Goal: Task Accomplishment & Management: Use online tool/utility

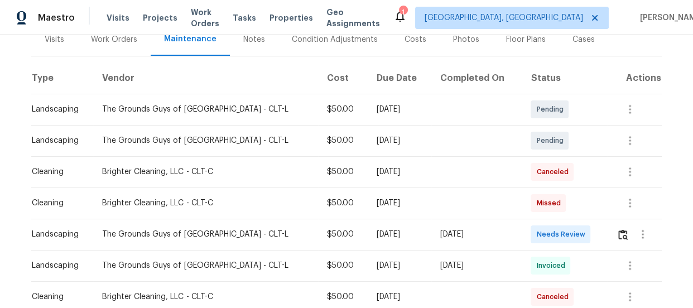
scroll to position [162, 0]
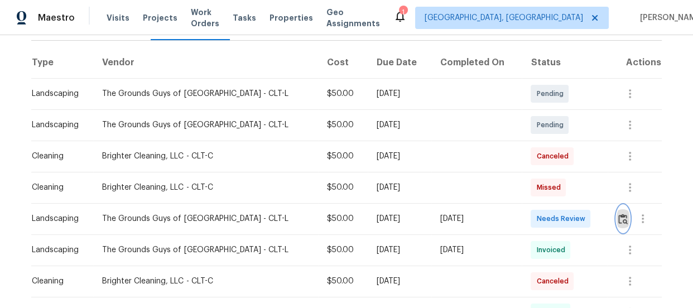
click at [618, 210] on button "button" at bounding box center [623, 218] width 13 height 27
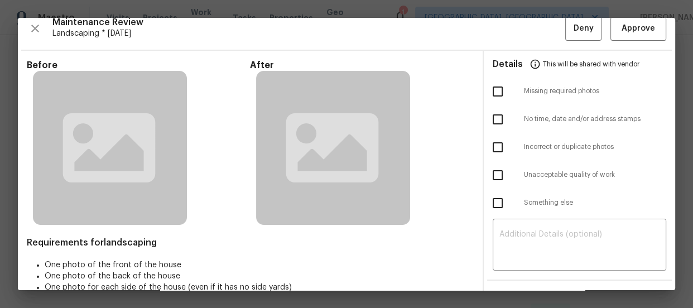
scroll to position [20, 0]
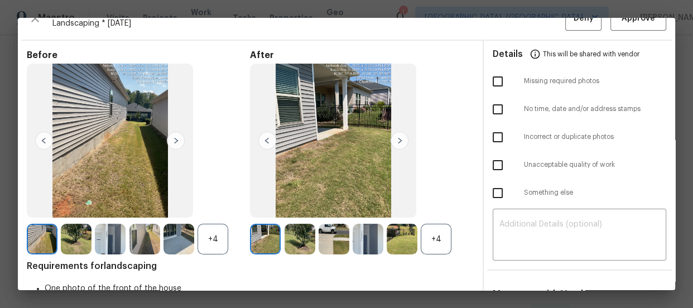
click at [428, 250] on div "+4" at bounding box center [436, 239] width 31 height 31
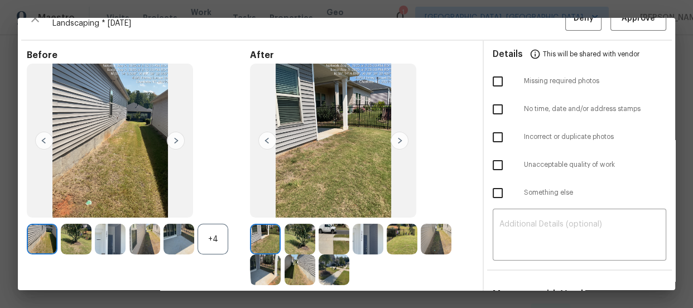
click at [210, 239] on div "+4" at bounding box center [213, 239] width 31 height 31
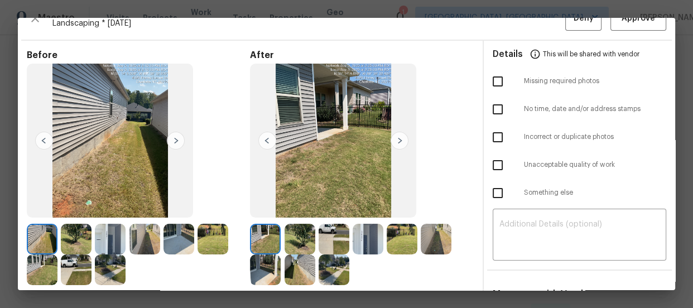
click at [294, 235] on img at bounding box center [300, 239] width 31 height 31
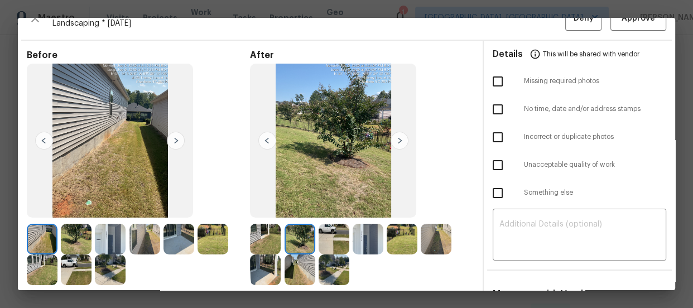
click at [328, 237] on img at bounding box center [334, 239] width 31 height 31
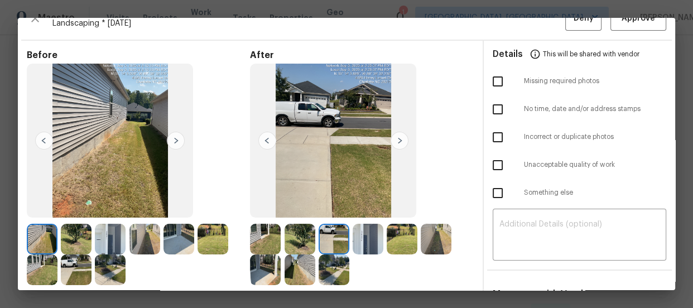
click at [269, 245] on img at bounding box center [265, 239] width 31 height 31
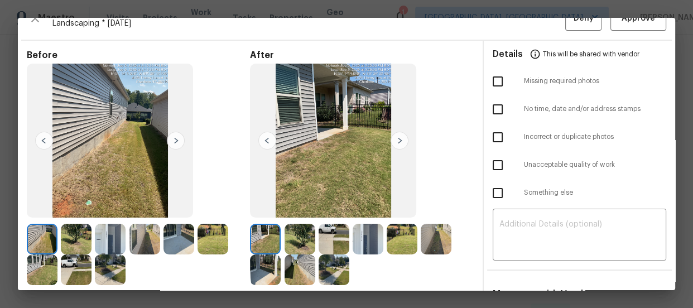
click at [309, 236] on img at bounding box center [300, 239] width 31 height 31
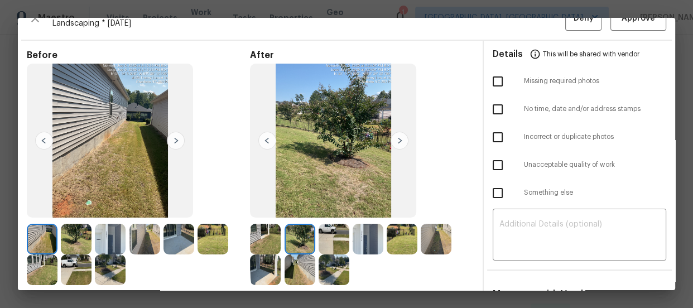
click at [328, 236] on img at bounding box center [334, 239] width 31 height 31
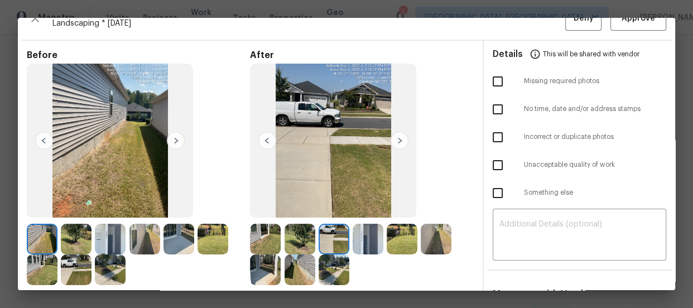
click at [363, 242] on img at bounding box center [368, 239] width 31 height 31
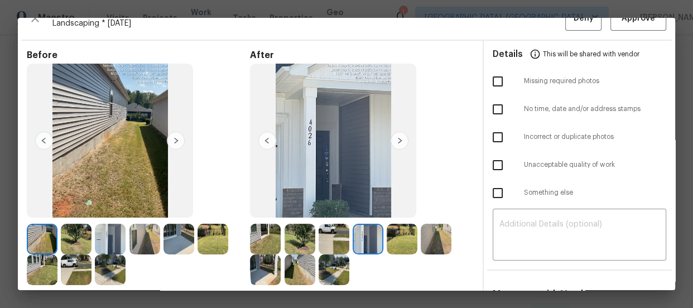
click at [393, 236] on img at bounding box center [402, 239] width 31 height 31
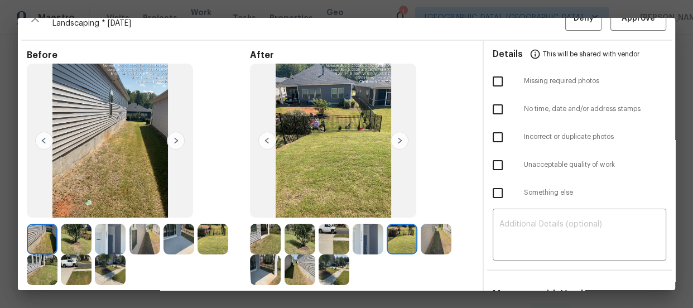
click at [421, 235] on img at bounding box center [436, 239] width 31 height 31
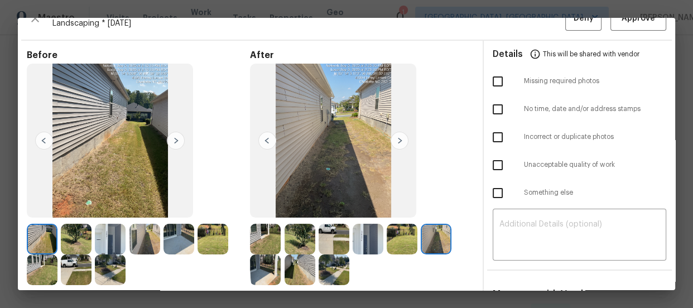
click at [273, 274] on img at bounding box center [265, 270] width 31 height 31
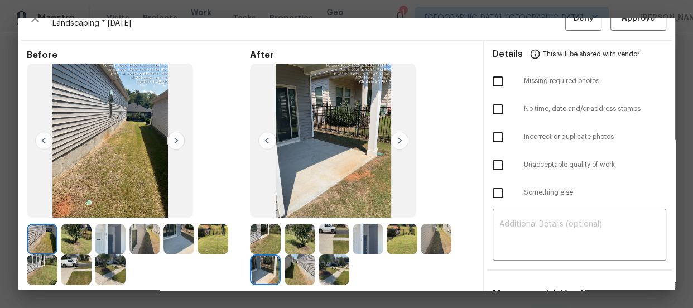
click at [299, 272] on img at bounding box center [300, 270] width 31 height 31
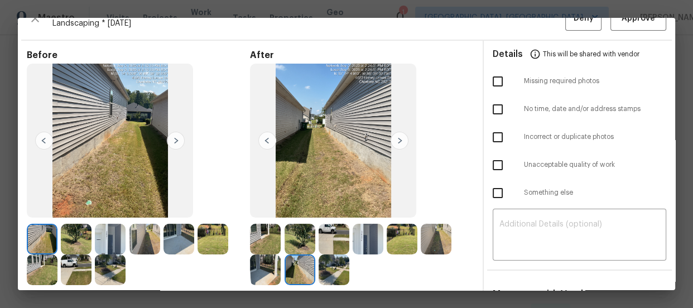
click at [337, 266] on img at bounding box center [334, 270] width 31 height 31
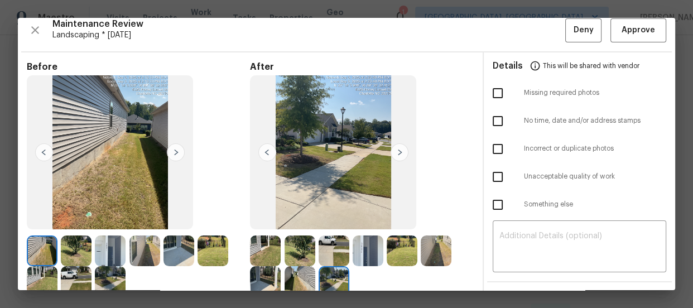
scroll to position [0, 0]
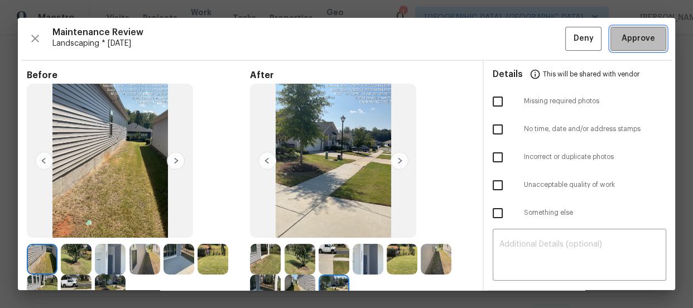
click at [630, 50] on button "Approve" at bounding box center [639, 39] width 56 height 24
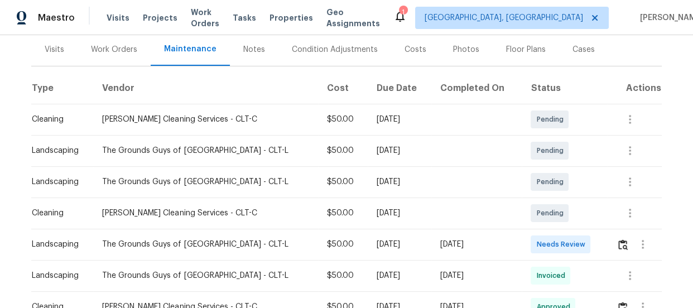
scroll to position [162, 0]
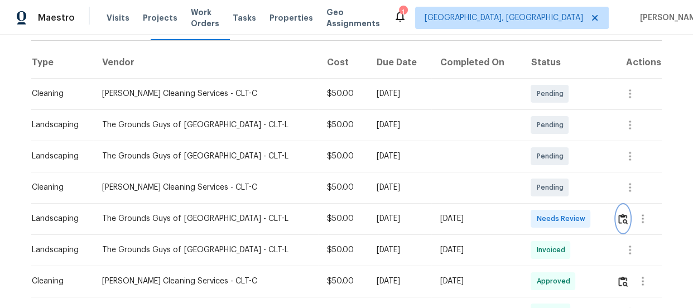
click at [617, 216] on button "button" at bounding box center [623, 218] width 13 height 27
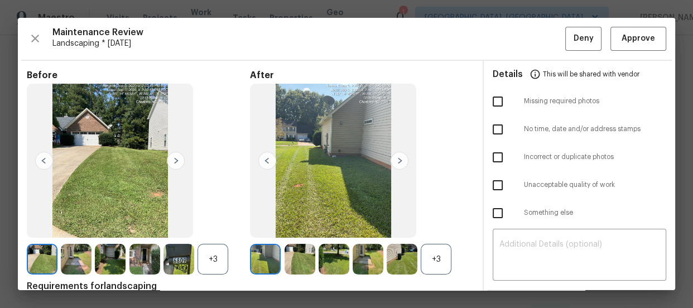
click at [443, 256] on div "+3" at bounding box center [436, 259] width 31 height 31
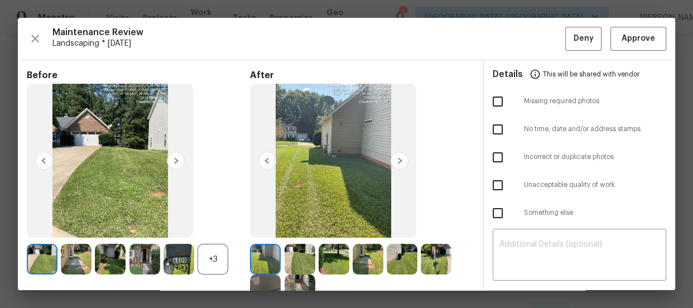
click at [214, 269] on div "+3" at bounding box center [213, 259] width 31 height 31
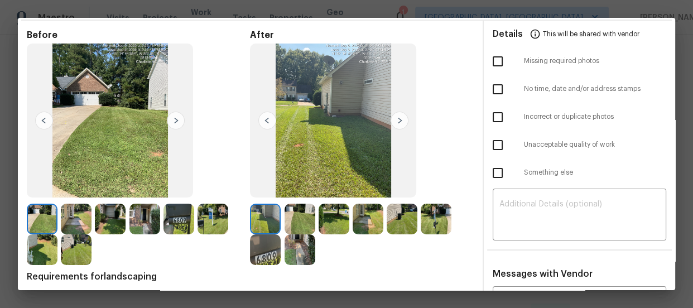
scroll to position [61, 0]
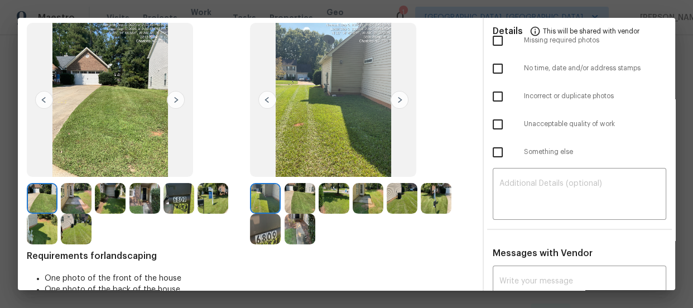
click at [302, 207] on img at bounding box center [300, 198] width 31 height 31
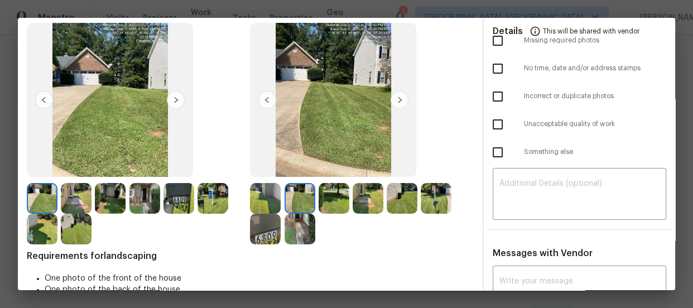
click at [335, 205] on img at bounding box center [334, 198] width 31 height 31
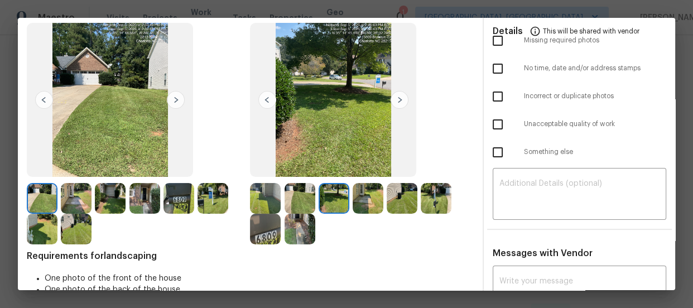
click at [366, 205] on img at bounding box center [368, 198] width 31 height 31
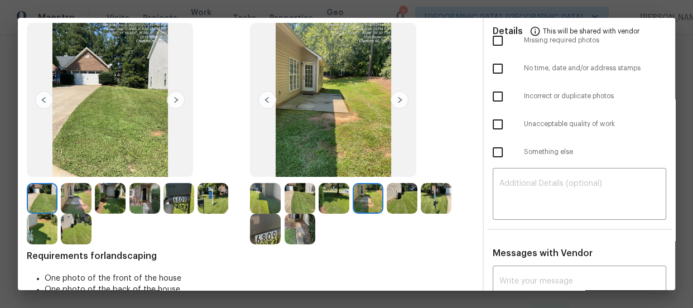
click at [404, 193] on img at bounding box center [402, 198] width 31 height 31
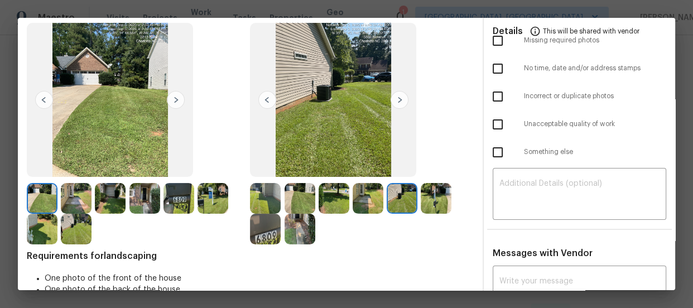
click at [428, 193] on img at bounding box center [436, 198] width 31 height 31
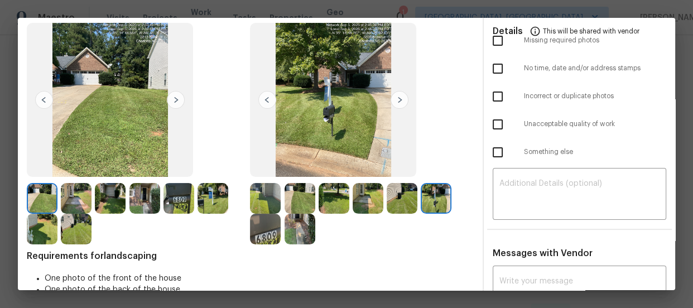
click at [300, 229] on img at bounding box center [300, 229] width 31 height 31
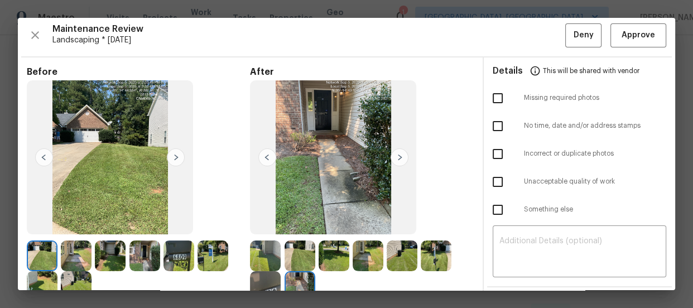
scroll to position [0, 0]
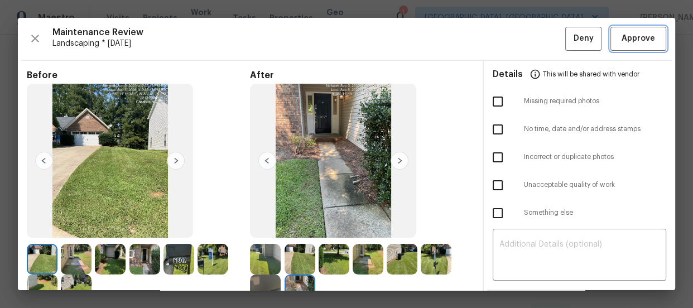
click at [631, 44] on span "Approve" at bounding box center [639, 39] width 34 height 14
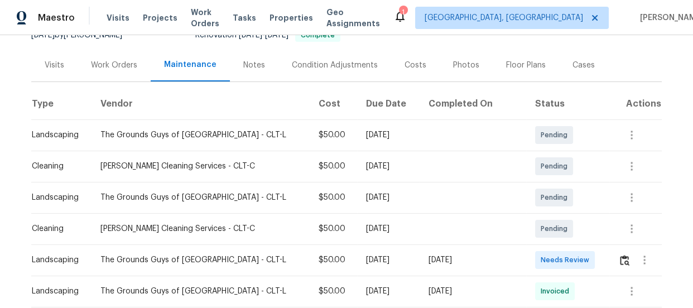
scroll to position [142, 0]
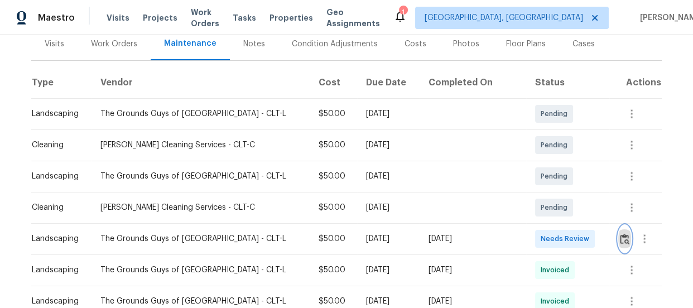
click at [620, 241] on img "button" at bounding box center [624, 239] width 9 height 11
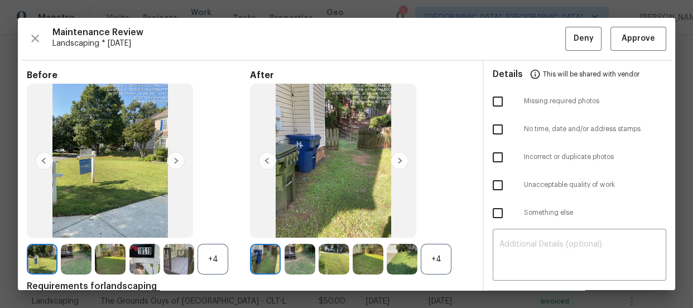
click at [426, 251] on div "+4" at bounding box center [436, 259] width 31 height 31
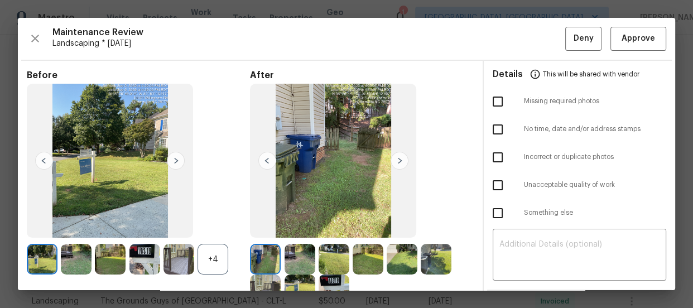
click at [211, 264] on div "+4" at bounding box center [213, 259] width 31 height 31
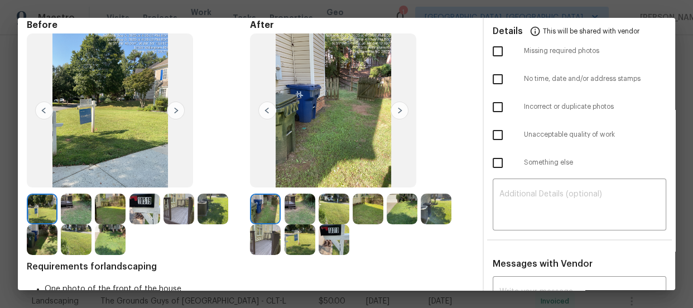
scroll to position [61, 0]
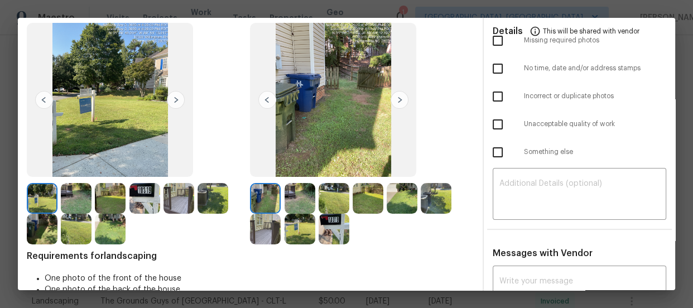
click at [291, 203] on img at bounding box center [300, 198] width 31 height 31
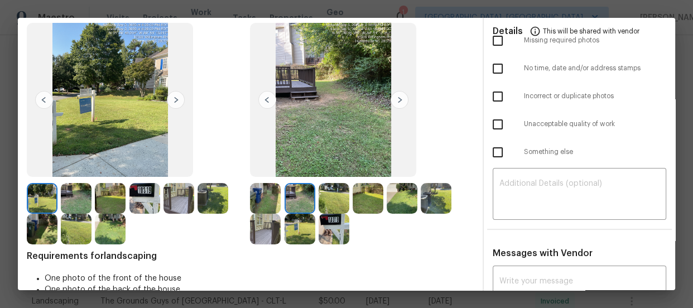
click at [337, 191] on img at bounding box center [334, 198] width 31 height 31
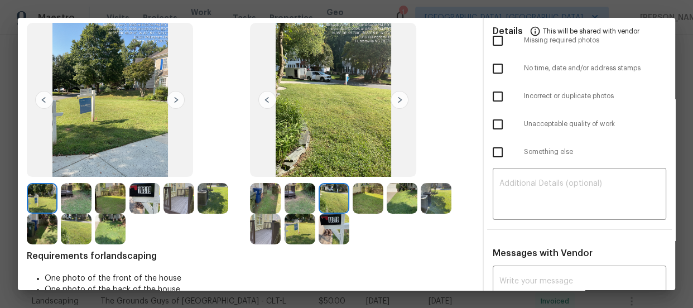
click at [366, 192] on img at bounding box center [368, 198] width 31 height 31
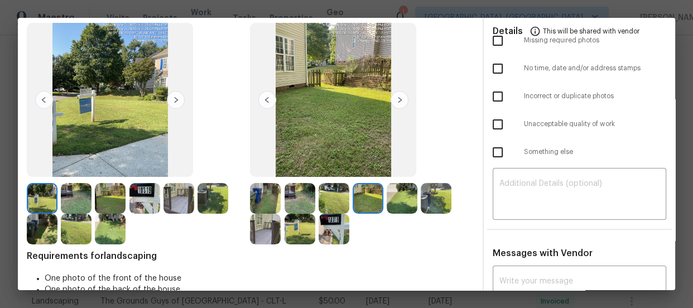
click at [408, 198] on img at bounding box center [402, 198] width 31 height 31
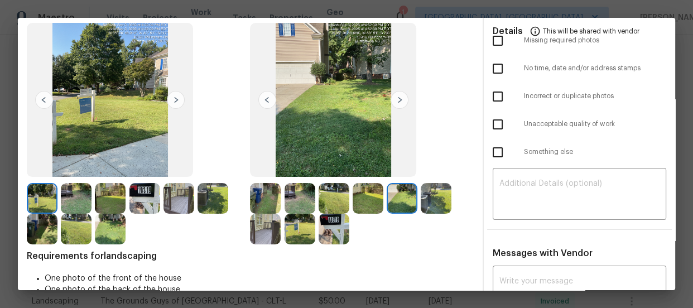
click at [432, 195] on img at bounding box center [436, 198] width 31 height 31
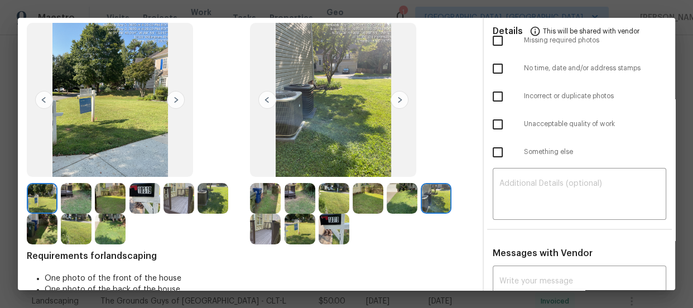
click at [271, 234] on img at bounding box center [265, 229] width 31 height 31
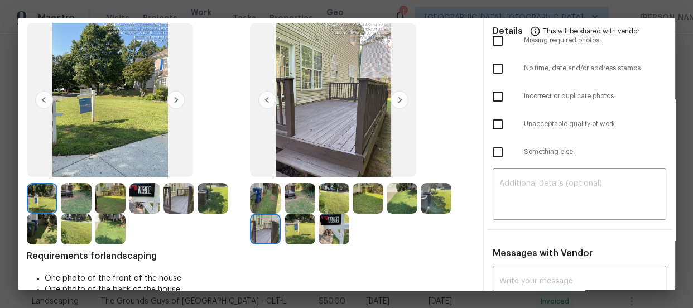
click at [286, 234] on img at bounding box center [300, 229] width 31 height 31
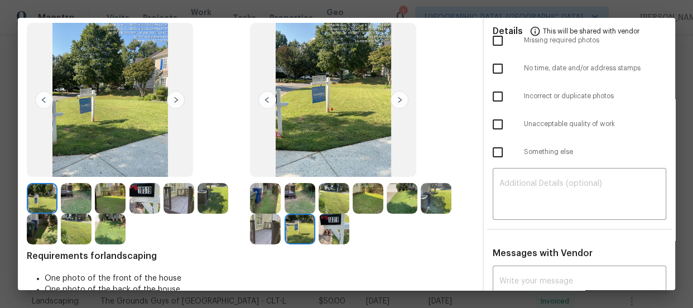
click at [329, 224] on img at bounding box center [334, 229] width 31 height 31
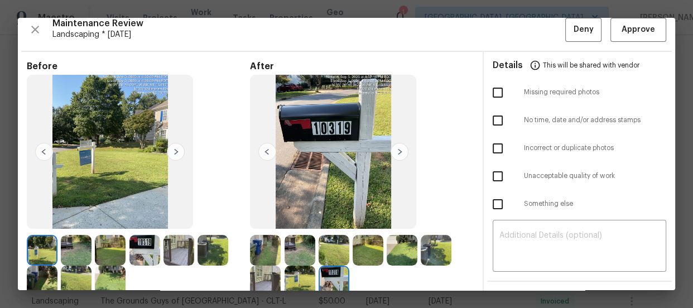
scroll to position [0, 0]
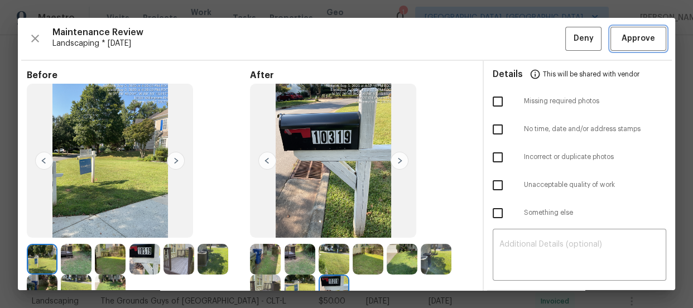
click at [635, 33] on span "Approve" at bounding box center [639, 39] width 34 height 14
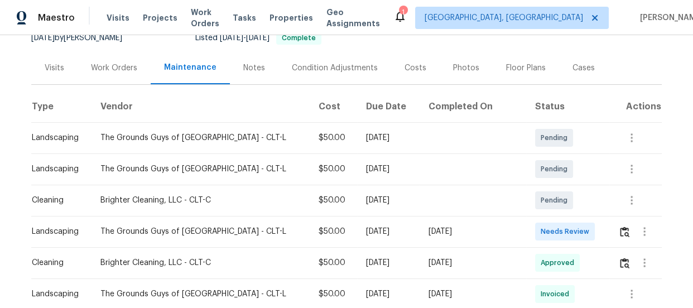
scroll to position [122, 0]
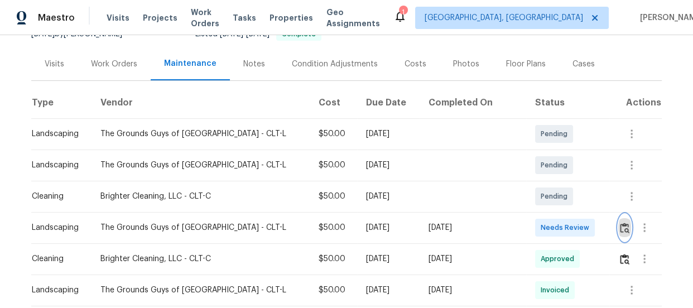
click at [620, 223] on img "button" at bounding box center [624, 228] width 9 height 11
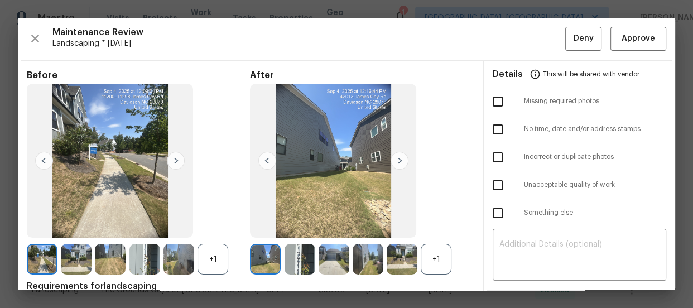
click at [447, 259] on div "+1" at bounding box center [436, 259] width 31 height 31
click at [212, 256] on div "+1" at bounding box center [213, 259] width 31 height 31
click at [323, 248] on img at bounding box center [334, 259] width 31 height 31
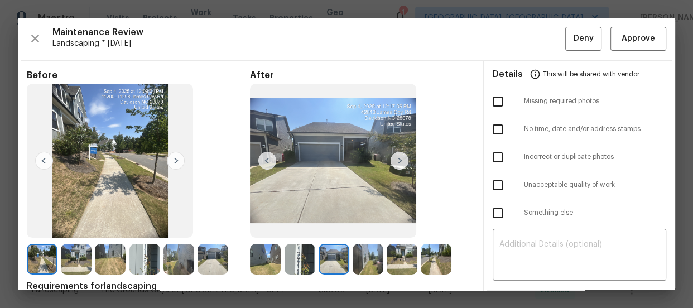
click at [353, 250] on img at bounding box center [368, 259] width 31 height 31
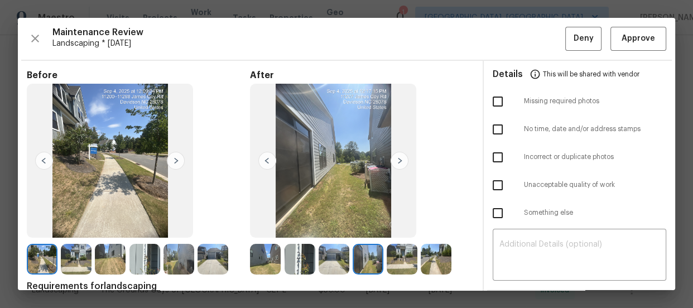
click at [402, 252] on img at bounding box center [402, 259] width 31 height 31
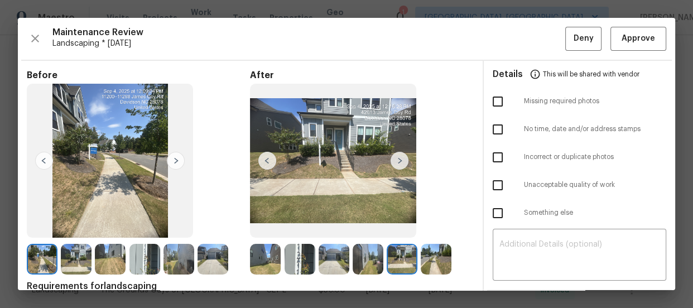
click at [428, 250] on img at bounding box center [436, 259] width 31 height 31
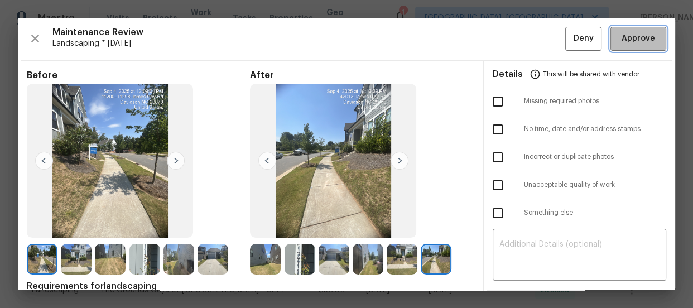
click at [622, 42] on span "Approve" at bounding box center [639, 39] width 34 height 14
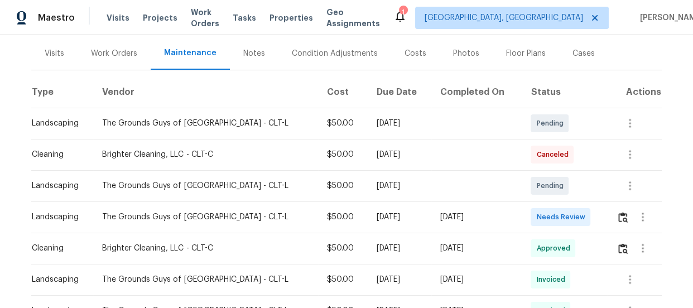
scroll to position [142, 0]
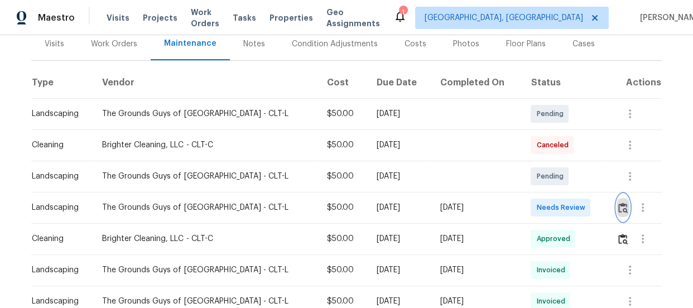
click at [619, 207] on img "button" at bounding box center [623, 208] width 9 height 11
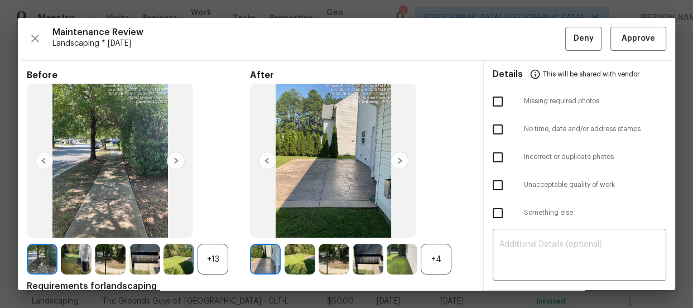
click at [433, 249] on div "+4" at bounding box center [436, 259] width 31 height 31
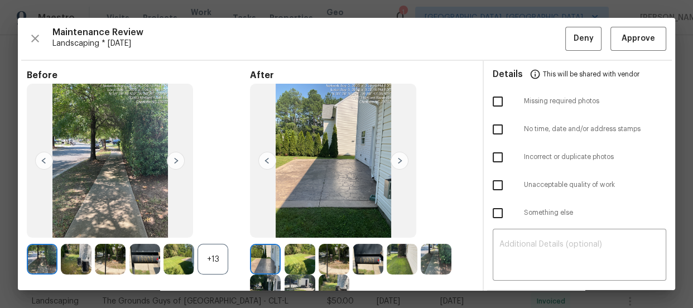
click at [207, 258] on div "+13" at bounding box center [213, 259] width 31 height 31
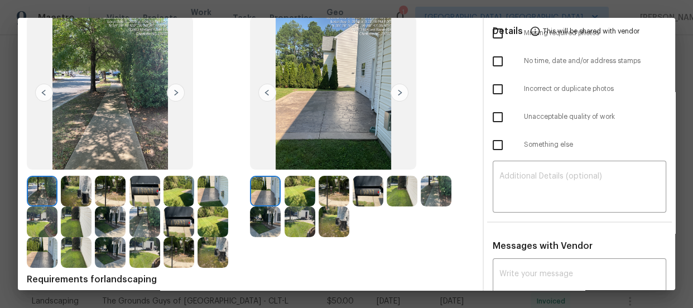
scroll to position [81, 0]
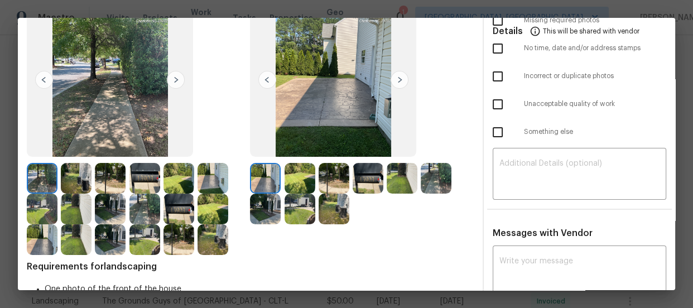
click at [285, 190] on img at bounding box center [300, 178] width 31 height 31
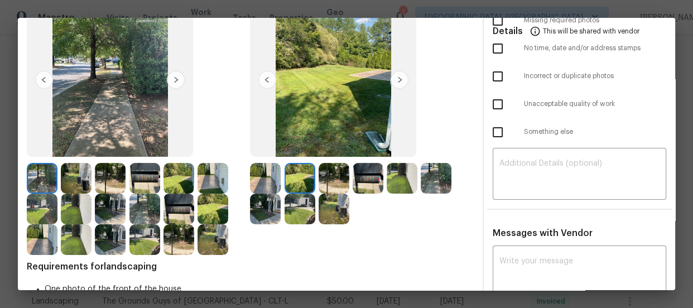
click at [323, 186] on img at bounding box center [334, 178] width 31 height 31
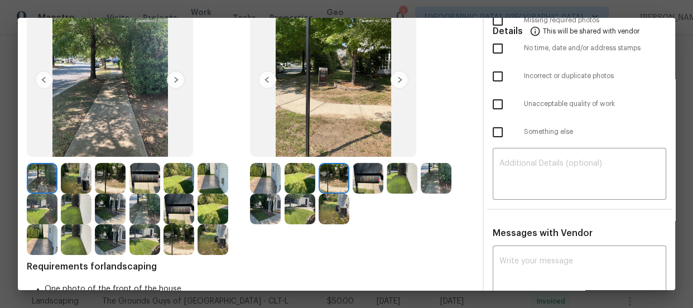
click at [375, 171] on img at bounding box center [368, 178] width 31 height 31
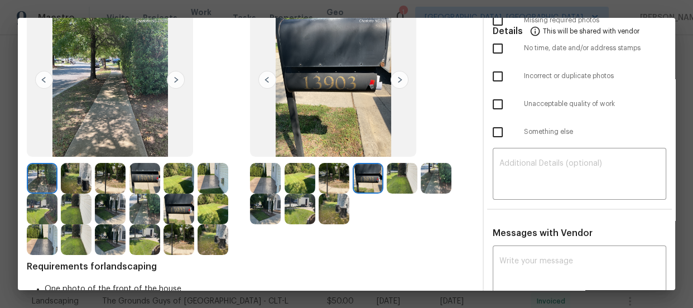
click at [395, 177] on img at bounding box center [402, 178] width 31 height 31
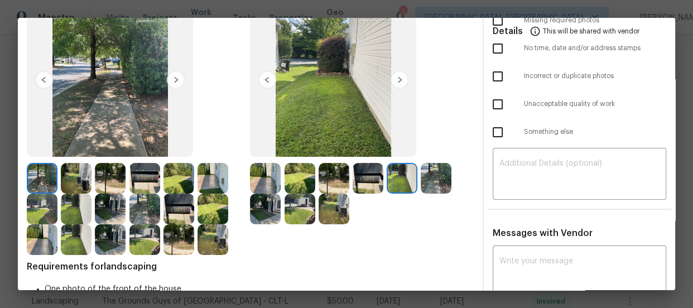
click at [434, 170] on img at bounding box center [436, 178] width 31 height 31
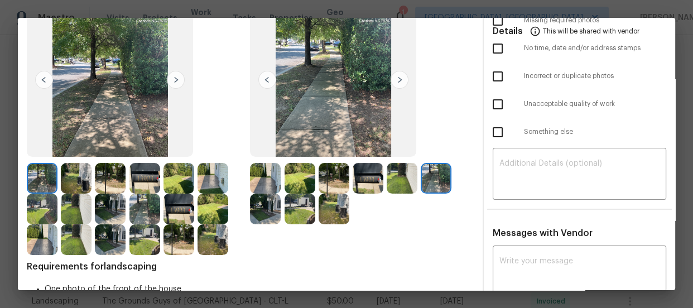
click at [252, 199] on img at bounding box center [265, 209] width 31 height 31
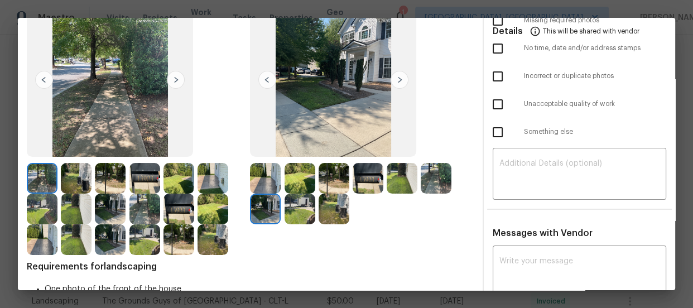
click at [325, 212] on img at bounding box center [334, 209] width 31 height 31
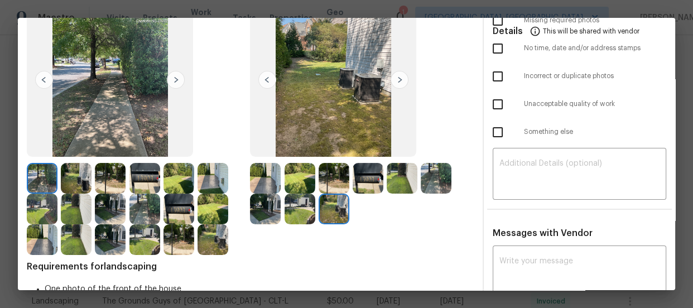
click at [343, 209] on img at bounding box center [334, 209] width 31 height 31
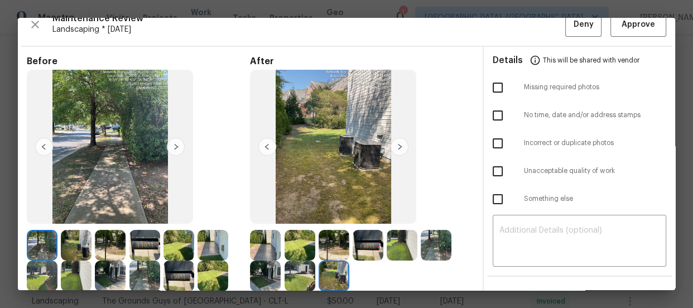
scroll to position [0, 0]
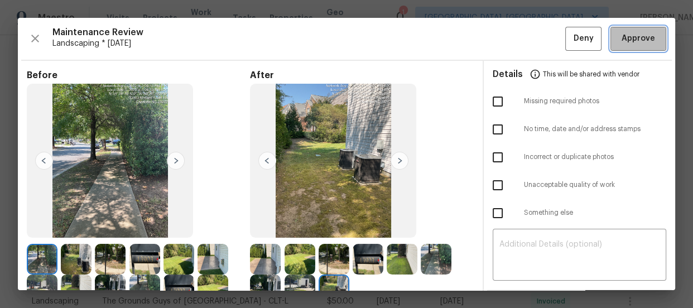
click at [620, 44] on span "Approve" at bounding box center [639, 39] width 38 height 14
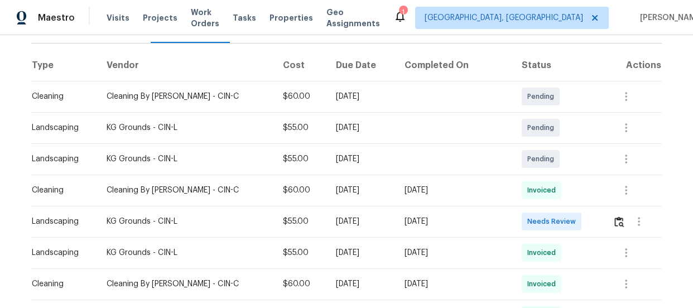
scroll to position [162, 0]
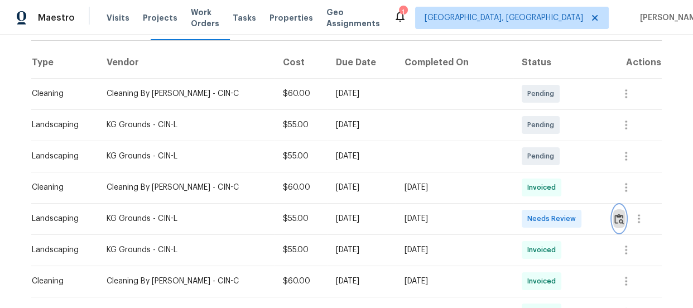
click at [615, 223] on img "button" at bounding box center [619, 219] width 9 height 11
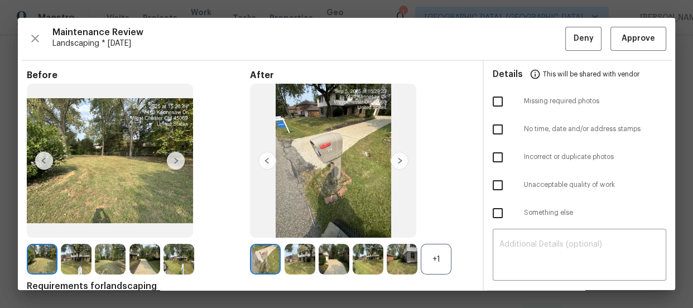
click at [435, 257] on div "+1" at bounding box center [436, 259] width 31 height 31
click at [305, 264] on img at bounding box center [300, 259] width 31 height 31
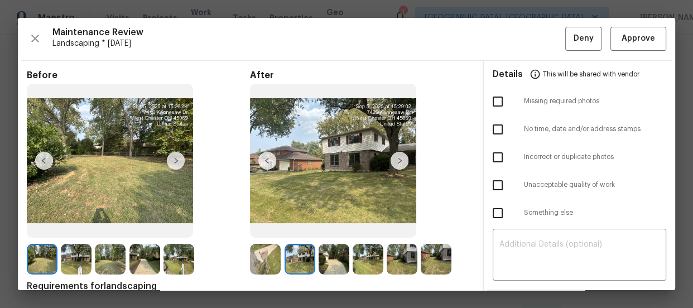
click at [337, 259] on img at bounding box center [334, 259] width 31 height 31
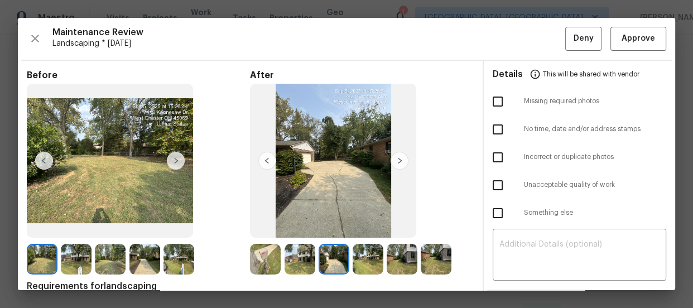
click at [360, 259] on img at bounding box center [368, 259] width 31 height 31
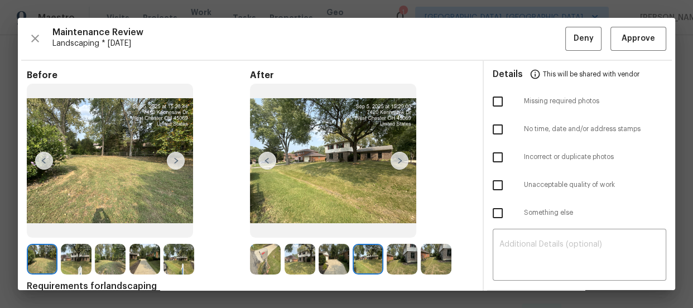
click at [434, 252] on img at bounding box center [436, 259] width 31 height 31
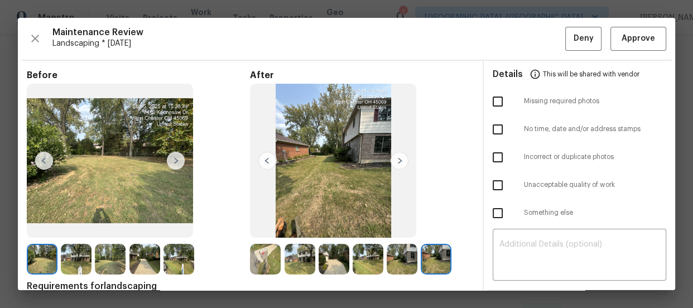
click at [410, 257] on img at bounding box center [402, 259] width 31 height 31
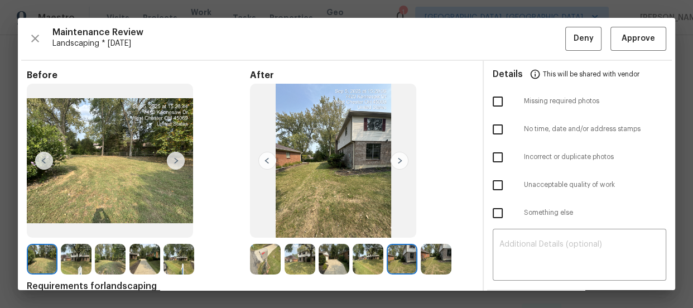
click at [449, 255] on img at bounding box center [436, 259] width 31 height 31
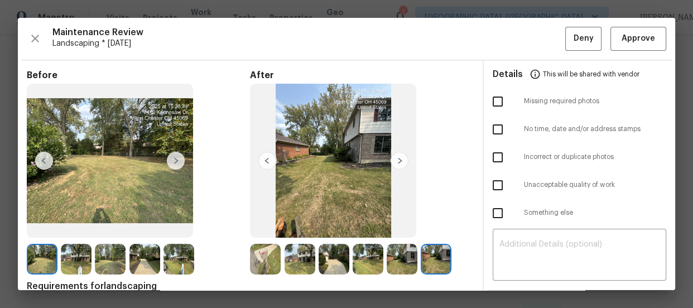
click at [448, 118] on div "After" at bounding box center [361, 172] width 223 height 205
click at [632, 39] on span "Approve" at bounding box center [639, 39] width 34 height 14
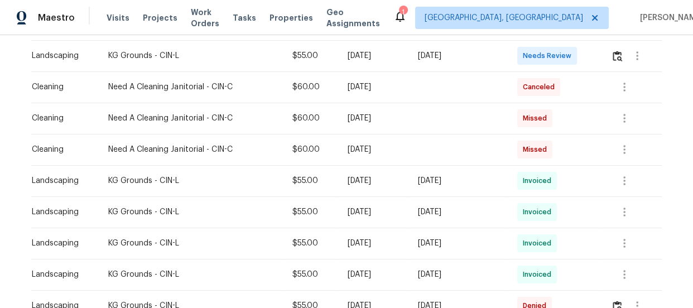
scroll to position [259, 0]
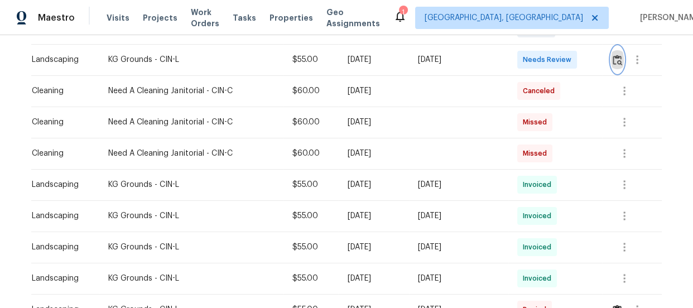
click at [620, 69] on button "button" at bounding box center [617, 59] width 13 height 27
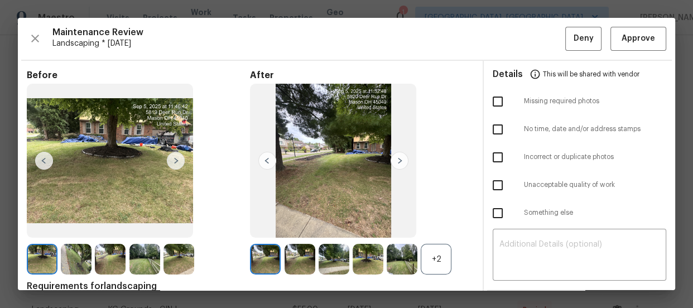
click at [443, 254] on div "+2" at bounding box center [436, 259] width 31 height 31
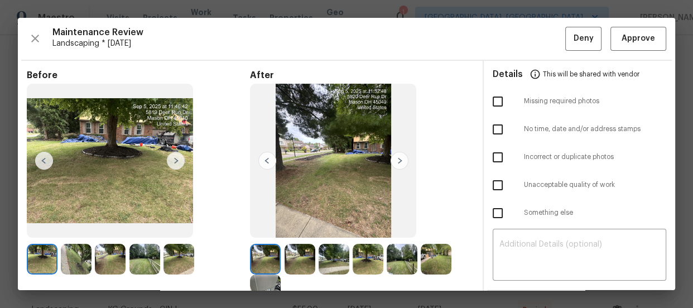
click at [285, 251] on img at bounding box center [300, 259] width 31 height 31
click at [344, 265] on img at bounding box center [334, 259] width 31 height 31
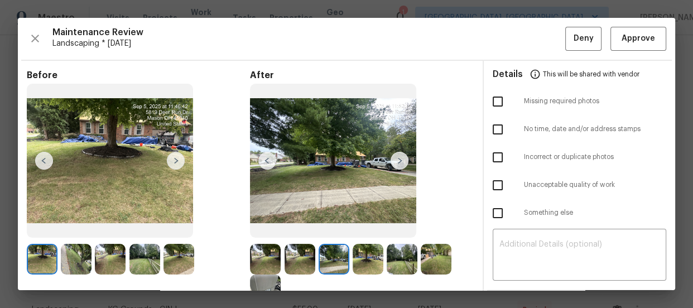
click at [372, 262] on img at bounding box center [368, 259] width 31 height 31
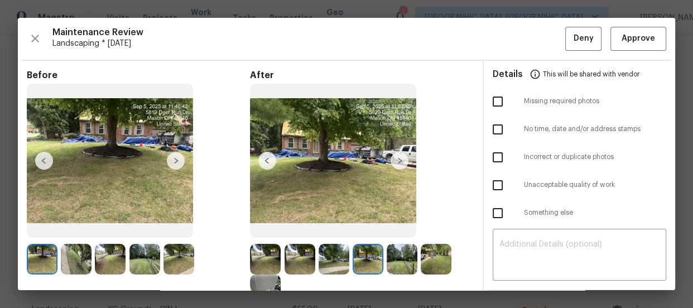
click at [404, 260] on img at bounding box center [402, 259] width 31 height 31
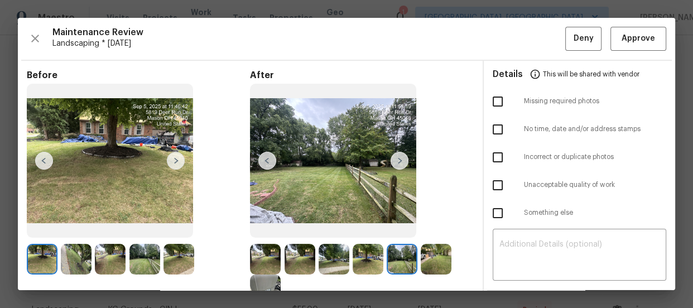
click at [442, 261] on img at bounding box center [436, 259] width 31 height 31
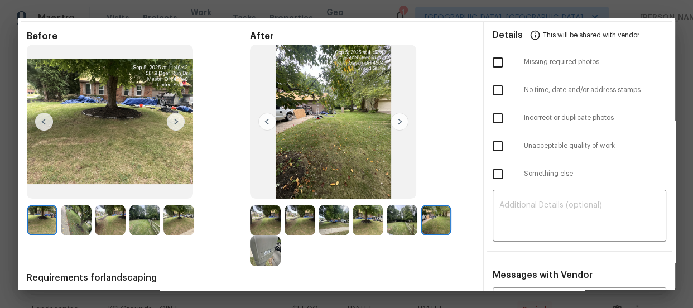
scroll to position [40, 0]
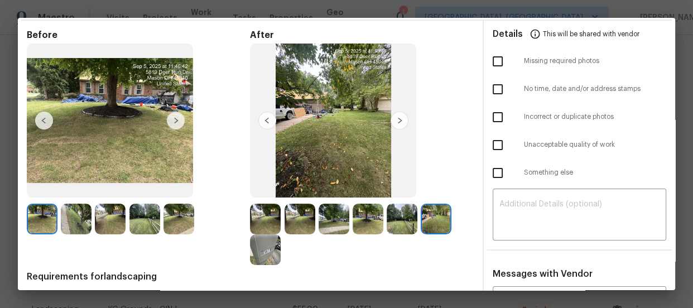
click at [268, 240] on img at bounding box center [265, 250] width 31 height 31
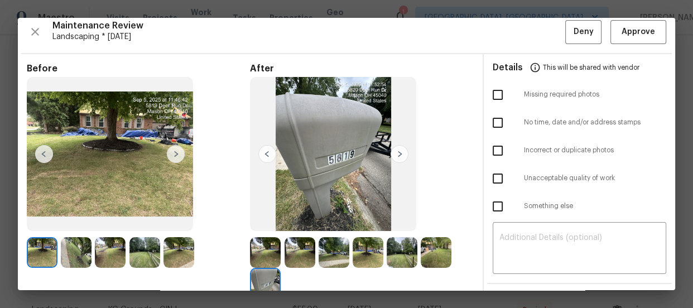
scroll to position [0, 0]
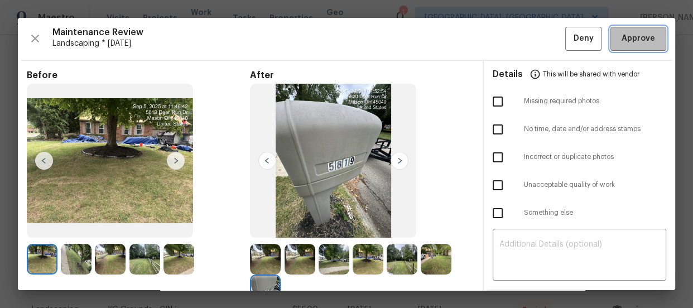
click at [631, 32] on span "Approve" at bounding box center [639, 39] width 34 height 14
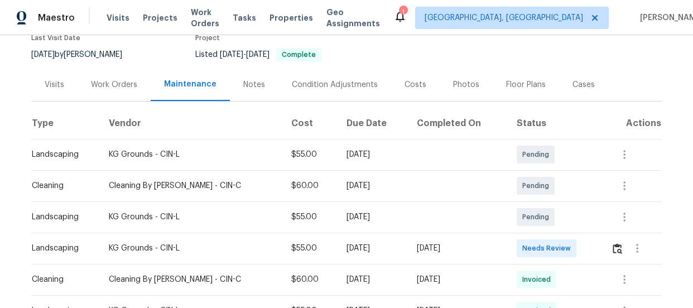
scroll to position [108, 0]
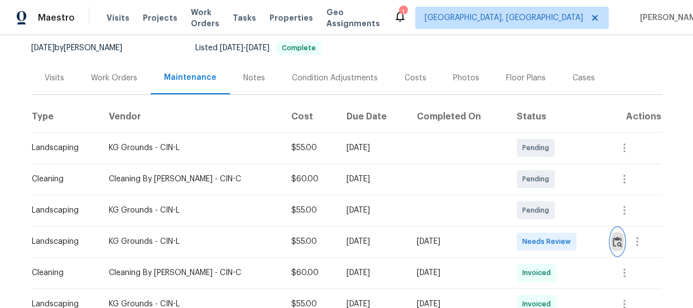
click at [613, 243] on img "button" at bounding box center [617, 242] width 9 height 11
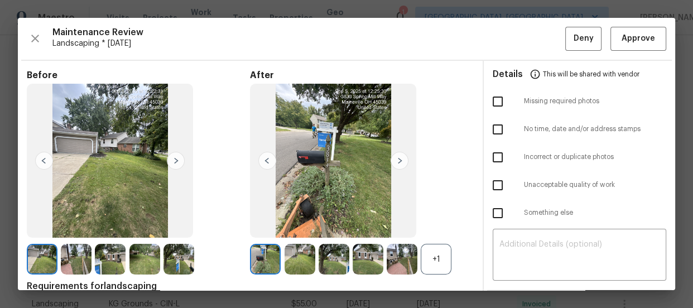
click at [427, 272] on div "+1" at bounding box center [436, 259] width 31 height 31
click at [295, 256] on img at bounding box center [300, 259] width 31 height 31
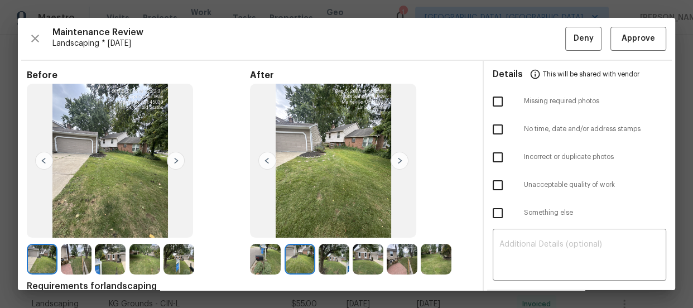
click at [329, 260] on img at bounding box center [334, 259] width 31 height 31
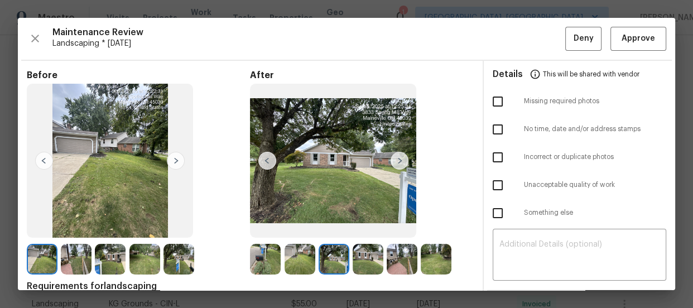
click at [357, 270] on img at bounding box center [368, 259] width 31 height 31
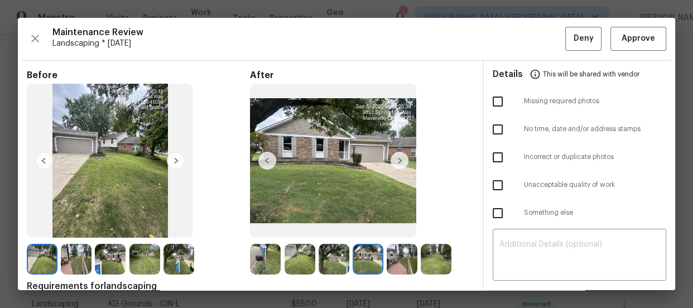
click at [357, 270] on img at bounding box center [368, 259] width 31 height 31
click at [394, 262] on img at bounding box center [402, 259] width 31 height 31
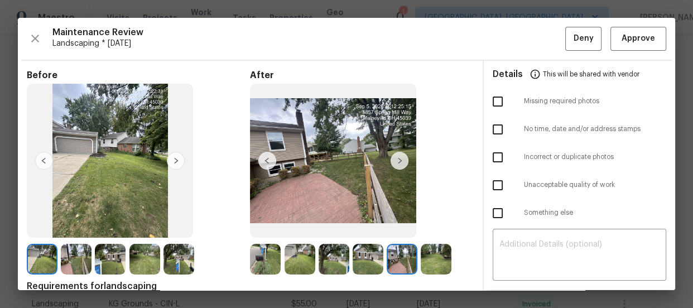
click at [439, 261] on img at bounding box center [436, 259] width 31 height 31
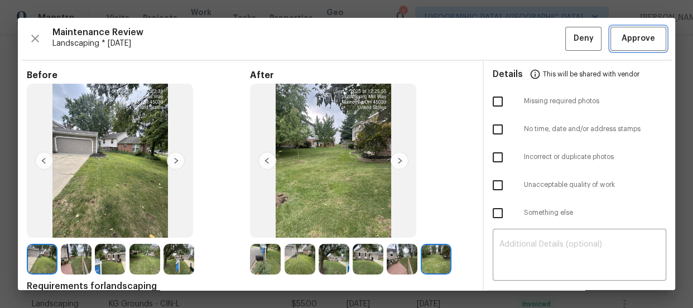
click at [632, 35] on span "Approve" at bounding box center [639, 39] width 34 height 14
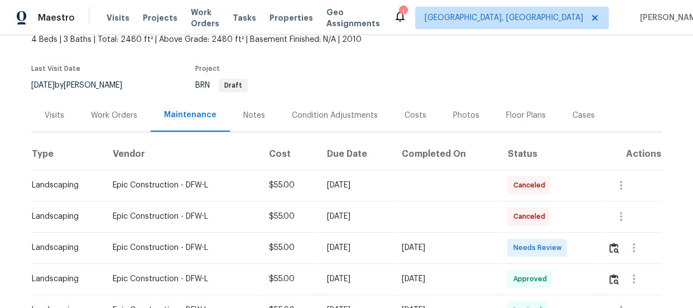
scroll to position [81, 0]
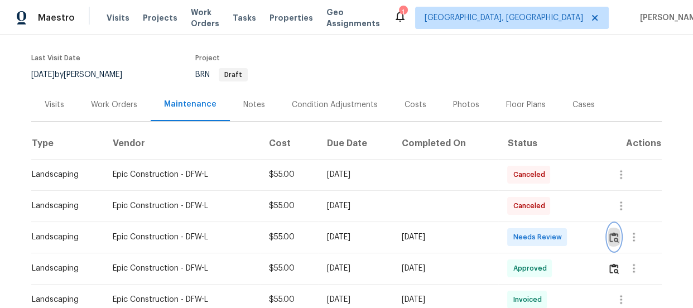
click at [614, 239] on img "button" at bounding box center [614, 237] width 9 height 11
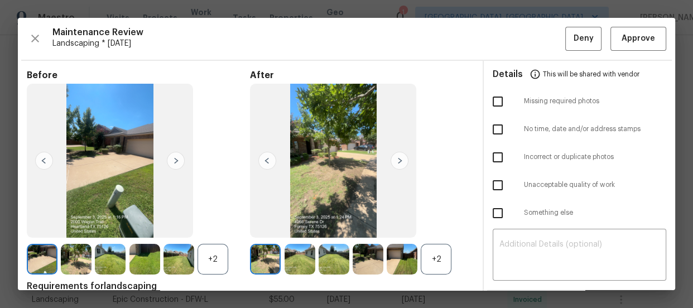
click at [431, 254] on div "+2" at bounding box center [436, 259] width 31 height 31
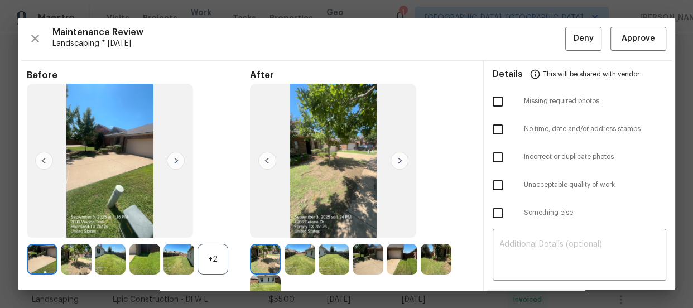
click at [204, 266] on div "+2" at bounding box center [213, 259] width 31 height 31
click at [302, 256] on img at bounding box center [300, 259] width 31 height 31
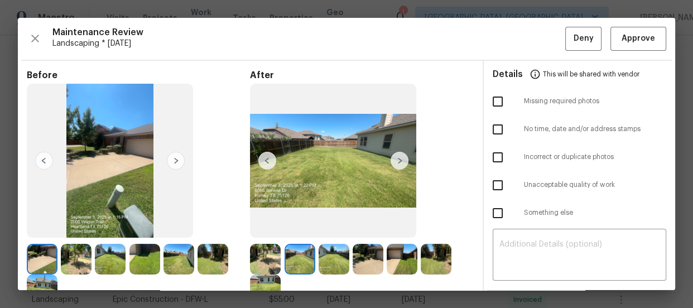
click at [338, 253] on img at bounding box center [334, 259] width 31 height 31
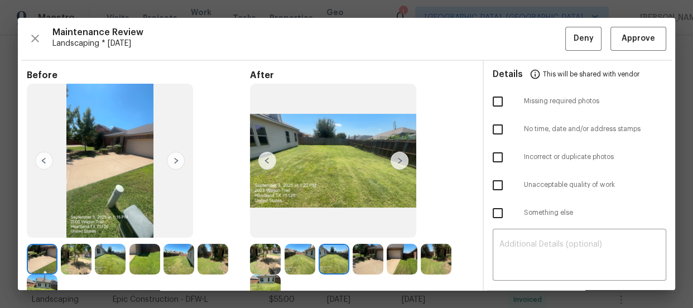
click at [362, 252] on img at bounding box center [368, 259] width 31 height 31
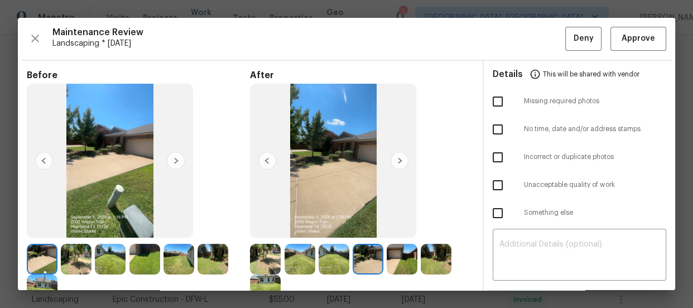
click at [396, 250] on img at bounding box center [402, 259] width 31 height 31
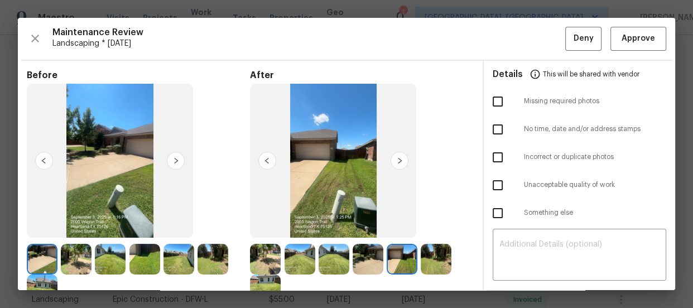
click at [437, 246] on img at bounding box center [436, 259] width 31 height 31
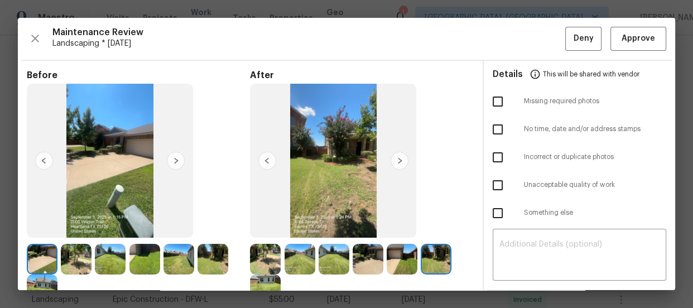
click at [271, 285] on img at bounding box center [265, 290] width 31 height 31
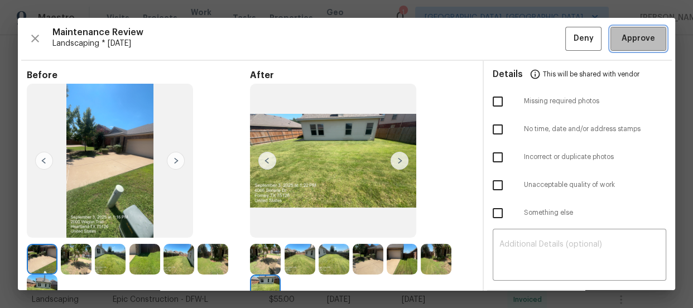
click at [622, 40] on span "Approve" at bounding box center [639, 39] width 34 height 14
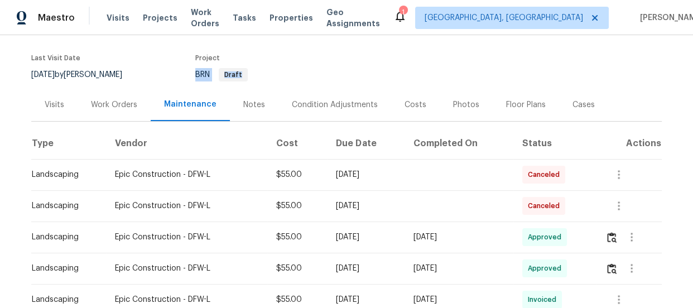
drag, startPoint x: 341, startPoint y: 78, endPoint x: 329, endPoint y: 55, distance: 25.7
click at [329, 55] on figure "Project BRN Draft" at bounding box center [302, 68] width 214 height 27
click at [360, 61] on div "Project" at bounding box center [302, 61] width 214 height 13
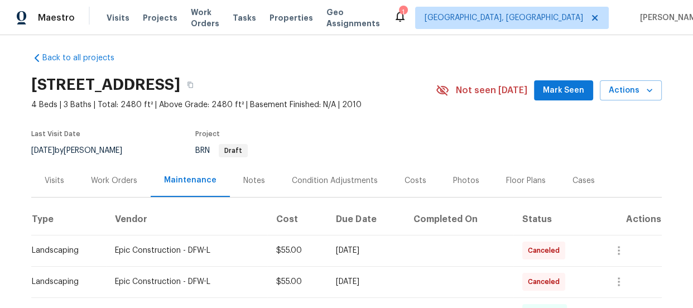
scroll to position [0, 0]
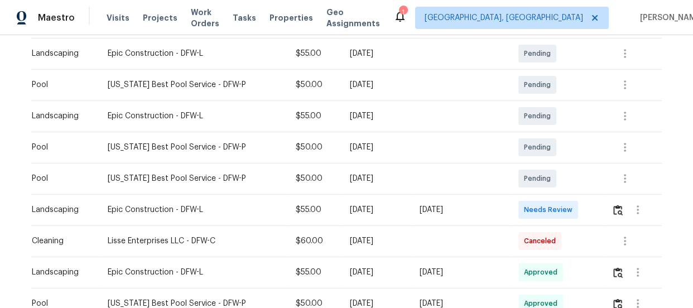
scroll to position [203, 0]
click at [619, 205] on img "button" at bounding box center [618, 209] width 9 height 11
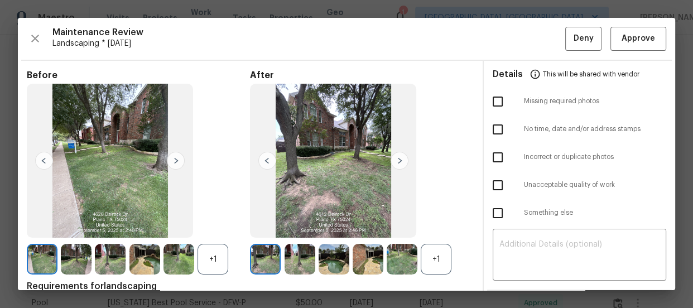
click at [441, 252] on div "+1" at bounding box center [436, 259] width 31 height 31
click at [214, 262] on div "+1" at bounding box center [213, 259] width 31 height 31
click at [296, 251] on img at bounding box center [300, 259] width 31 height 31
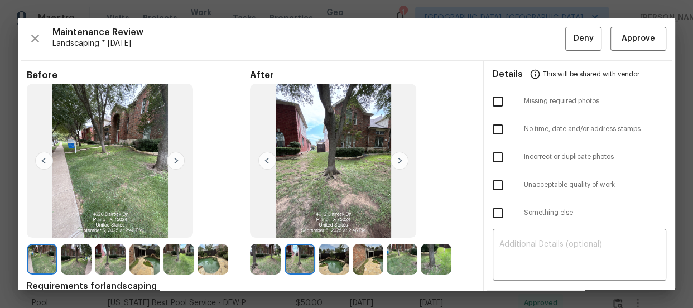
click at [329, 256] on img at bounding box center [334, 259] width 31 height 31
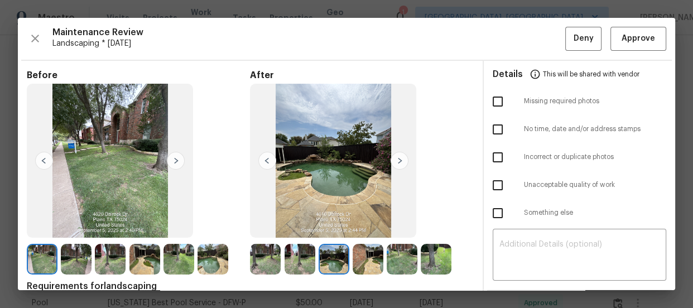
click at [375, 256] on img at bounding box center [368, 259] width 31 height 31
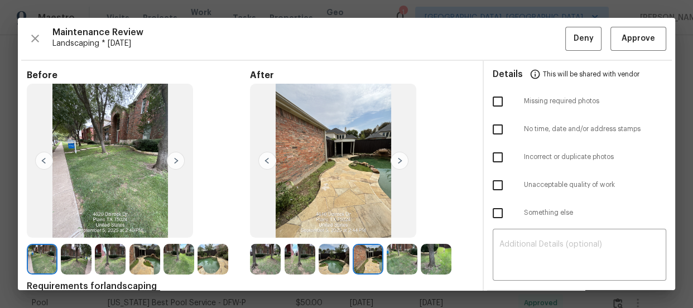
click at [401, 257] on img at bounding box center [402, 259] width 31 height 31
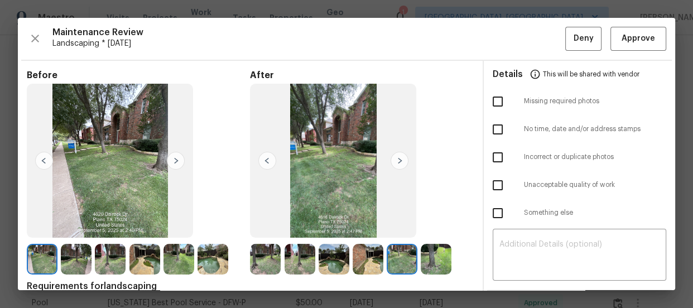
click at [436, 256] on img at bounding box center [436, 259] width 31 height 31
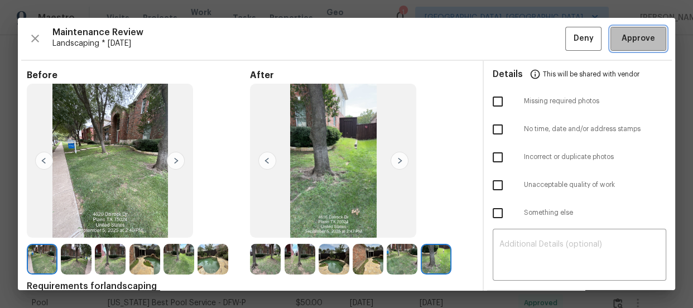
click at [622, 33] on span "Approve" at bounding box center [639, 39] width 34 height 14
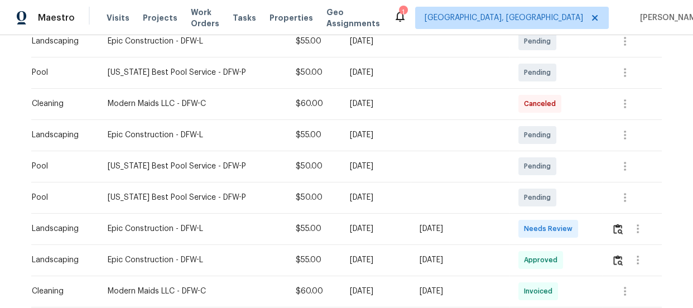
scroll to position [250, 0]
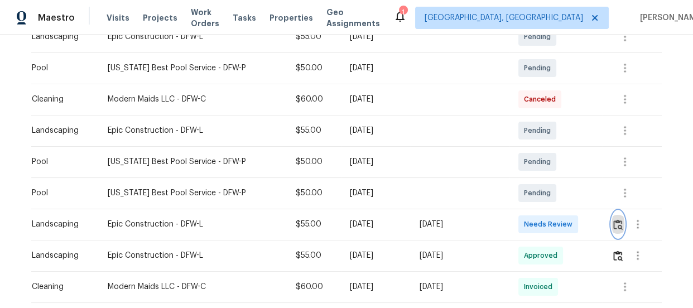
click at [615, 225] on img "button" at bounding box center [618, 224] width 9 height 11
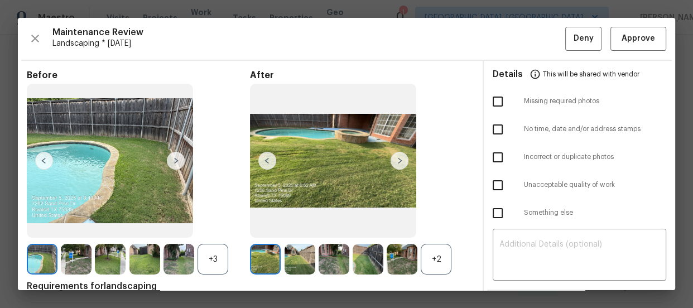
click at [438, 251] on div "+2" at bounding box center [436, 259] width 31 height 31
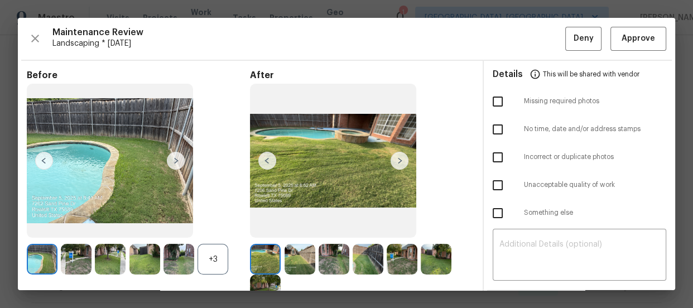
click at [208, 262] on div "+3" at bounding box center [213, 259] width 31 height 31
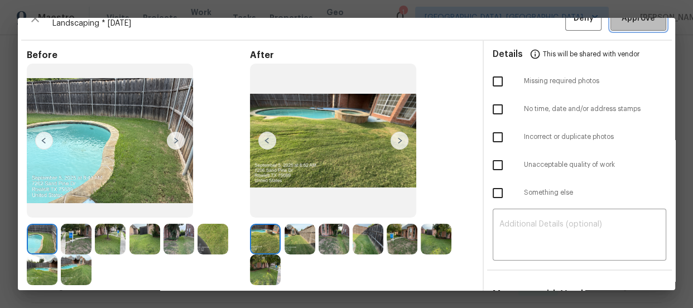
click at [630, 20] on span "Approve" at bounding box center [639, 19] width 34 height 14
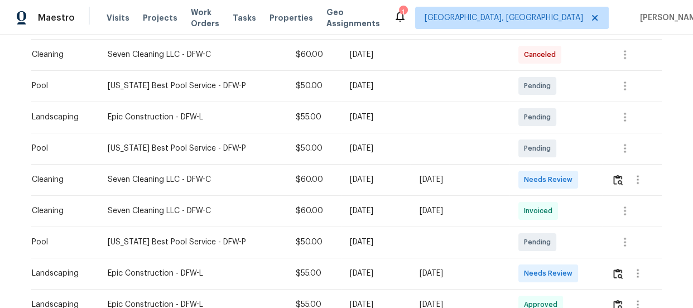
scroll to position [284, 0]
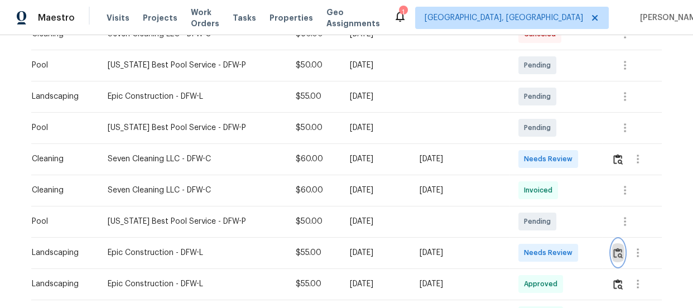
click at [614, 251] on img "button" at bounding box center [618, 253] width 9 height 11
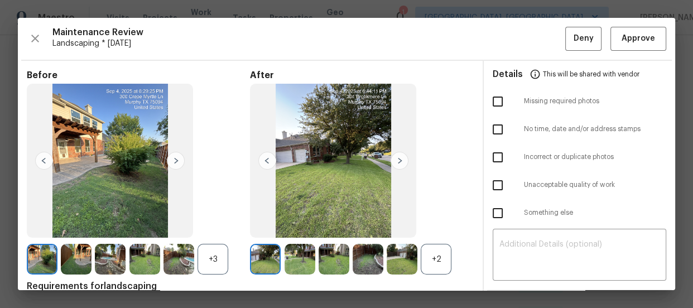
click at [424, 257] on div "+2" at bounding box center [436, 259] width 31 height 31
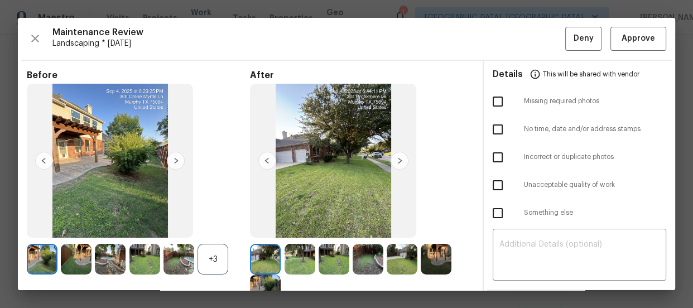
click at [217, 261] on div "+3" at bounding box center [213, 259] width 31 height 31
click at [302, 248] on img at bounding box center [300, 259] width 31 height 31
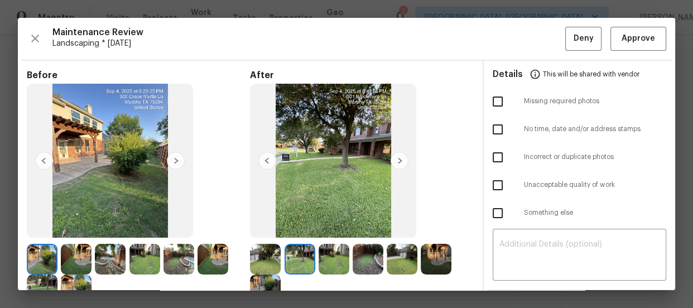
click at [334, 256] on img at bounding box center [334, 259] width 31 height 31
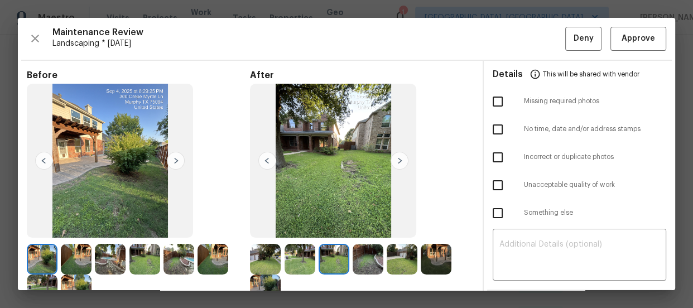
click at [372, 262] on img at bounding box center [368, 259] width 31 height 31
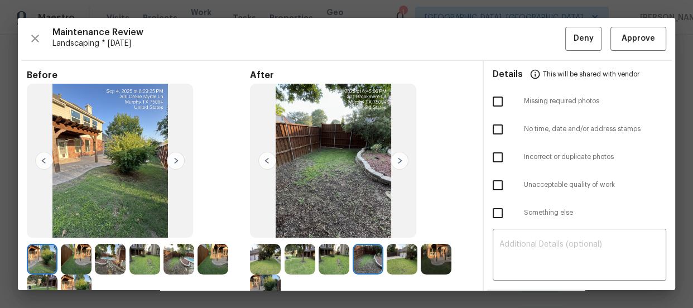
click at [398, 264] on img at bounding box center [402, 259] width 31 height 31
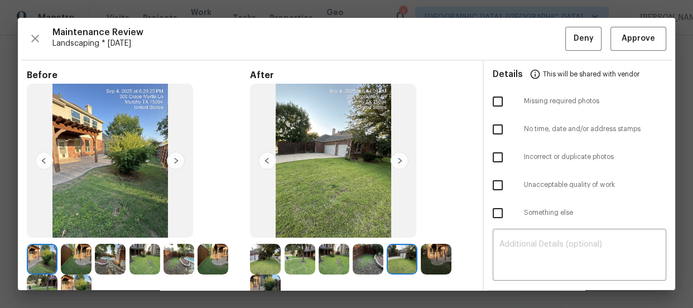
click at [438, 259] on img at bounding box center [436, 259] width 31 height 31
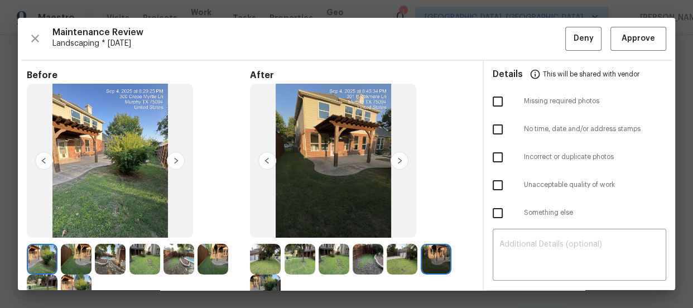
click at [260, 283] on img at bounding box center [265, 290] width 31 height 31
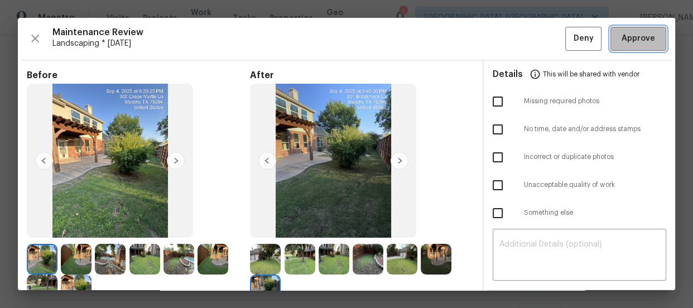
click at [622, 33] on span "Approve" at bounding box center [639, 39] width 34 height 14
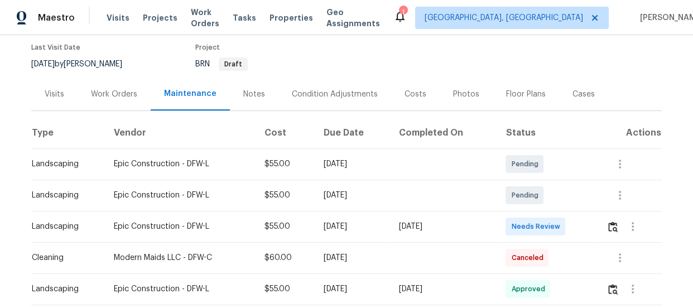
scroll to position [101, 0]
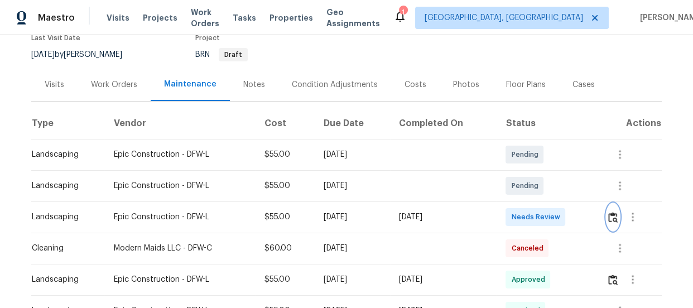
click at [618, 217] on button "button" at bounding box center [613, 217] width 13 height 27
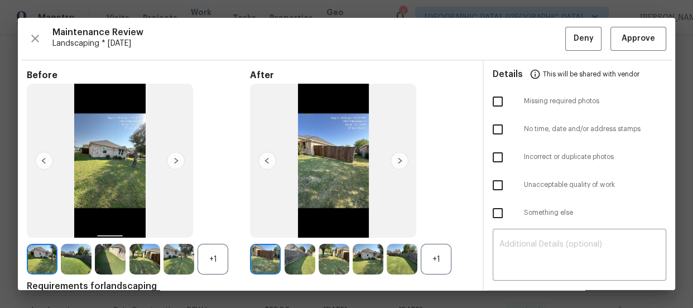
click at [442, 256] on div "+1" at bounding box center [436, 259] width 31 height 31
click at [222, 262] on div "+1" at bounding box center [213, 259] width 31 height 31
click at [329, 263] on img at bounding box center [334, 259] width 31 height 31
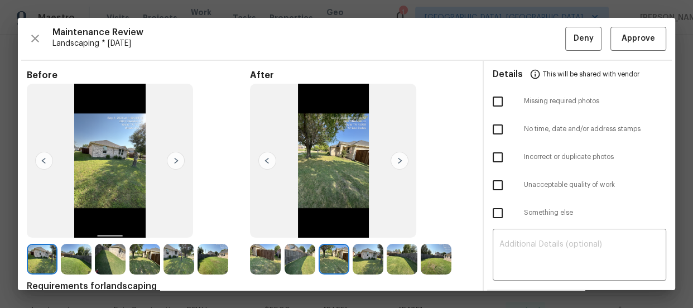
click at [379, 261] on img at bounding box center [368, 259] width 31 height 31
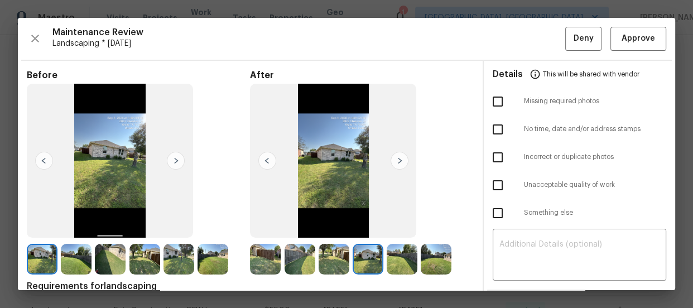
click at [387, 261] on img at bounding box center [402, 259] width 31 height 31
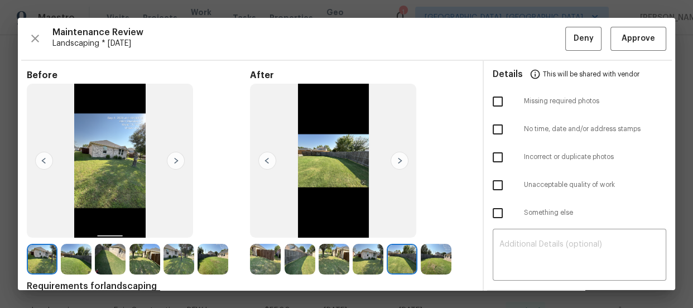
click at [422, 257] on img at bounding box center [436, 259] width 31 height 31
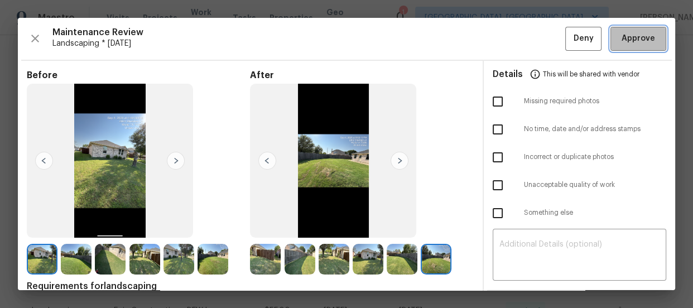
click at [623, 34] on span "Approve" at bounding box center [639, 39] width 34 height 14
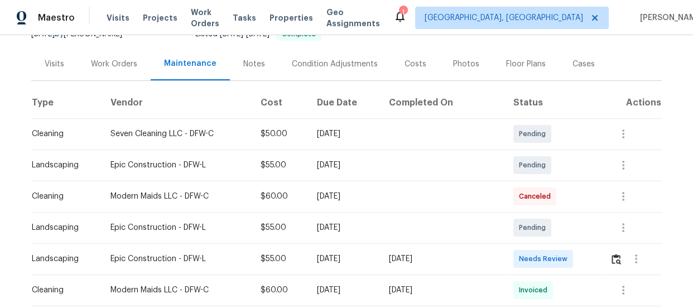
scroll to position [142, 0]
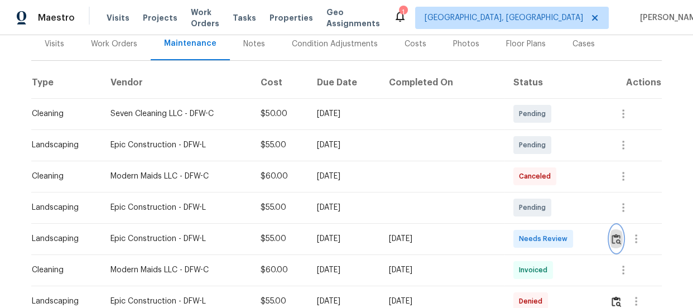
click at [617, 240] on img "button" at bounding box center [616, 239] width 9 height 11
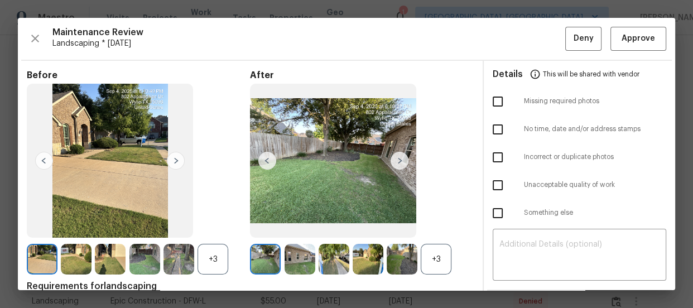
click at [445, 245] on div "+3" at bounding box center [436, 259] width 31 height 31
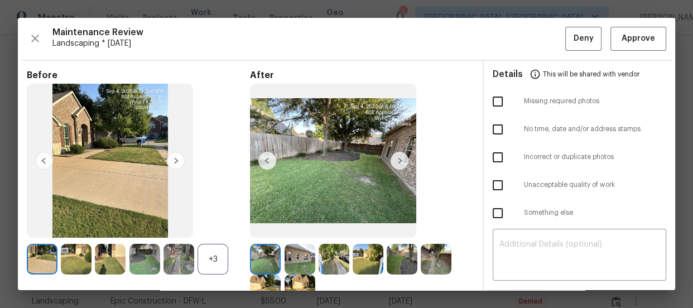
click at [216, 265] on div "+3" at bounding box center [213, 259] width 31 height 31
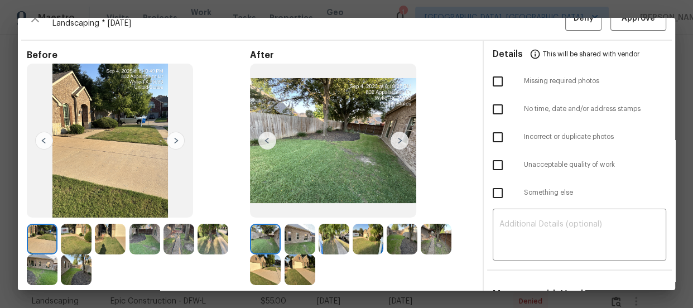
scroll to position [40, 0]
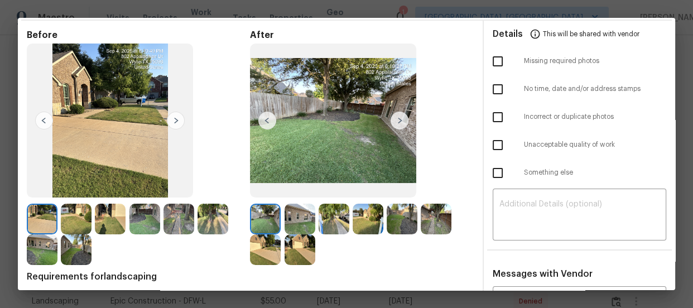
click at [303, 216] on img at bounding box center [300, 219] width 31 height 31
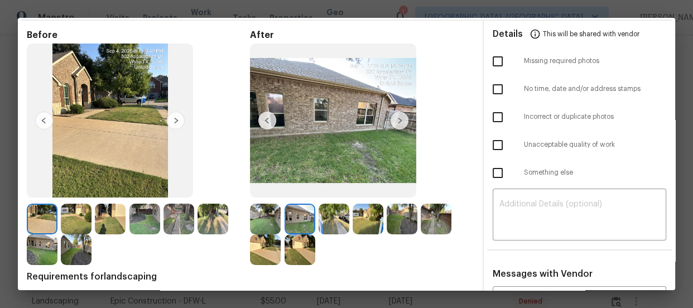
click at [324, 207] on img at bounding box center [334, 219] width 31 height 31
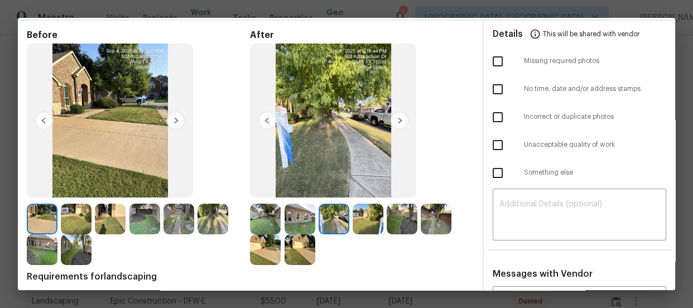
click at [369, 219] on img at bounding box center [368, 219] width 31 height 31
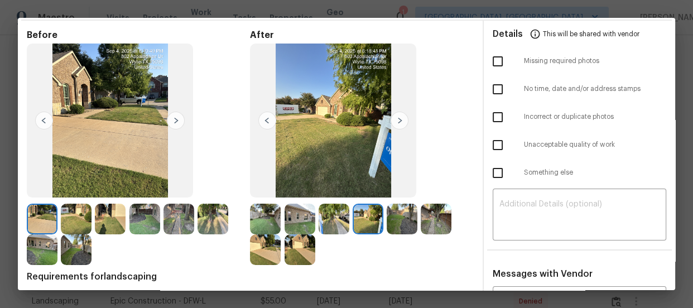
click at [412, 219] on img at bounding box center [402, 219] width 31 height 31
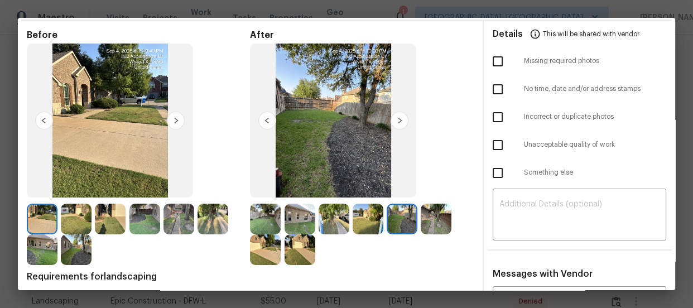
click at [428, 219] on img at bounding box center [436, 219] width 31 height 31
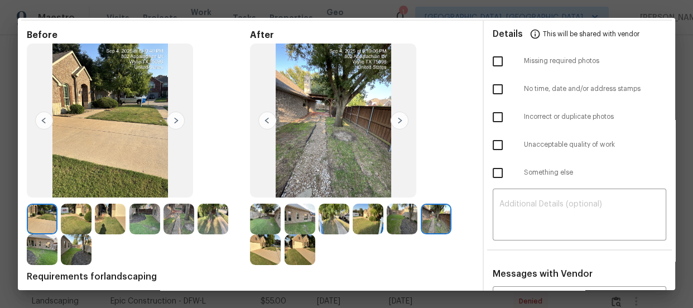
click at [299, 255] on img at bounding box center [300, 250] width 31 height 31
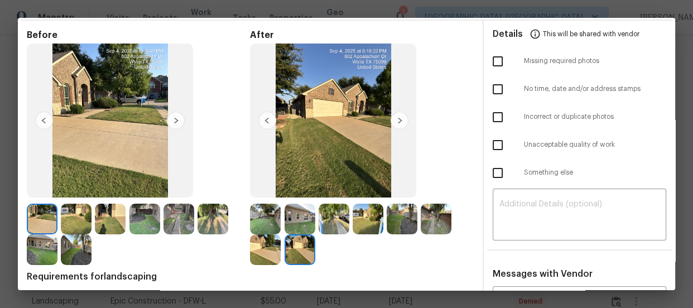
click at [252, 256] on img at bounding box center [265, 250] width 31 height 31
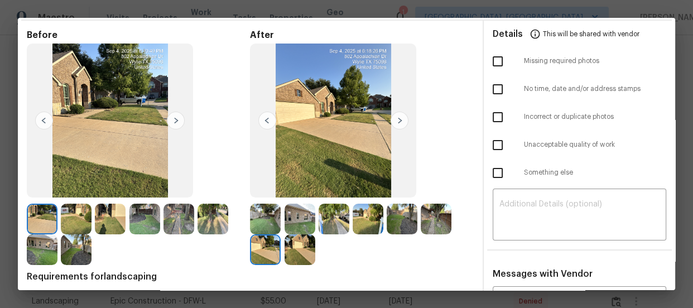
click at [294, 251] on img at bounding box center [300, 250] width 31 height 31
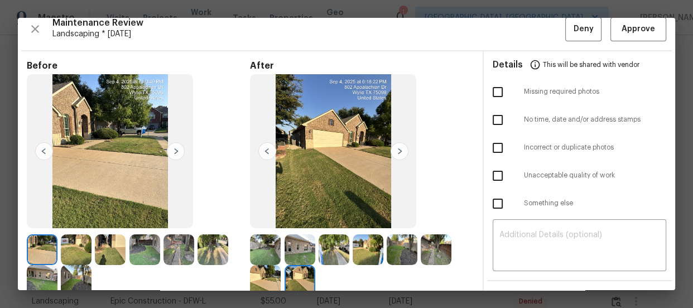
scroll to position [0, 0]
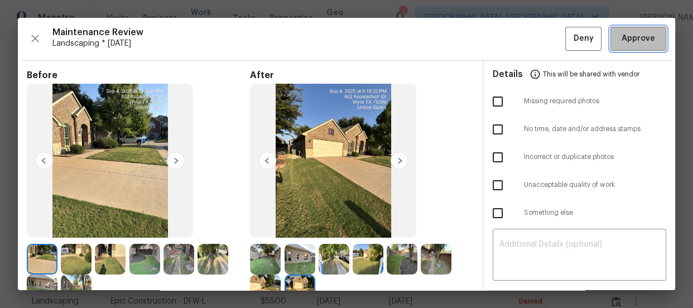
click at [628, 39] on span "Approve" at bounding box center [639, 39] width 34 height 14
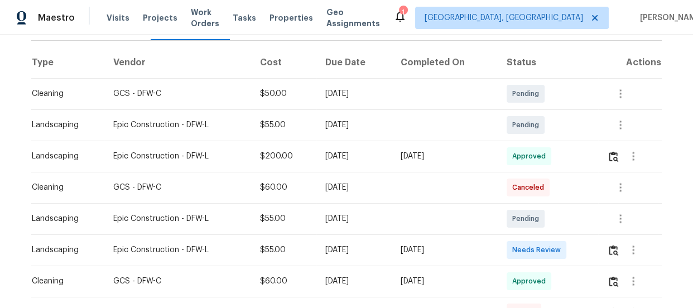
scroll to position [183, 0]
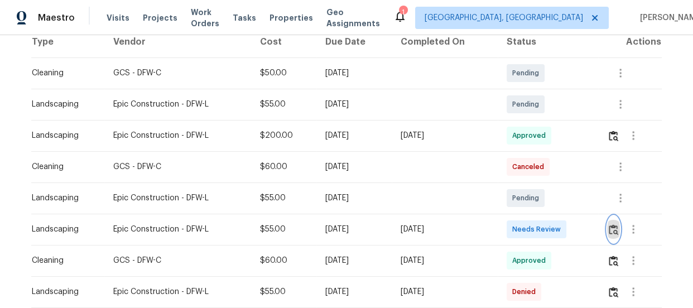
click at [615, 223] on button "button" at bounding box center [614, 229] width 13 height 27
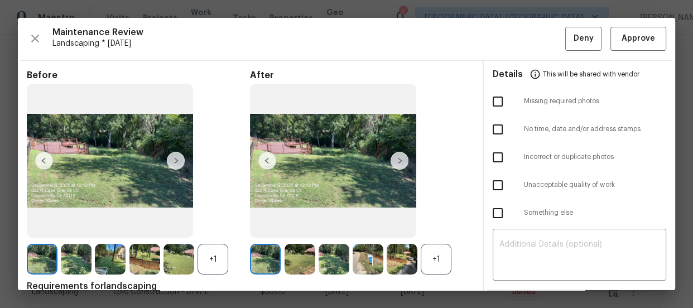
click at [433, 252] on div "+1" at bounding box center [436, 259] width 31 height 31
click at [223, 266] on div "+1" at bounding box center [213, 259] width 31 height 31
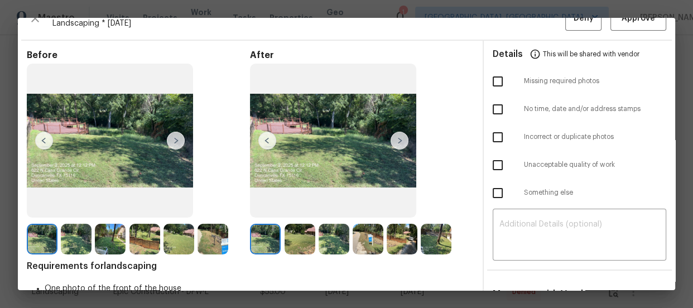
click at [308, 250] on img at bounding box center [300, 239] width 31 height 31
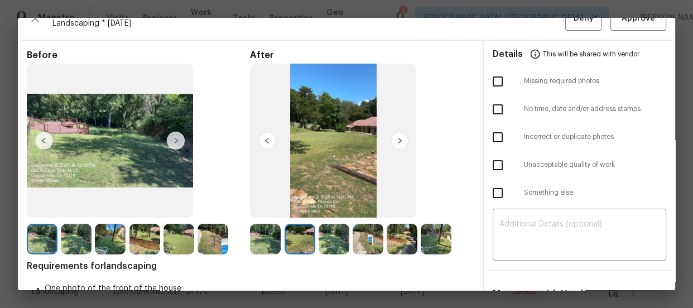
click at [324, 247] on img at bounding box center [334, 239] width 31 height 31
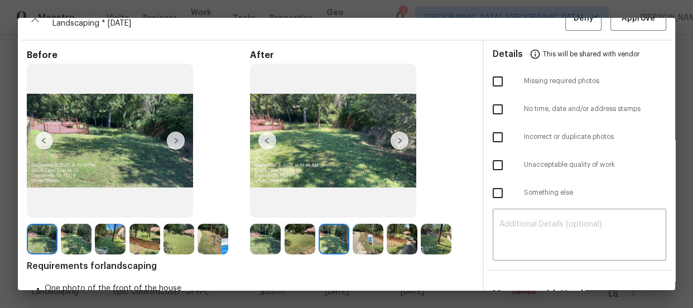
click at [358, 237] on img at bounding box center [368, 239] width 31 height 31
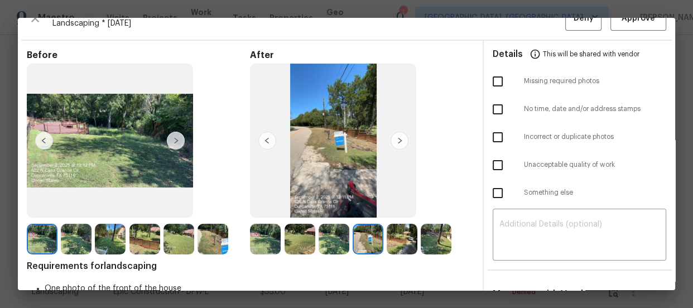
click at [413, 242] on img at bounding box center [402, 239] width 31 height 31
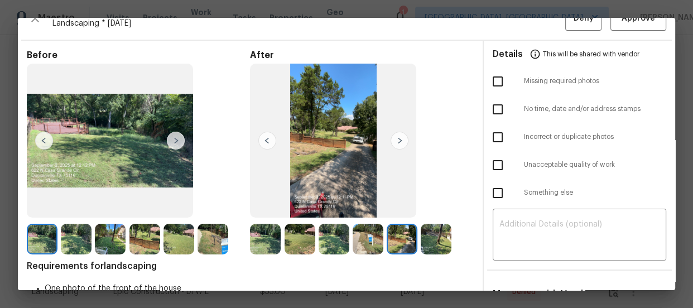
click at [440, 237] on img at bounding box center [436, 239] width 31 height 31
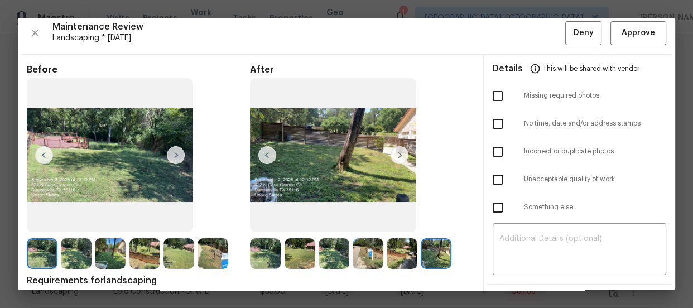
scroll to position [0, 0]
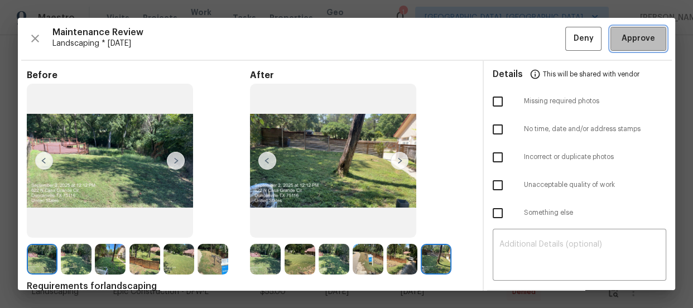
click at [630, 34] on span "Approve" at bounding box center [639, 39] width 34 height 14
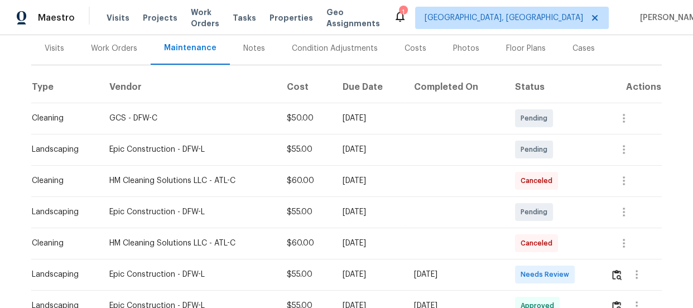
scroll to position [142, 0]
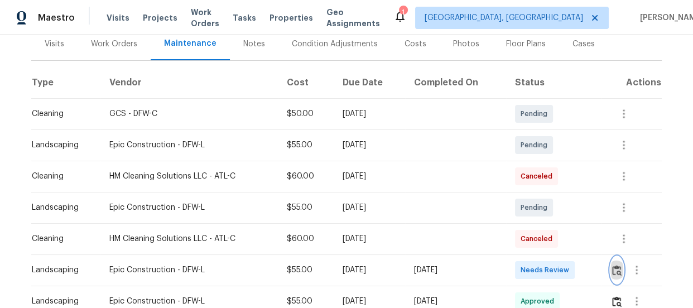
click at [613, 271] on img "button" at bounding box center [617, 270] width 9 height 11
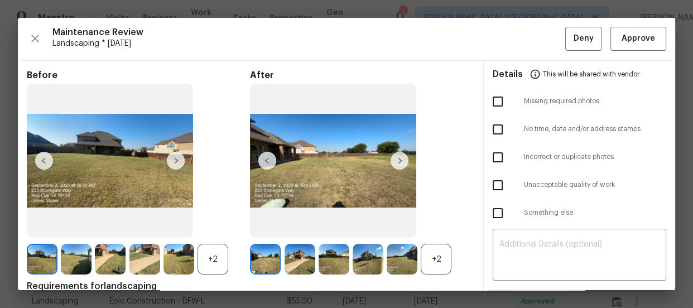
click at [435, 262] on div "+2" at bounding box center [436, 259] width 31 height 31
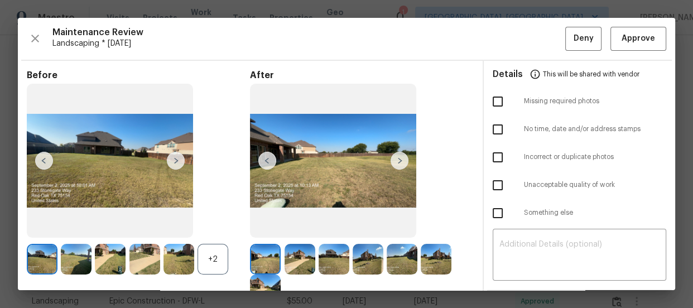
click at [218, 269] on div "+2" at bounding box center [213, 259] width 31 height 31
click at [218, 269] on img at bounding box center [213, 259] width 31 height 31
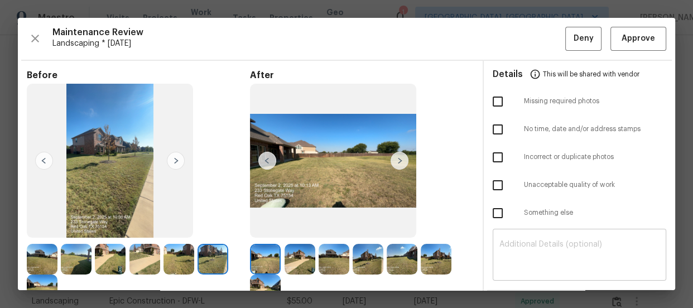
click at [643, 279] on div "​" at bounding box center [580, 256] width 174 height 49
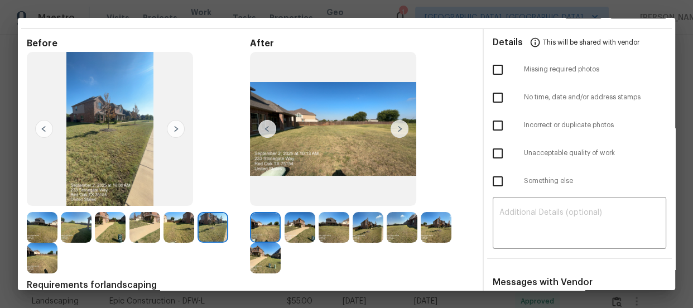
scroll to position [40, 0]
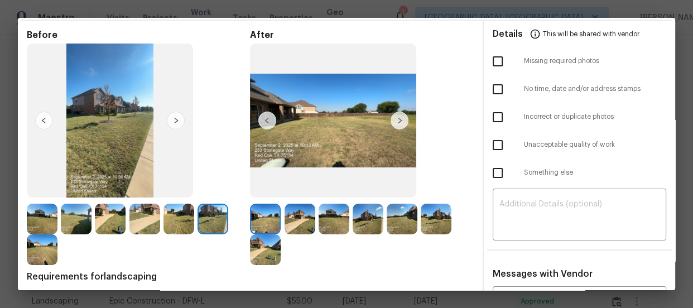
click at [297, 230] on img at bounding box center [300, 219] width 31 height 31
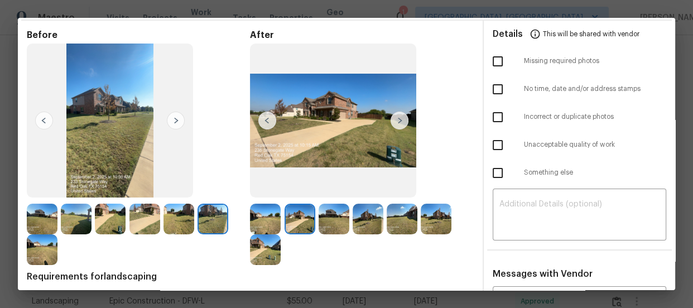
click at [320, 224] on img at bounding box center [334, 219] width 31 height 31
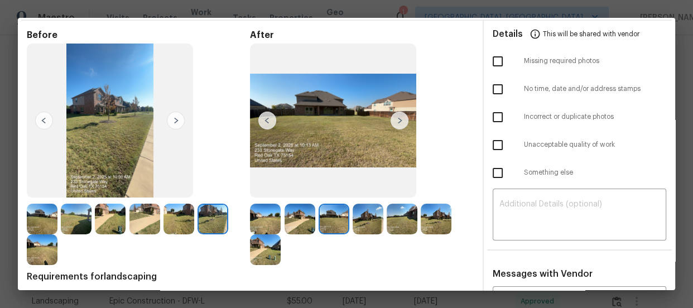
click at [358, 217] on img at bounding box center [368, 219] width 31 height 31
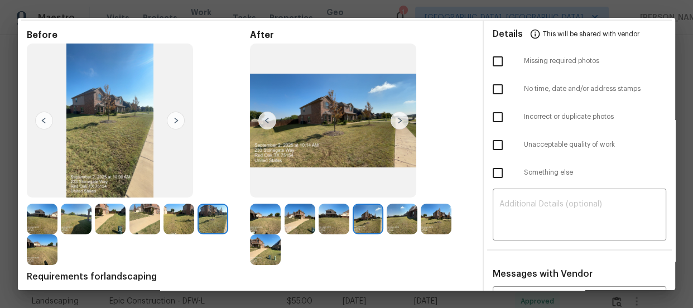
click at [410, 213] on img at bounding box center [402, 219] width 31 height 31
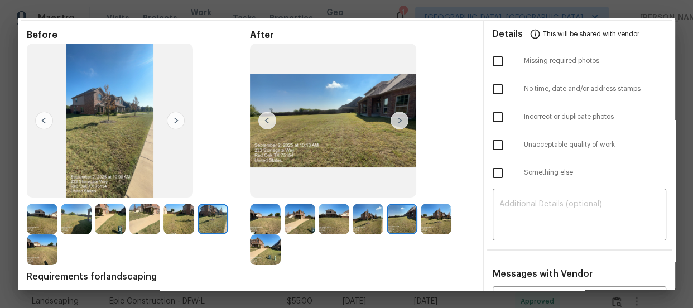
click at [430, 214] on img at bounding box center [436, 219] width 31 height 31
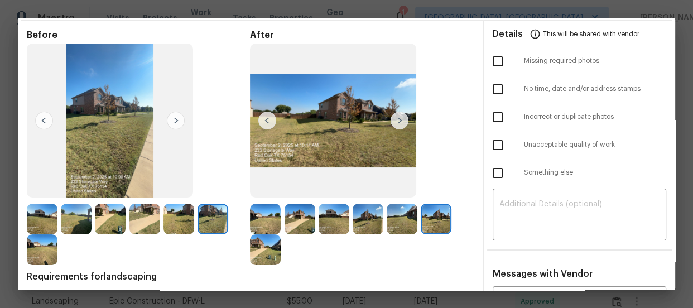
click at [259, 248] on img at bounding box center [265, 250] width 31 height 31
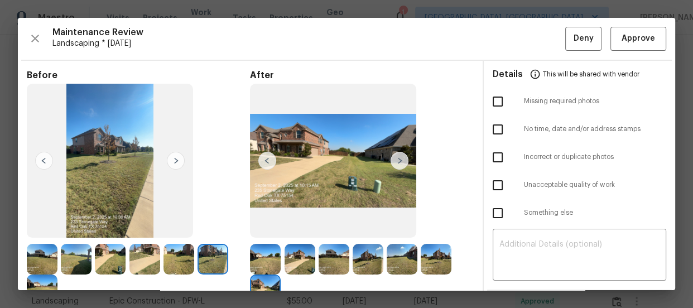
scroll to position [0, 0]
click at [632, 42] on span "Approve" at bounding box center [639, 39] width 34 height 14
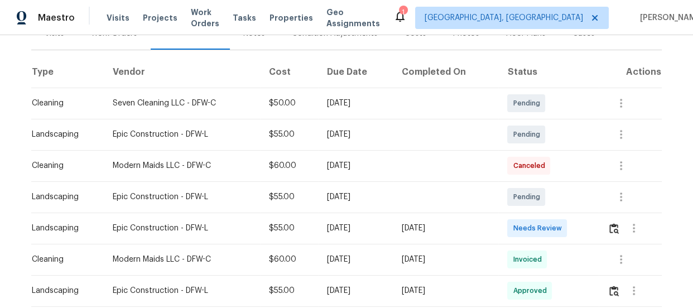
scroll to position [162, 0]
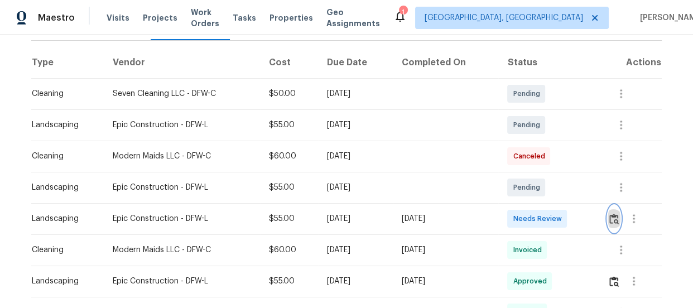
click at [610, 214] on img "button" at bounding box center [614, 219] width 9 height 11
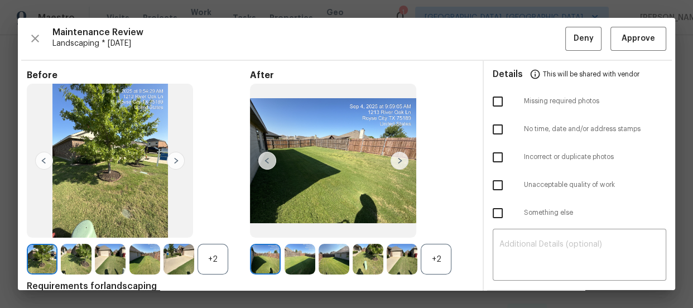
click at [431, 268] on div "+2" at bounding box center [436, 259] width 31 height 31
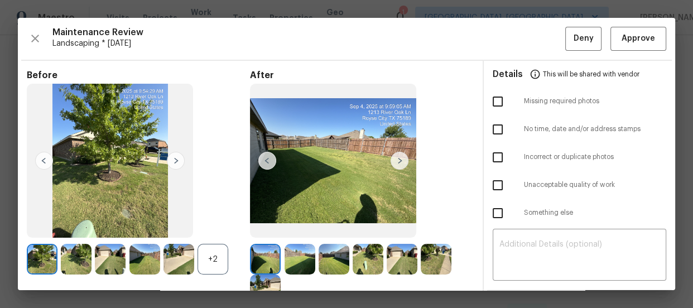
click at [217, 256] on div "+2" at bounding box center [213, 259] width 31 height 31
click at [295, 252] on img at bounding box center [300, 259] width 31 height 31
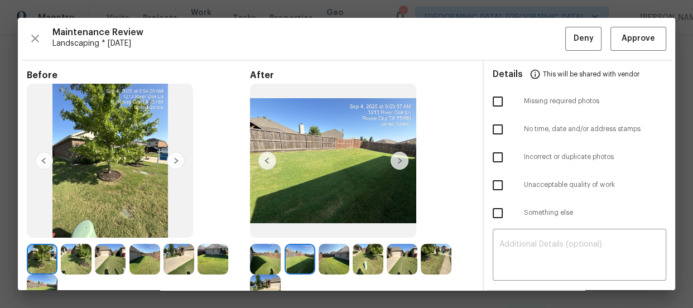
click at [335, 260] on img at bounding box center [334, 259] width 31 height 31
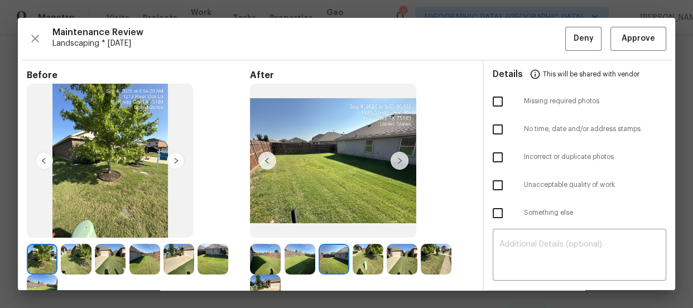
click at [362, 262] on img at bounding box center [368, 259] width 31 height 31
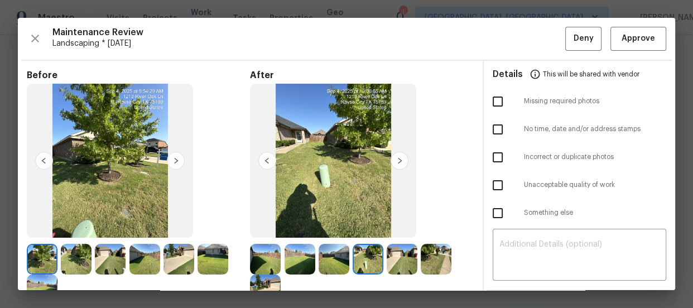
click at [396, 262] on img at bounding box center [402, 259] width 31 height 31
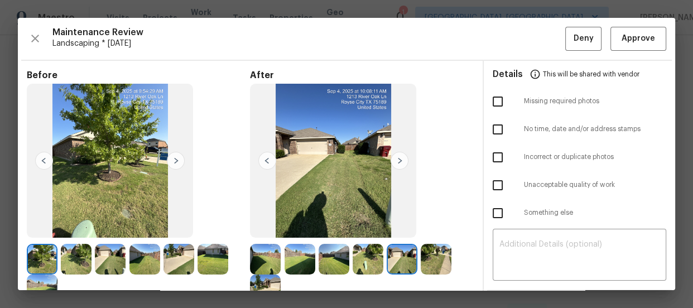
click at [417, 260] on div at bounding box center [404, 259] width 34 height 31
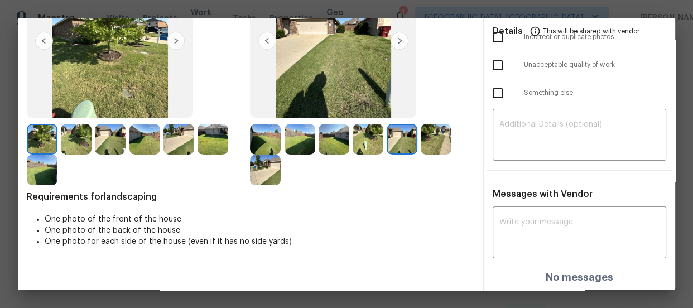
click at [433, 134] on img at bounding box center [436, 139] width 31 height 31
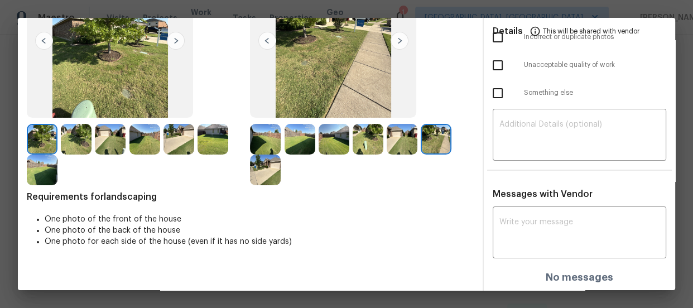
click at [244, 173] on div at bounding box center [138, 154] width 223 height 61
click at [252, 173] on img at bounding box center [265, 170] width 31 height 31
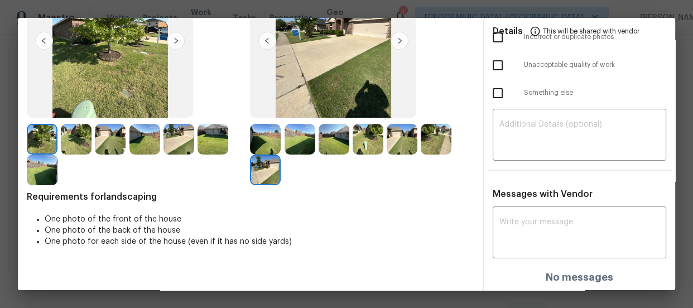
click at [448, 101] on div "After" at bounding box center [361, 68] width 223 height 236
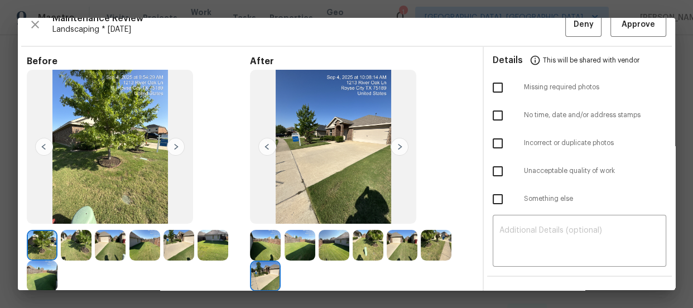
scroll to position [0, 0]
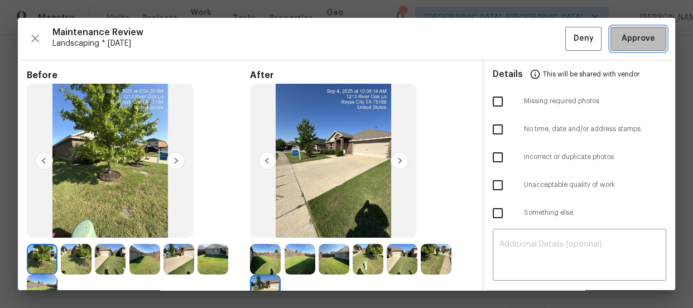
click at [641, 42] on span "Approve" at bounding box center [639, 39] width 34 height 14
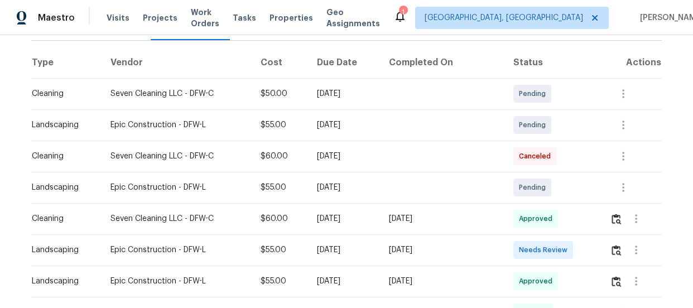
scroll to position [183, 0]
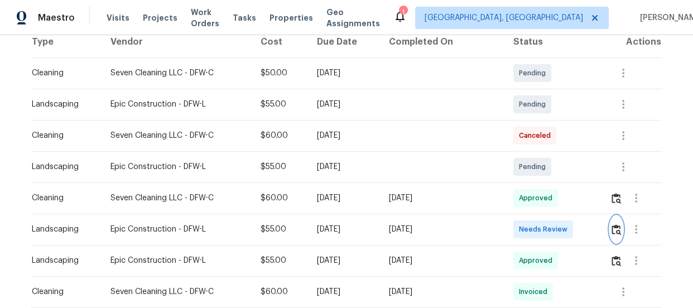
click at [612, 233] on img "button" at bounding box center [616, 229] width 9 height 11
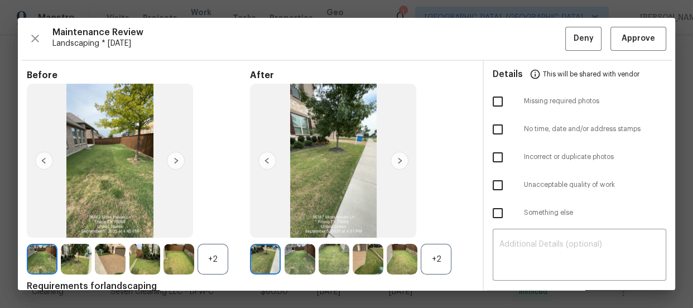
click at [431, 259] on div "+2" at bounding box center [436, 259] width 31 height 31
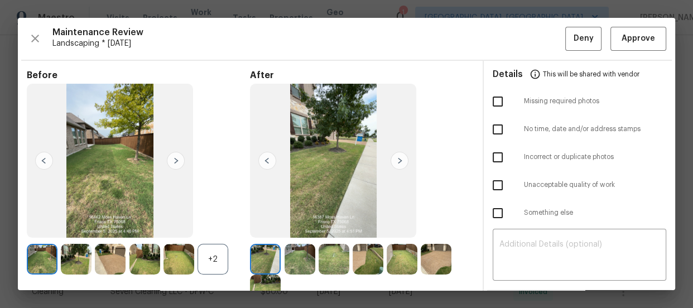
click at [205, 247] on div "+2" at bounding box center [213, 259] width 31 height 31
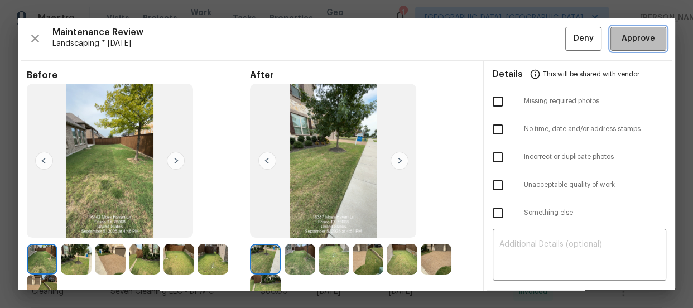
click at [622, 32] on span "Approve" at bounding box center [639, 39] width 34 height 14
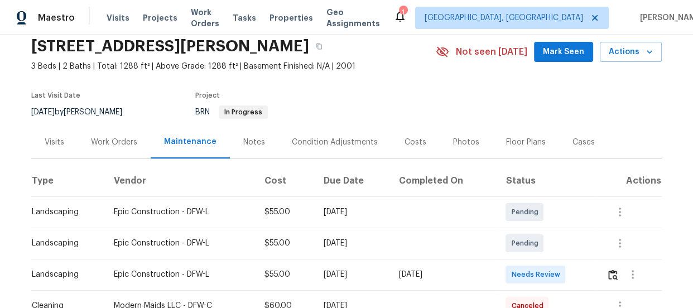
scroll to position [61, 0]
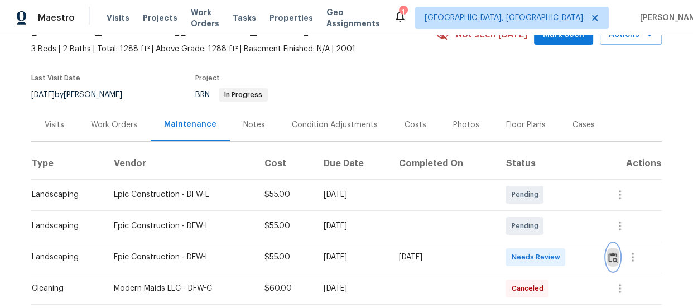
click at [618, 257] on img "button" at bounding box center [613, 257] width 9 height 11
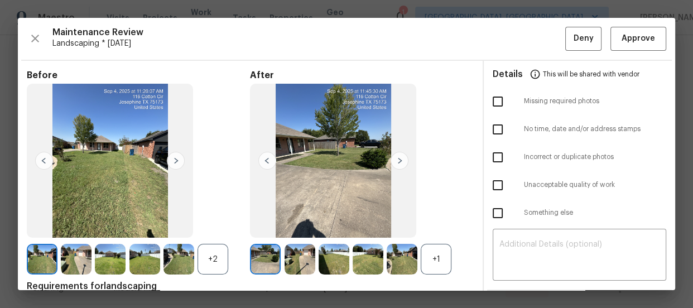
click at [429, 257] on div "+1" at bounding box center [436, 259] width 31 height 31
click at [222, 260] on div "+2" at bounding box center [213, 259] width 31 height 31
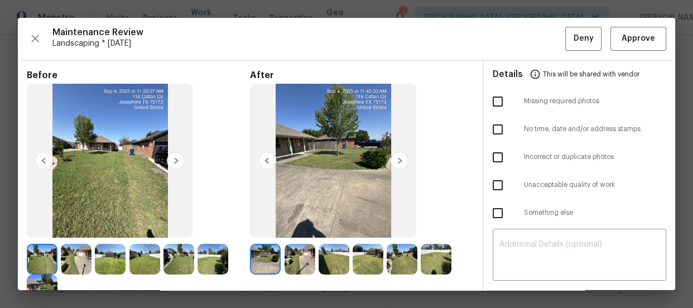
click at [300, 256] on img at bounding box center [300, 259] width 31 height 31
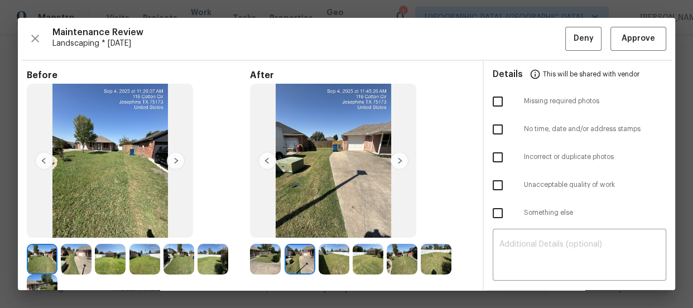
click at [341, 257] on img at bounding box center [334, 259] width 31 height 31
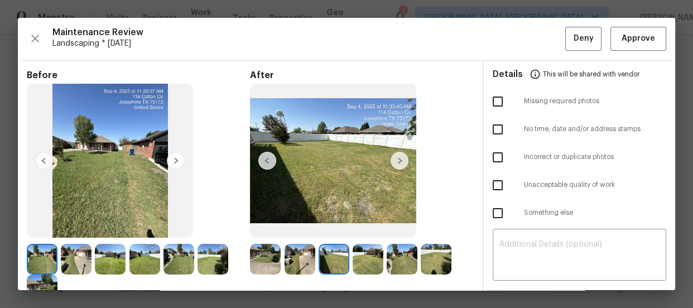
click at [374, 256] on img at bounding box center [368, 259] width 31 height 31
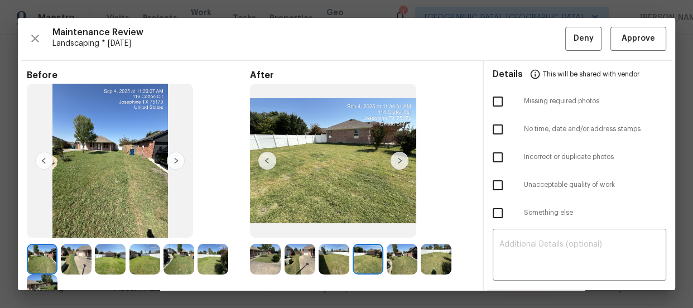
click at [392, 255] on img at bounding box center [402, 259] width 31 height 31
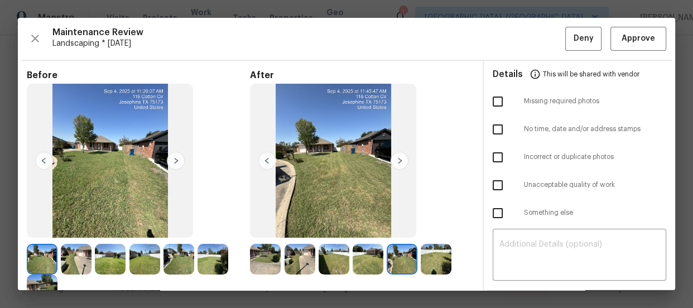
click at [438, 250] on img at bounding box center [436, 259] width 31 height 31
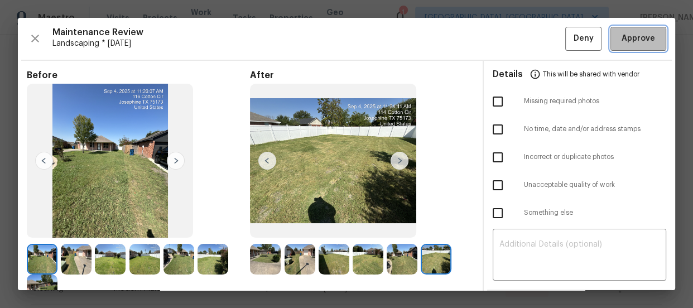
click at [611, 36] on button "Approve" at bounding box center [639, 39] width 56 height 24
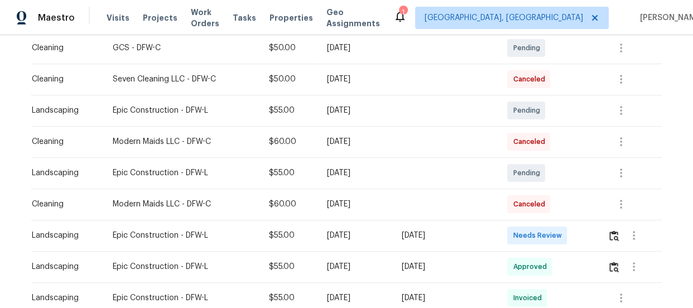
scroll to position [223, 0]
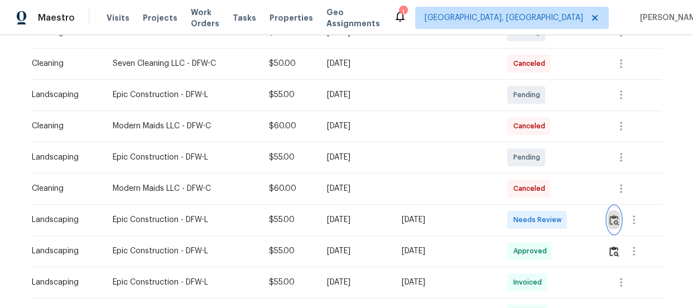
click at [619, 216] on button "button" at bounding box center [614, 220] width 13 height 27
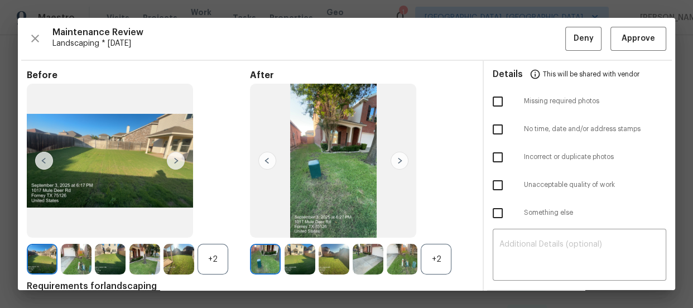
click at [437, 264] on div "+2" at bounding box center [436, 259] width 31 height 31
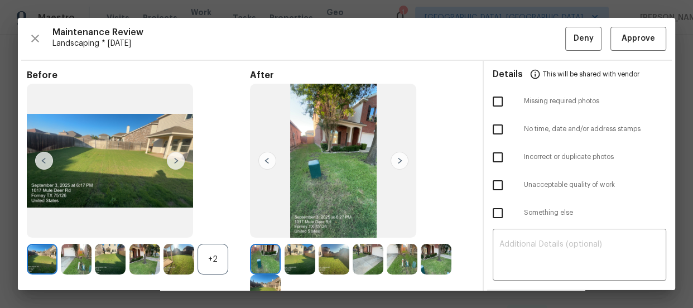
click at [207, 267] on div "+2" at bounding box center [213, 259] width 31 height 31
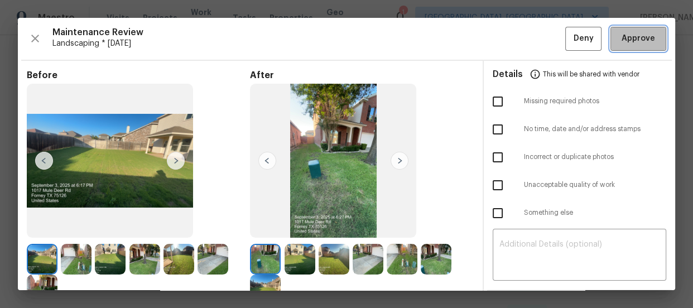
click at [620, 36] on span "Approve" at bounding box center [639, 39] width 38 height 14
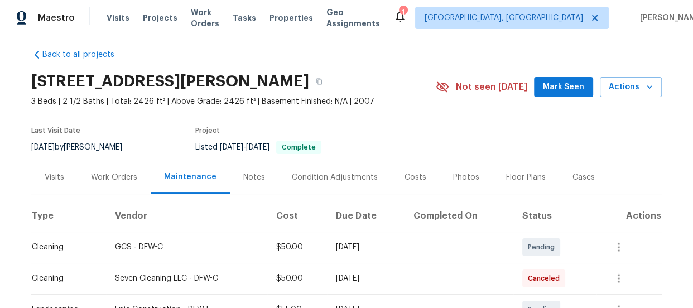
scroll to position [0, 0]
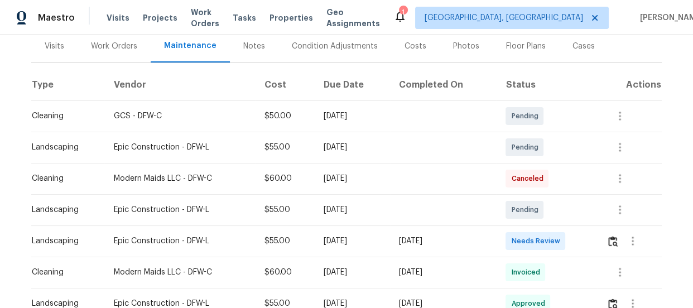
scroll to position [142, 0]
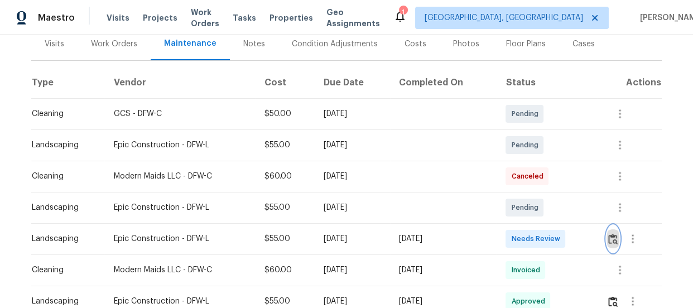
click at [611, 237] on img "button" at bounding box center [613, 239] width 9 height 11
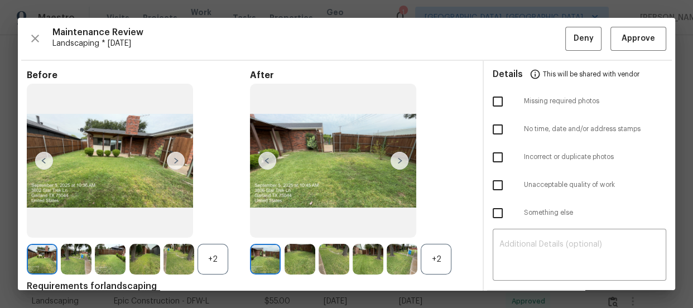
click at [429, 255] on div "+2" at bounding box center [436, 259] width 31 height 31
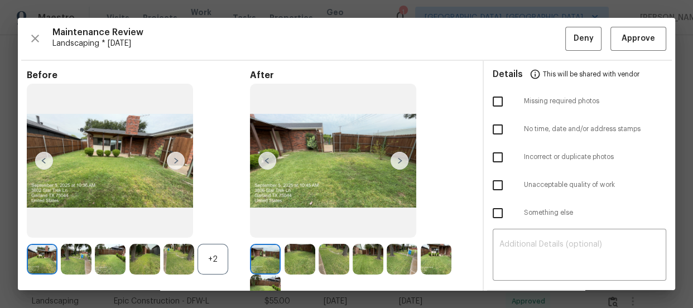
click at [212, 251] on div "+2" at bounding box center [213, 259] width 31 height 31
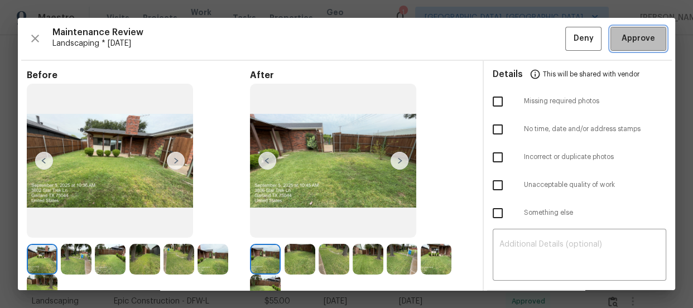
click at [635, 49] on button "Approve" at bounding box center [639, 39] width 56 height 24
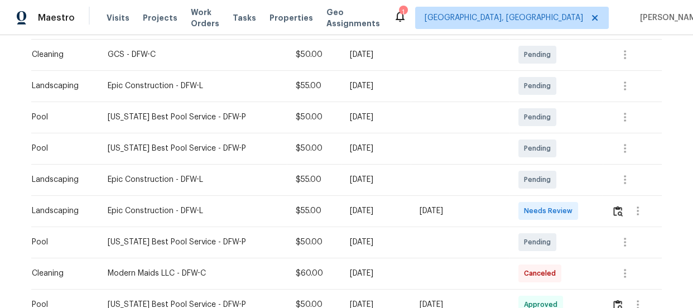
scroll to position [203, 0]
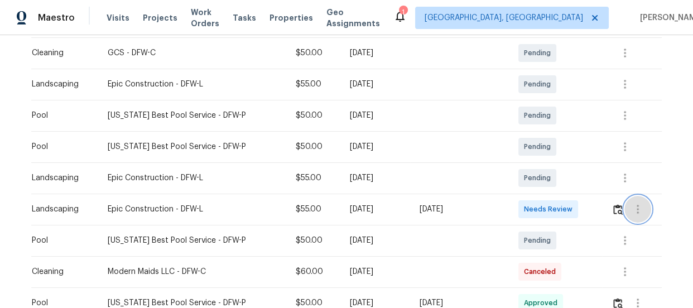
click at [625, 211] on button "button" at bounding box center [638, 209] width 27 height 27
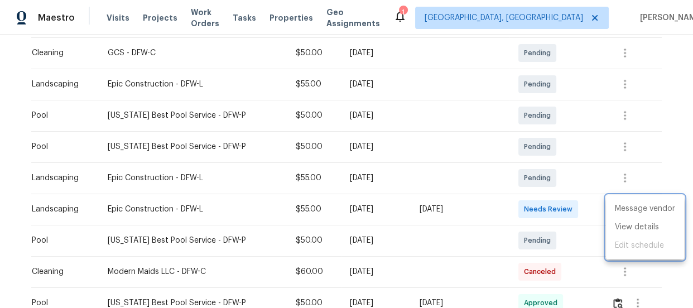
click at [648, 173] on div at bounding box center [346, 154] width 693 height 308
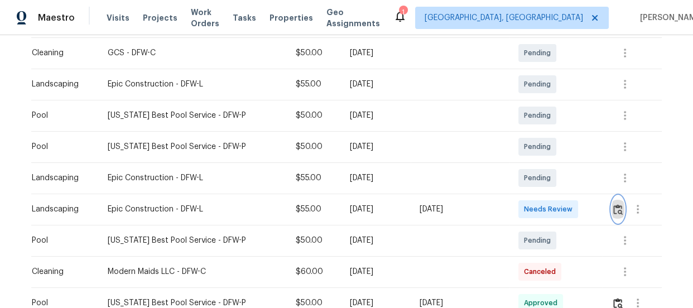
click at [616, 205] on img "button" at bounding box center [618, 209] width 9 height 11
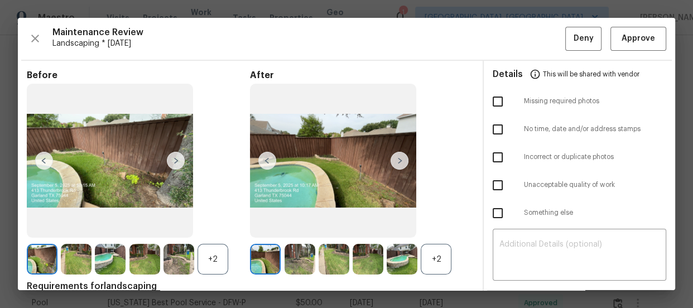
click at [439, 262] on div "+2" at bounding box center [436, 259] width 31 height 31
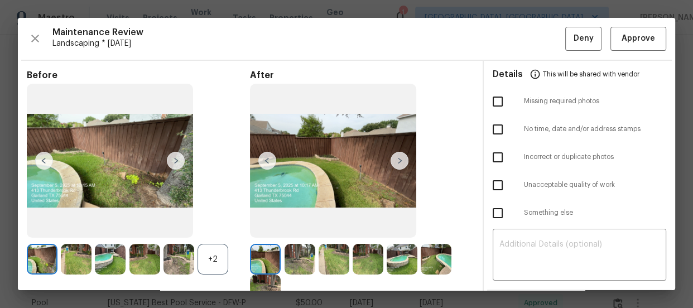
click at [216, 260] on div "+2" at bounding box center [213, 259] width 31 height 31
click at [296, 258] on img at bounding box center [300, 259] width 31 height 31
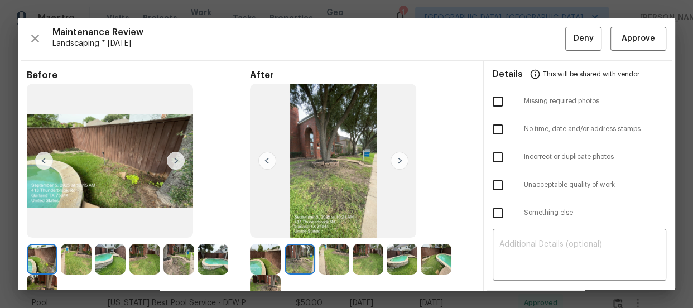
click at [327, 258] on img at bounding box center [334, 259] width 31 height 31
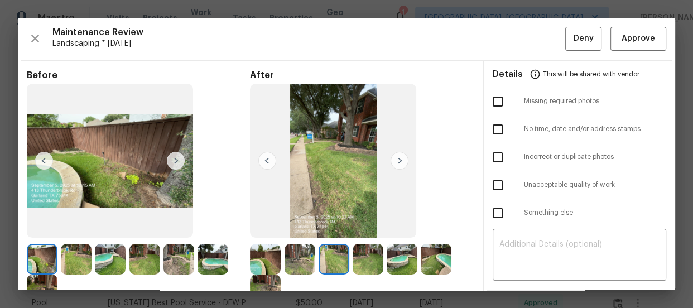
click at [361, 252] on img at bounding box center [368, 259] width 31 height 31
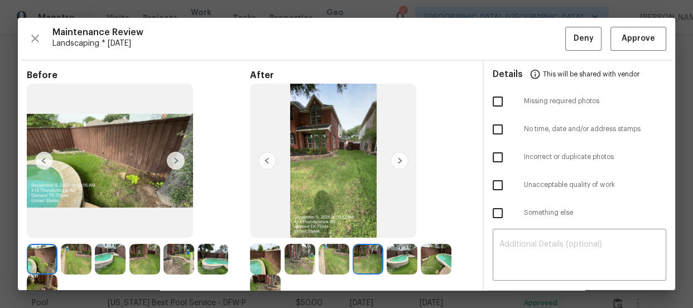
click at [408, 255] on img at bounding box center [402, 259] width 31 height 31
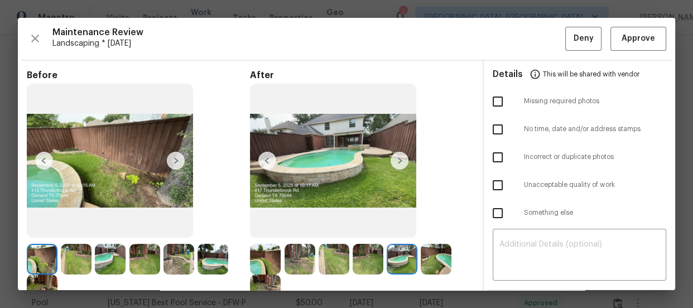
click at [431, 256] on img at bounding box center [436, 259] width 31 height 31
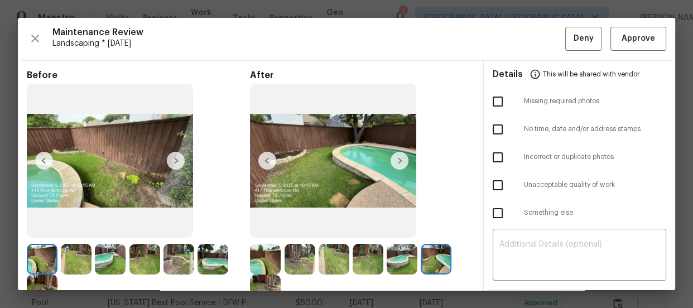
click at [262, 288] on img at bounding box center [265, 290] width 31 height 31
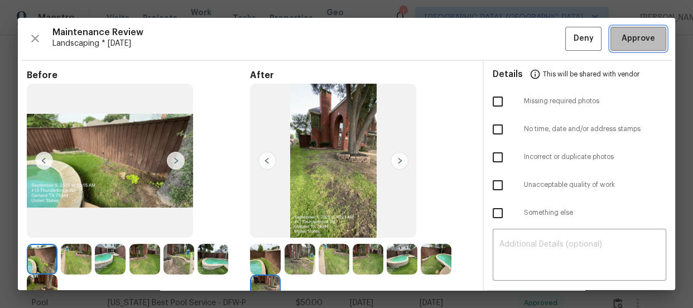
click at [620, 37] on span "Approve" at bounding box center [639, 39] width 38 height 14
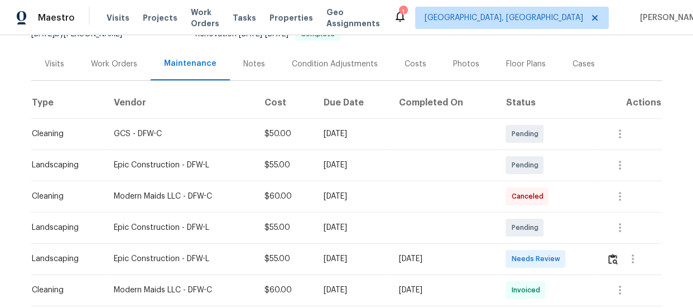
scroll to position [142, 0]
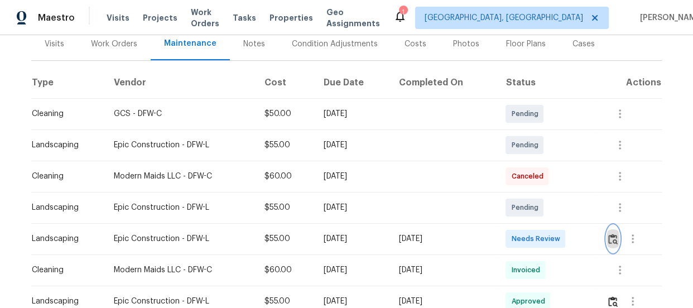
click at [613, 240] on img "button" at bounding box center [613, 239] width 9 height 11
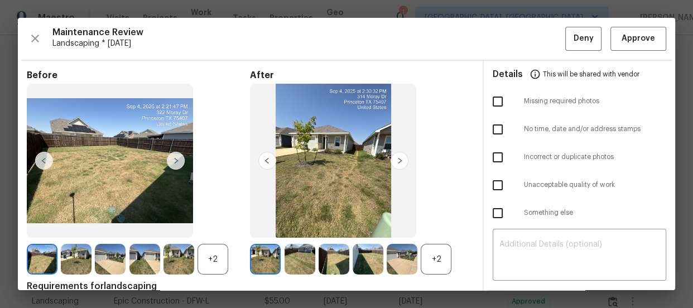
click at [429, 261] on div "+2" at bounding box center [436, 259] width 31 height 31
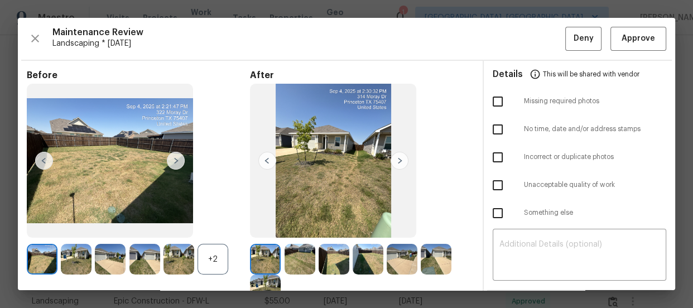
scroll to position [20, 0]
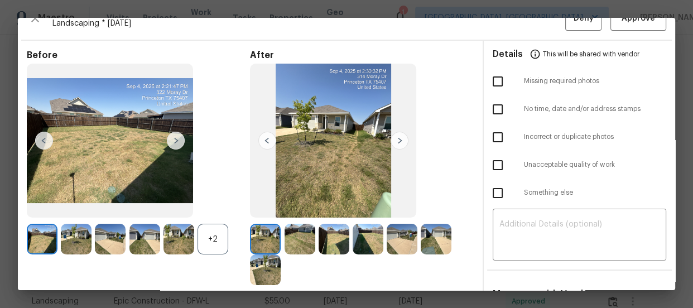
click at [198, 237] on div "+2" at bounding box center [213, 239] width 31 height 31
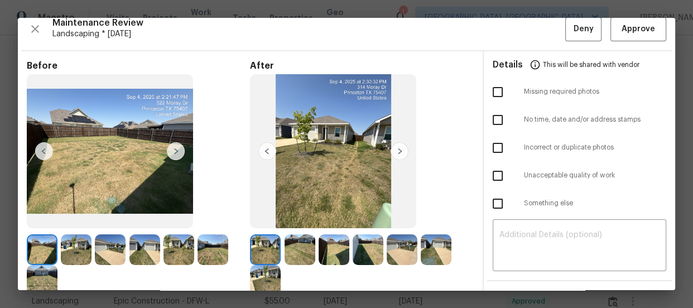
scroll to position [0, 0]
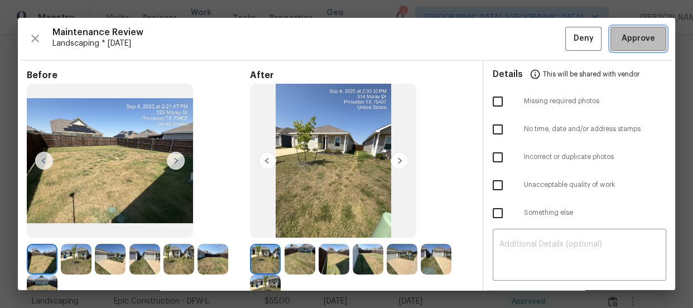
click at [623, 36] on span "Approve" at bounding box center [639, 39] width 34 height 14
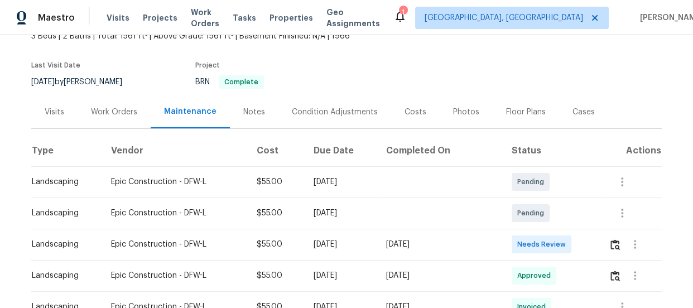
scroll to position [81, 0]
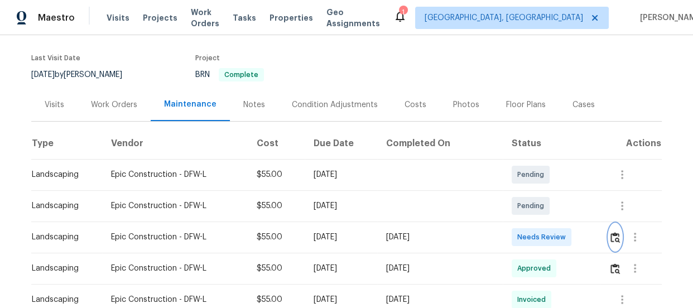
click at [612, 243] on button "button" at bounding box center [615, 237] width 13 height 27
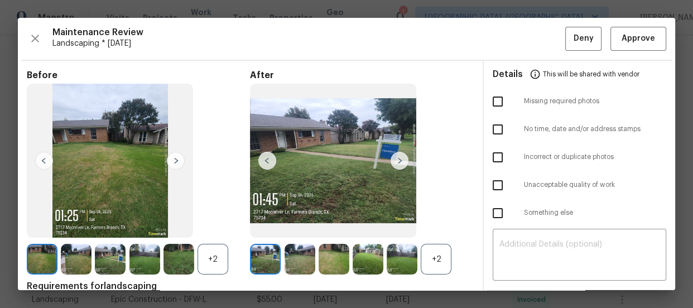
click at [439, 251] on div "+2" at bounding box center [436, 259] width 31 height 31
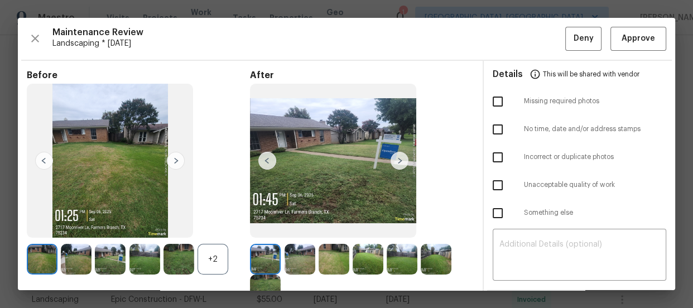
click at [213, 262] on div "+2" at bounding box center [213, 259] width 31 height 31
click at [286, 257] on img at bounding box center [300, 259] width 31 height 31
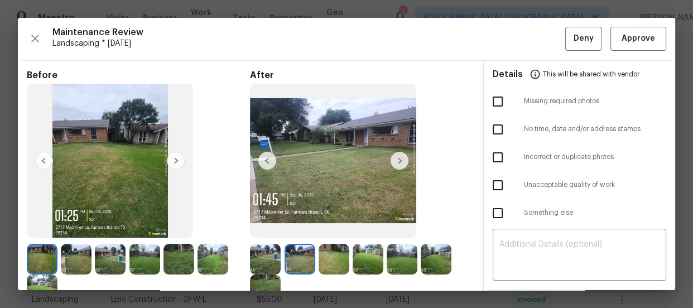
click at [329, 252] on img at bounding box center [334, 259] width 31 height 31
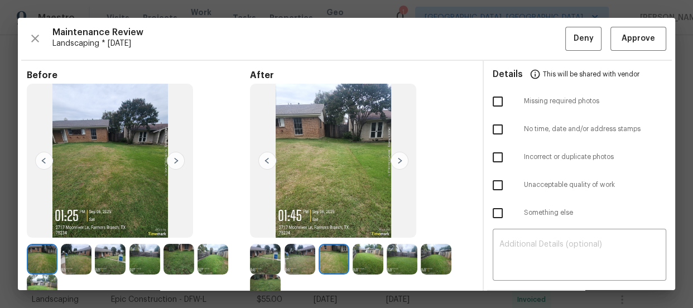
click at [374, 251] on img at bounding box center [368, 259] width 31 height 31
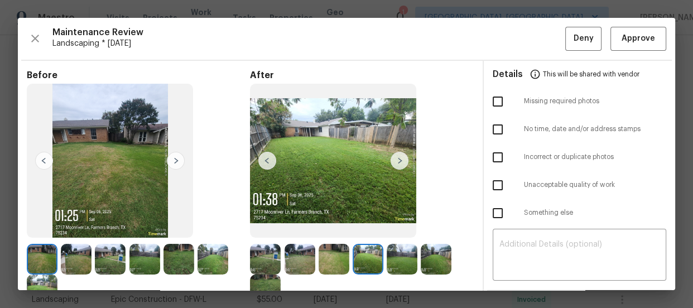
click at [399, 252] on img at bounding box center [402, 259] width 31 height 31
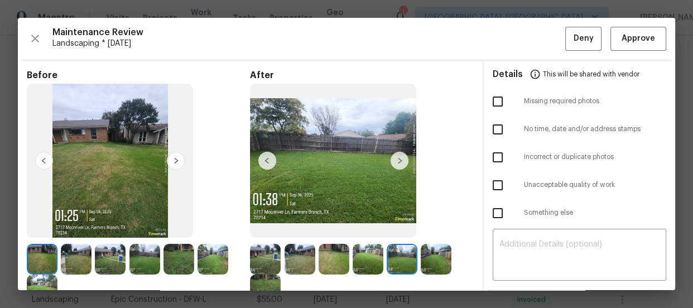
click at [436, 250] on img at bounding box center [436, 259] width 31 height 31
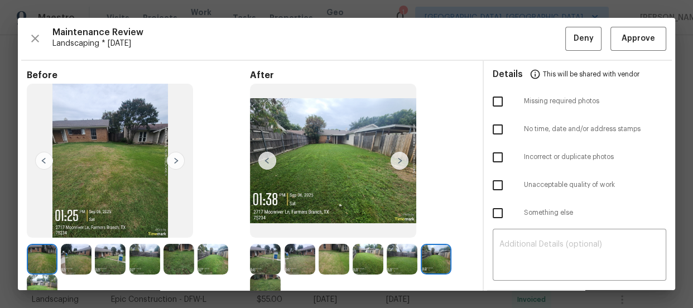
click at [264, 279] on img at bounding box center [265, 290] width 31 height 31
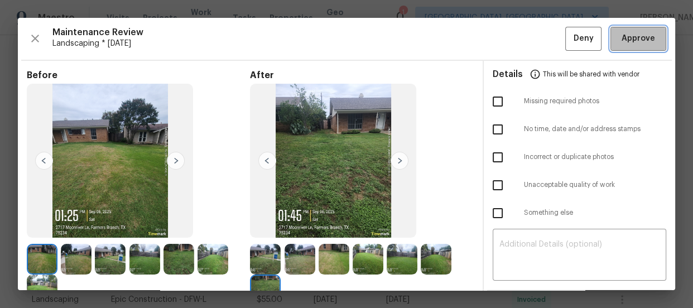
click at [611, 35] on button "Approve" at bounding box center [639, 39] width 56 height 24
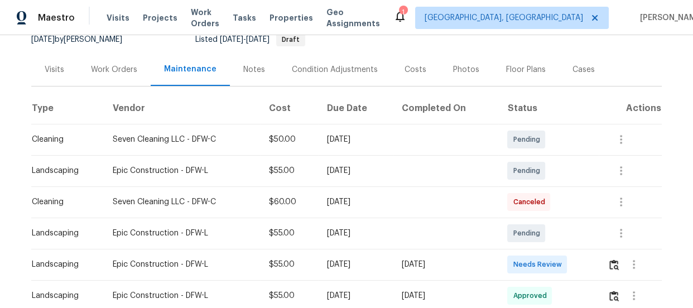
scroll to position [128, 0]
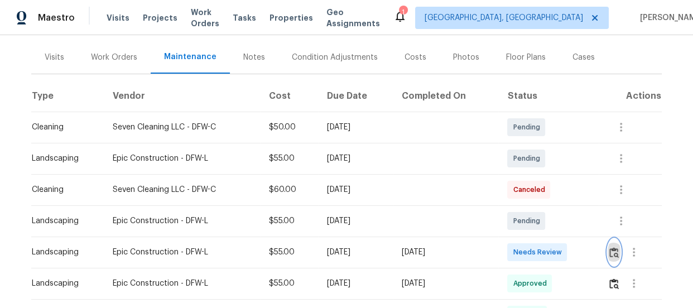
click at [610, 255] on img "button" at bounding box center [614, 252] width 9 height 11
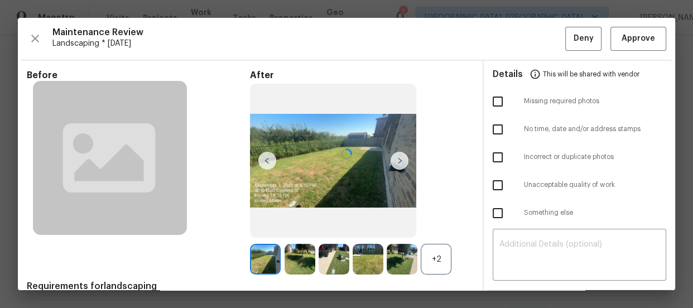
click at [432, 267] on div at bounding box center [347, 154] width 658 height 272
click at [432, 267] on div "+2" at bounding box center [436, 259] width 31 height 31
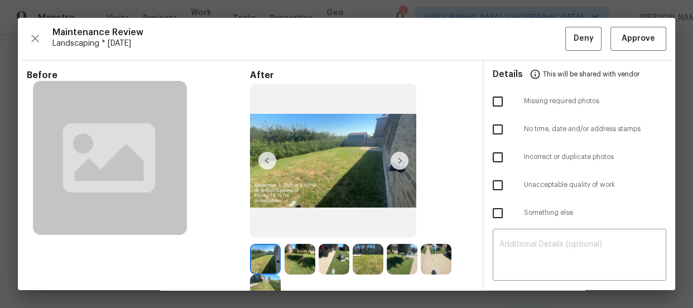
click at [295, 263] on img at bounding box center [300, 259] width 31 height 31
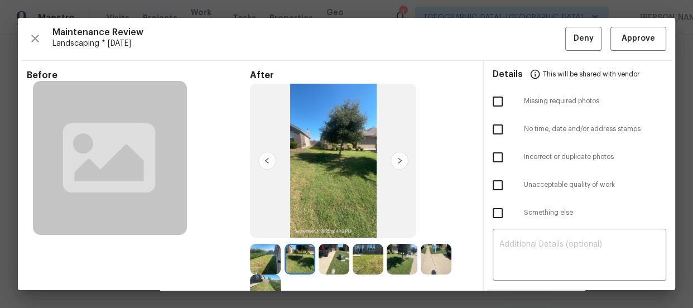
click at [329, 263] on img at bounding box center [334, 259] width 31 height 31
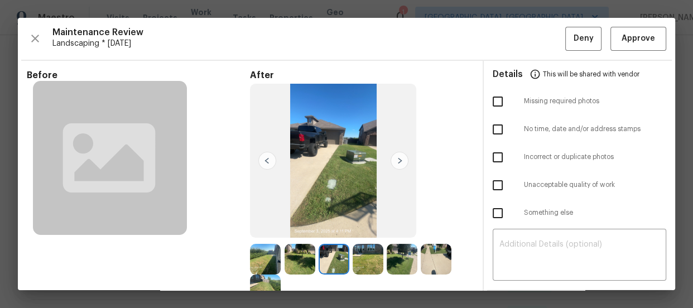
click at [405, 251] on img at bounding box center [402, 259] width 31 height 31
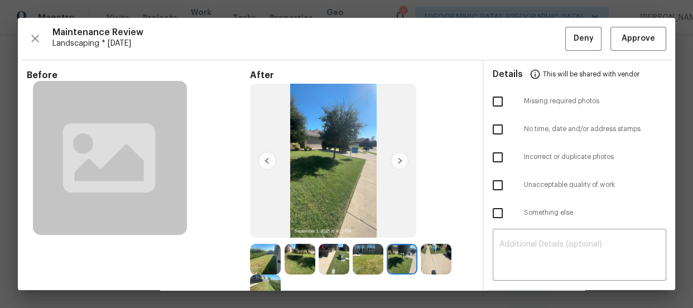
click at [433, 250] on img at bounding box center [436, 259] width 31 height 31
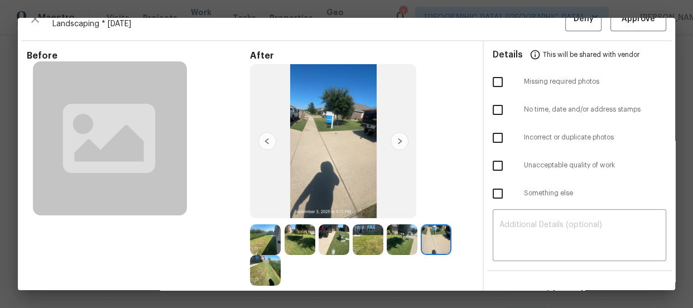
scroll to position [20, 0]
click at [272, 259] on img at bounding box center [265, 270] width 31 height 31
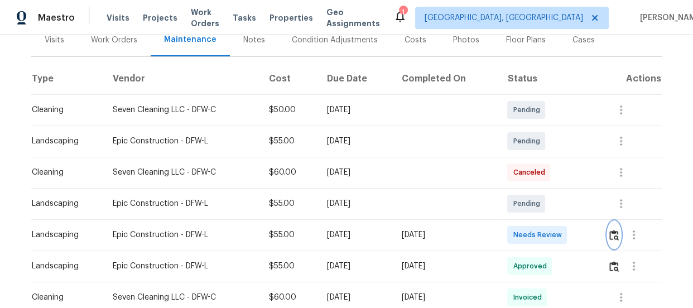
scroll to position [149, 0]
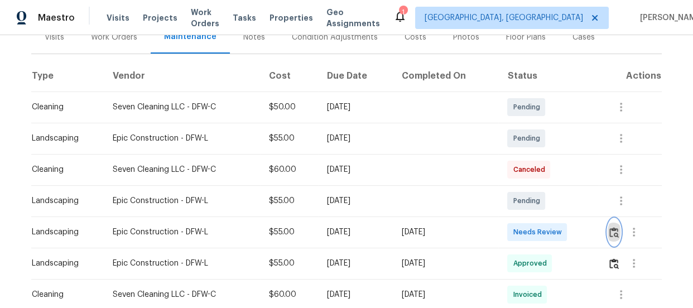
click at [608, 235] on button "button" at bounding box center [614, 232] width 13 height 27
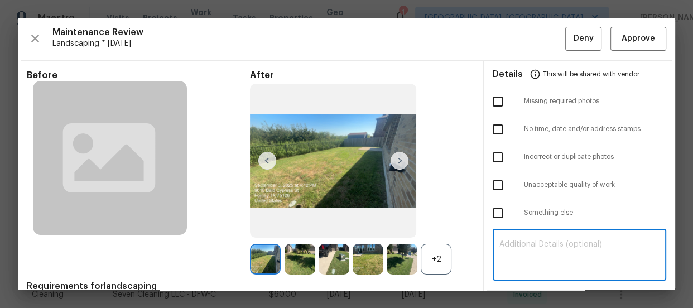
click at [543, 247] on textarea at bounding box center [580, 256] width 160 height 31
paste textarea "Maintenance Audit Team: Hello! Unfortunately, this landscaping visit completed …"
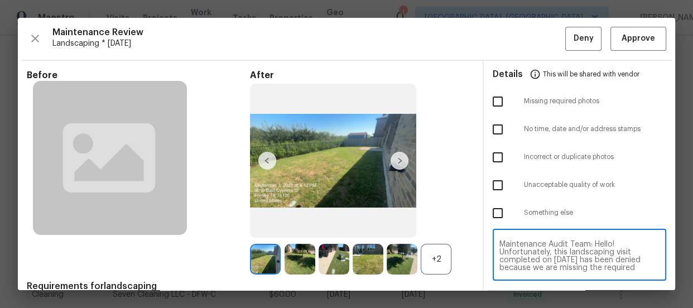
scroll to position [125, 0]
type textarea "Maintenance Audit Team: Hello! Unfortunately, this landscaping visit completed …"
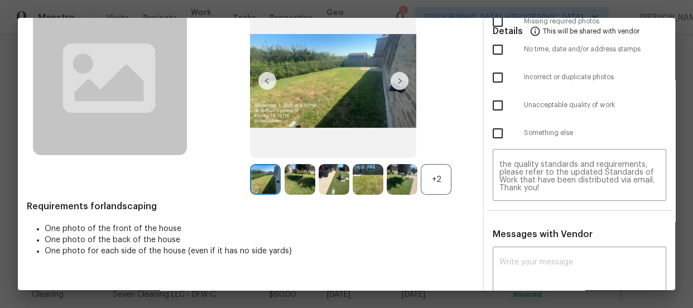
scroll to position [101, 0]
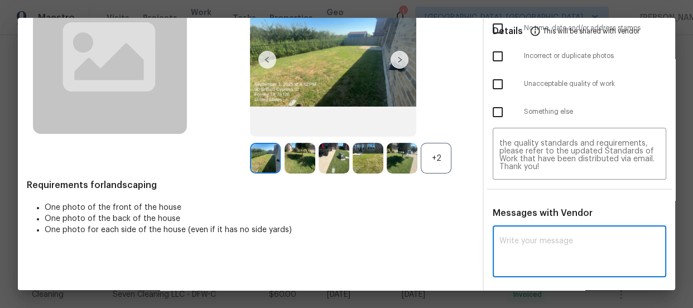
click at [568, 241] on textarea at bounding box center [580, 252] width 160 height 31
paste textarea "Maintenance Audit Team: Hello! Unfortunately, this landscaping visit completed …"
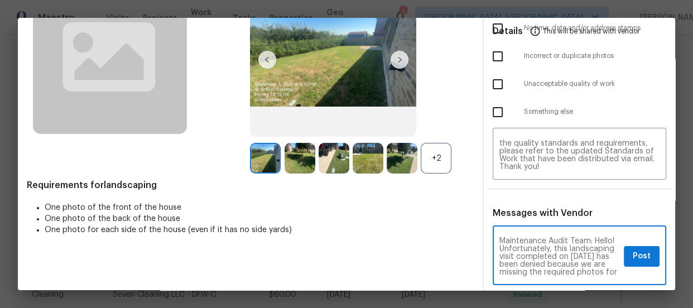
scroll to position [179, 0]
click at [608, 242] on textarea "Maintenance Audit Team: Hello! Unfortunately, this landscaping visit completed …" at bounding box center [560, 256] width 120 height 39
type textarea "Maintenance Audit Team: Hello! Unfortunately, this landscaping visit completed …"
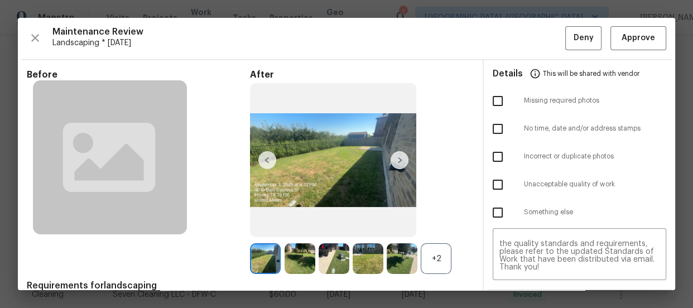
scroll to position [0, 0]
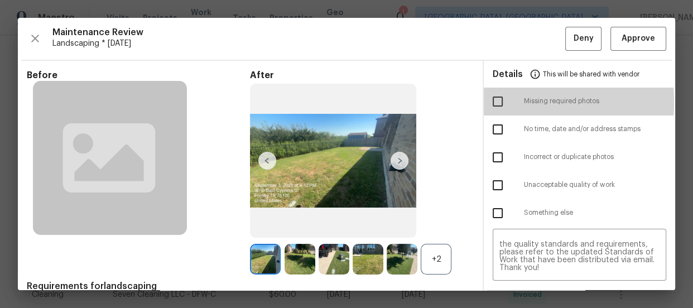
click at [493, 102] on input "checkbox" at bounding box center [497, 101] width 23 height 23
checkbox input "true"
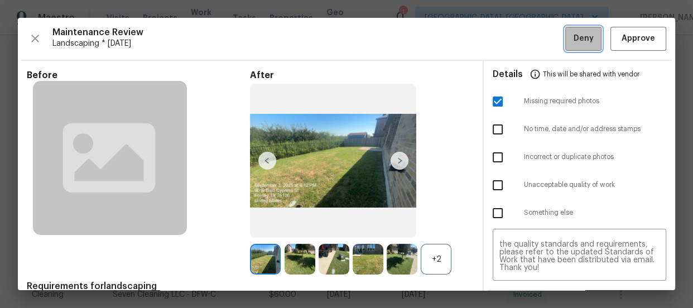
click at [574, 39] on span "Deny" at bounding box center [584, 39] width 20 height 14
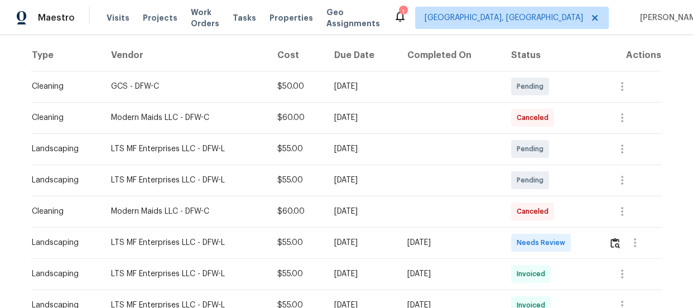
scroll to position [183, 0]
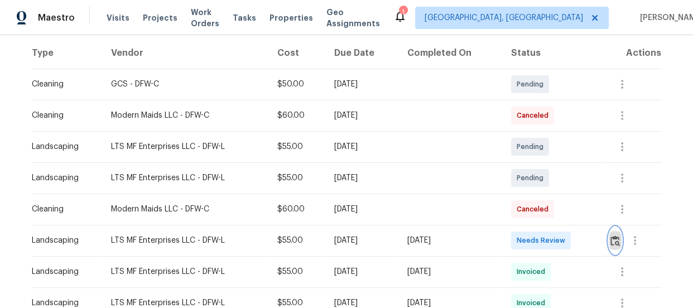
click at [613, 236] on img "button" at bounding box center [615, 241] width 9 height 11
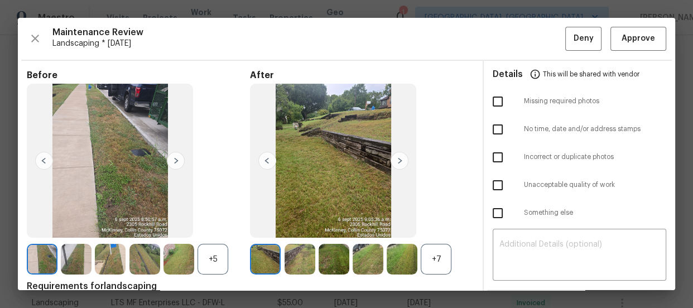
click at [437, 260] on div "+7" at bounding box center [436, 259] width 31 height 31
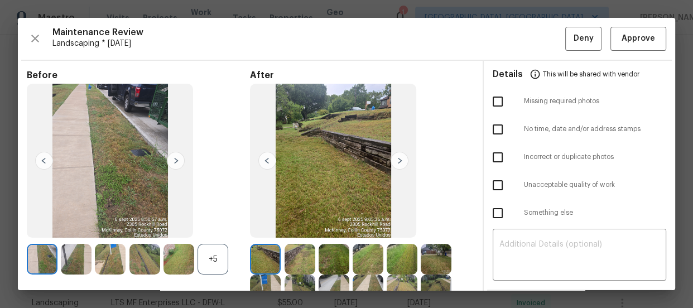
click at [207, 262] on div "+5" at bounding box center [213, 259] width 31 height 31
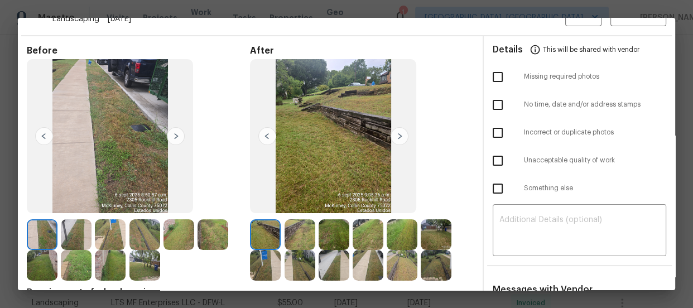
scroll to position [61, 0]
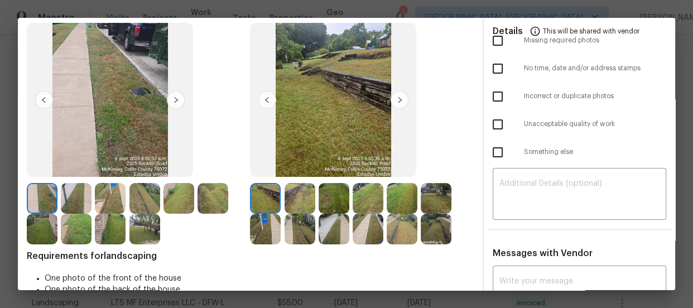
click at [285, 193] on img at bounding box center [300, 198] width 31 height 31
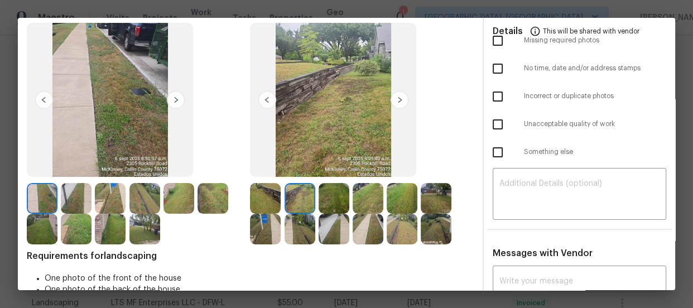
click at [329, 194] on img at bounding box center [334, 198] width 31 height 31
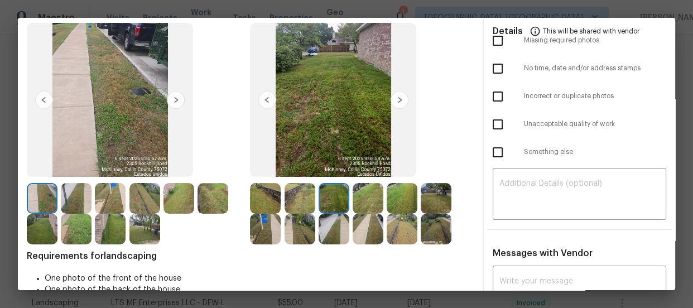
click at [367, 190] on img at bounding box center [368, 198] width 31 height 31
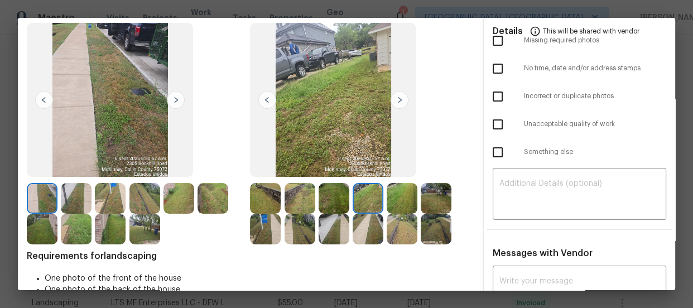
click at [389, 195] on img at bounding box center [402, 198] width 31 height 31
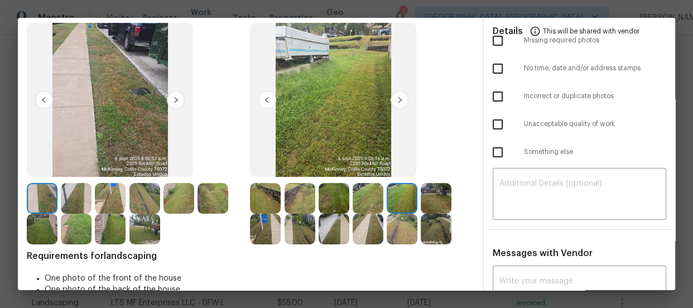
click at [442, 197] on img at bounding box center [436, 198] width 31 height 31
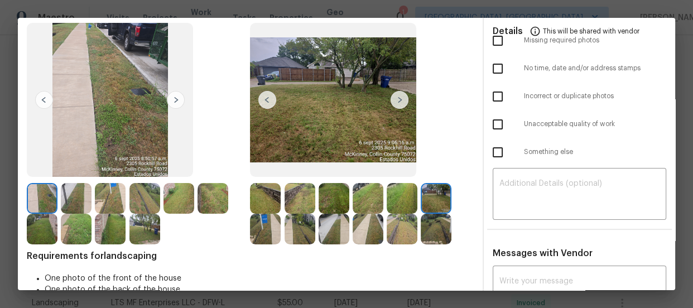
click at [250, 229] on img at bounding box center [265, 229] width 31 height 31
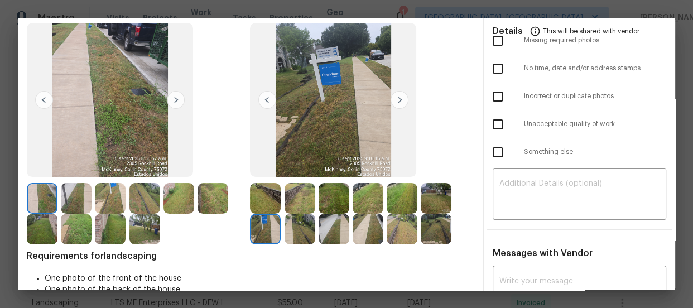
click at [285, 228] on img at bounding box center [300, 229] width 31 height 31
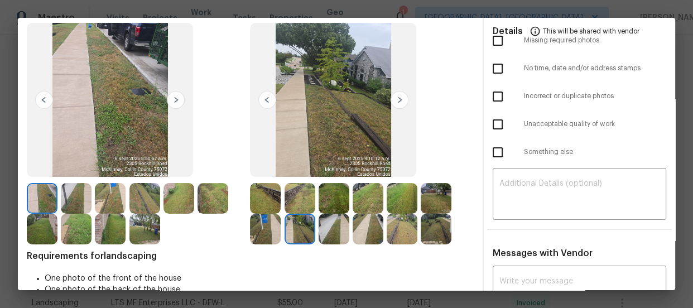
click at [332, 229] on img at bounding box center [334, 229] width 31 height 31
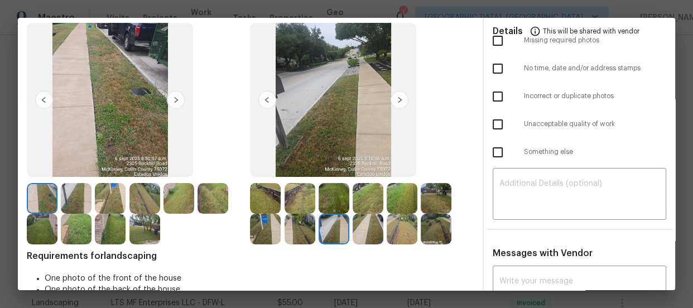
click at [368, 231] on img at bounding box center [368, 229] width 31 height 31
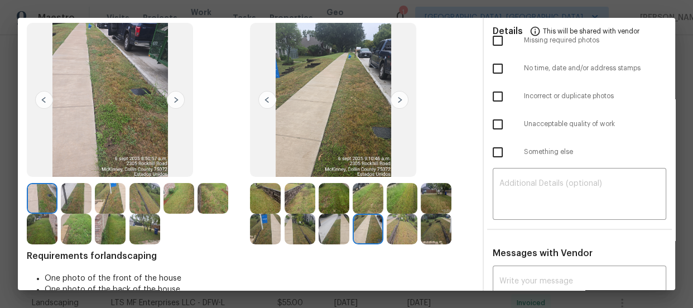
click at [401, 229] on img at bounding box center [402, 229] width 31 height 31
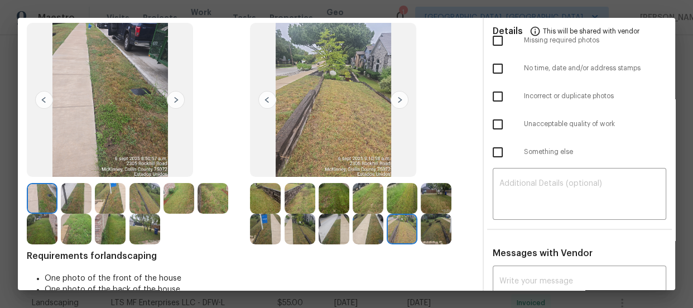
click at [432, 227] on img at bounding box center [436, 229] width 31 height 31
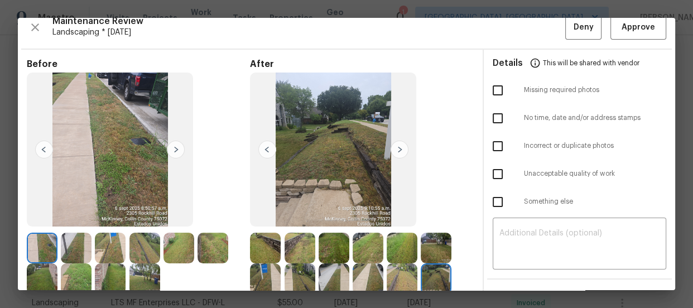
scroll to position [0, 0]
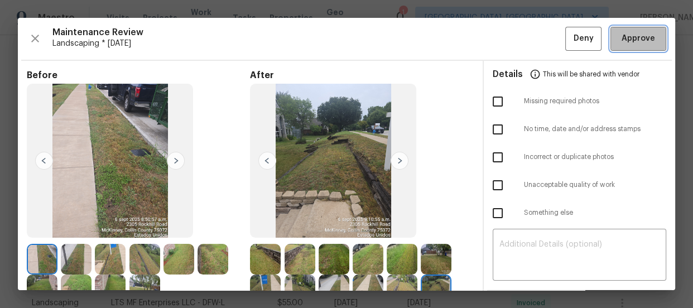
click at [623, 31] on button "Approve" at bounding box center [639, 39] width 56 height 24
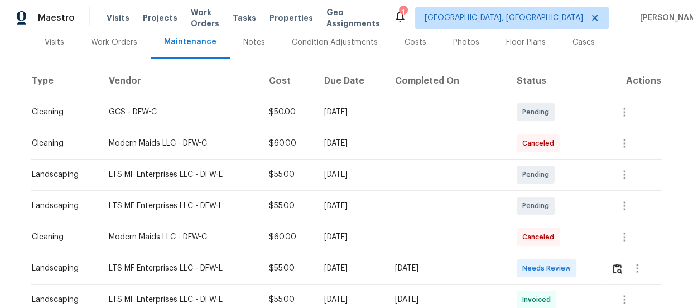
scroll to position [162, 0]
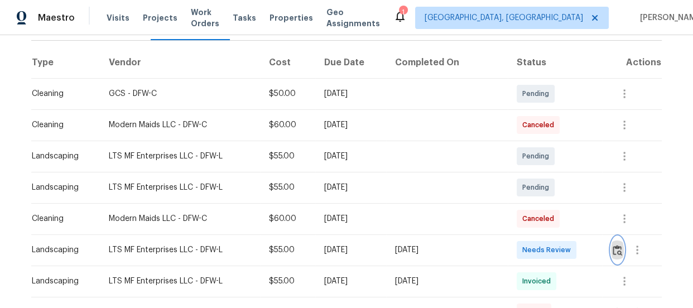
click at [611, 250] on button "button" at bounding box center [617, 250] width 13 height 27
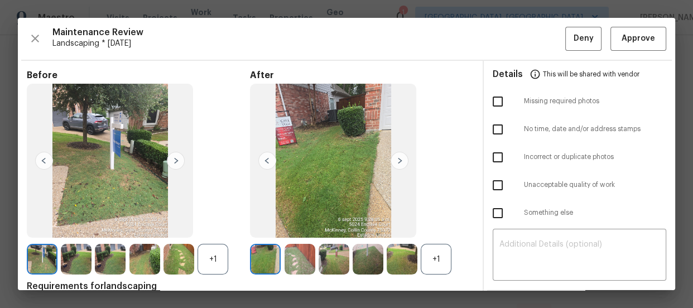
click at [436, 256] on div "+1" at bounding box center [436, 259] width 31 height 31
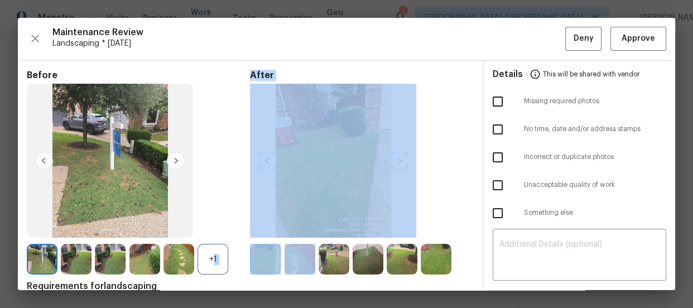
drag, startPoint x: 207, startPoint y: 259, endPoint x: 309, endPoint y: 260, distance: 102.7
click at [309, 260] on div "Before +1 After" at bounding box center [250, 172] width 447 height 205
click at [309, 260] on img at bounding box center [300, 259] width 31 height 31
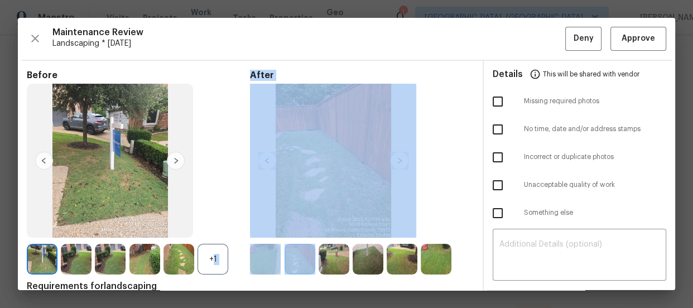
click at [309, 260] on img at bounding box center [300, 259] width 31 height 31
click at [333, 269] on img at bounding box center [334, 259] width 31 height 31
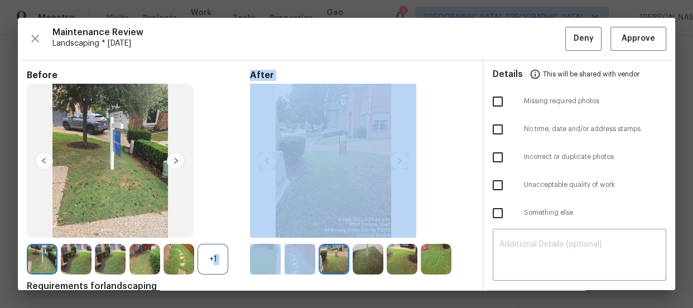
click at [362, 260] on img at bounding box center [368, 259] width 31 height 31
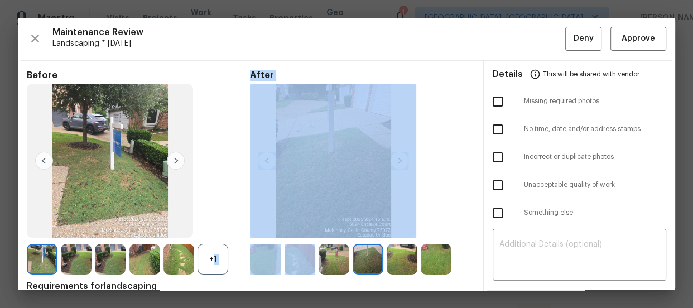
click at [399, 262] on img at bounding box center [402, 259] width 31 height 31
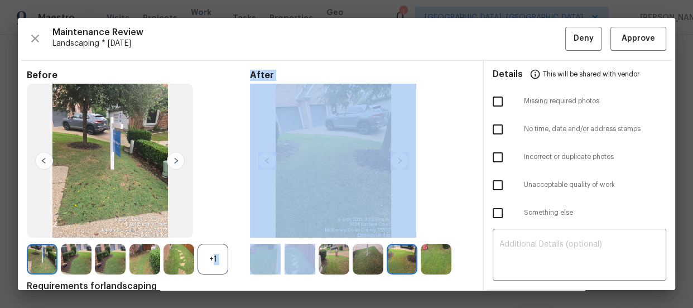
click at [437, 264] on img at bounding box center [436, 259] width 31 height 31
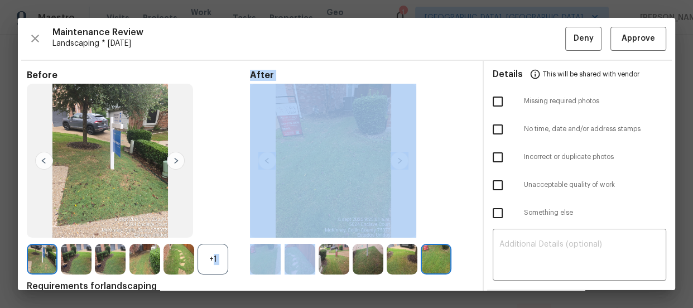
click at [265, 256] on img at bounding box center [265, 259] width 31 height 31
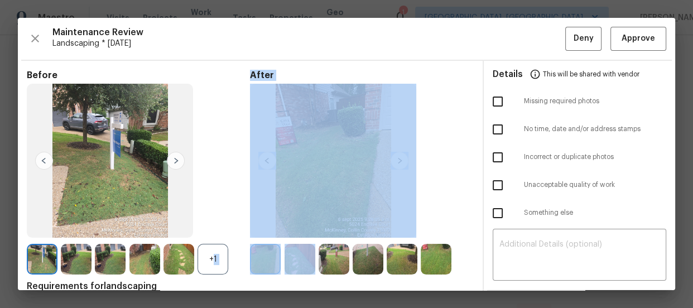
click at [267, 262] on img at bounding box center [265, 259] width 31 height 31
click at [309, 251] on img at bounding box center [300, 259] width 31 height 31
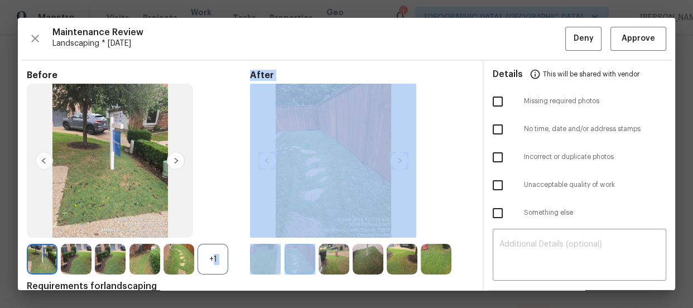
click at [321, 252] on img at bounding box center [334, 259] width 31 height 31
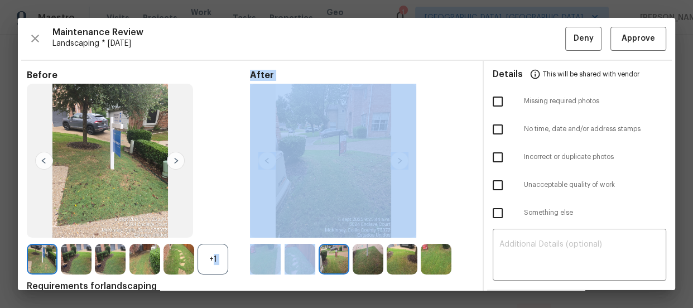
click at [366, 254] on img at bounding box center [368, 259] width 31 height 31
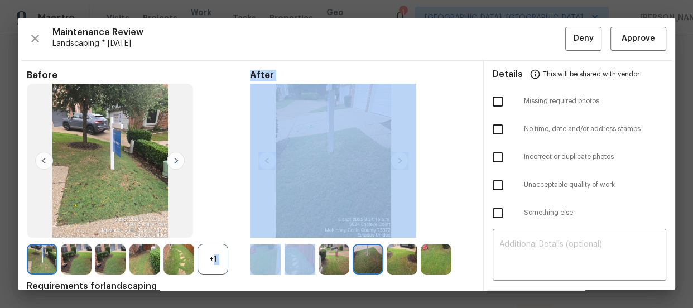
click at [399, 250] on img at bounding box center [402, 259] width 31 height 31
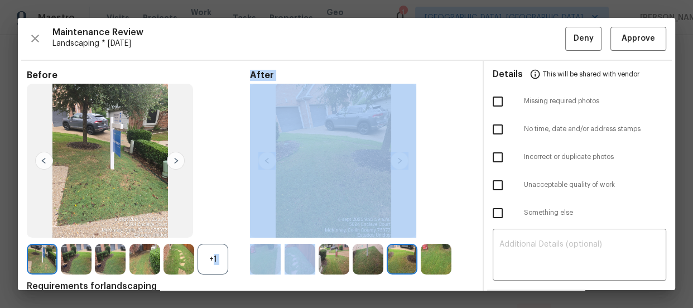
click at [432, 256] on img at bounding box center [436, 259] width 31 height 31
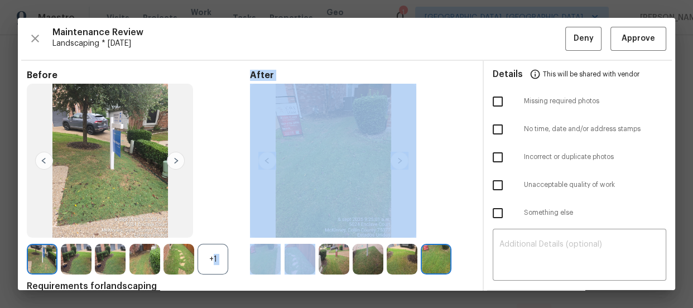
click at [205, 253] on div "+1" at bounding box center [213, 259] width 31 height 31
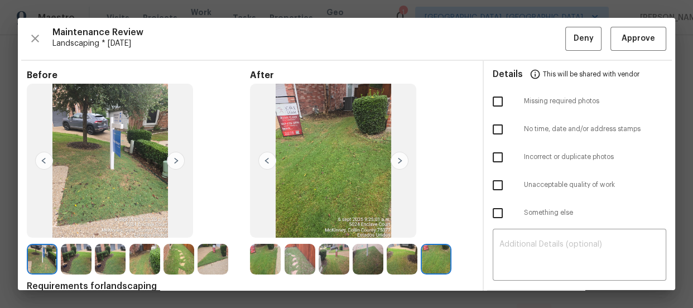
click at [277, 246] on img at bounding box center [265, 259] width 31 height 31
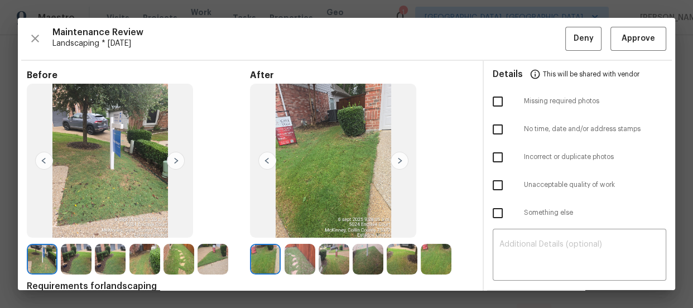
click at [292, 258] on img at bounding box center [300, 259] width 31 height 31
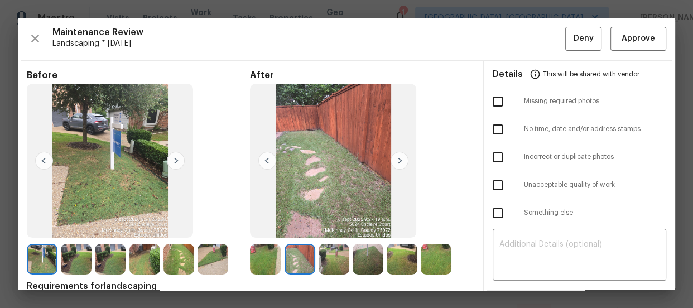
click at [327, 256] on img at bounding box center [334, 259] width 31 height 31
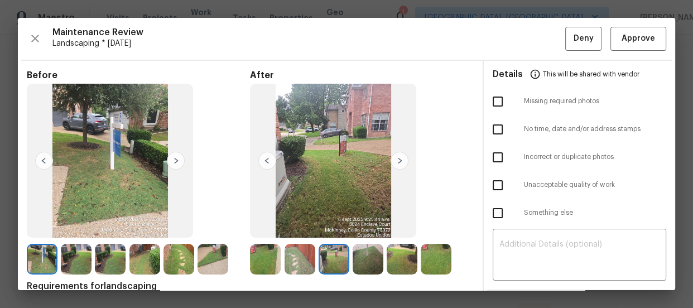
click at [371, 256] on img at bounding box center [368, 259] width 31 height 31
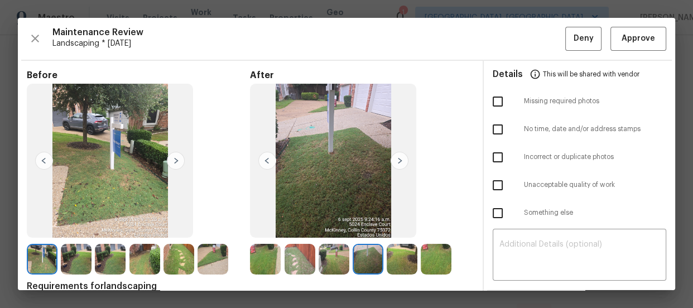
click at [396, 255] on img at bounding box center [402, 259] width 31 height 31
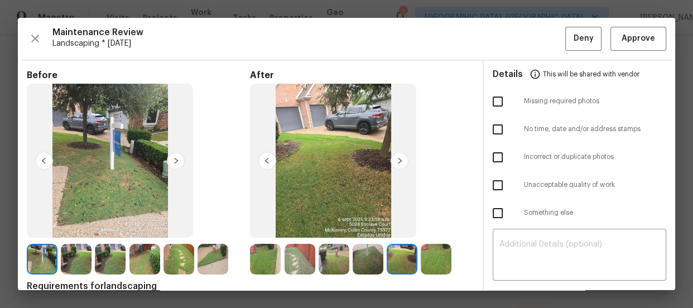
click at [437, 254] on img at bounding box center [436, 259] width 31 height 31
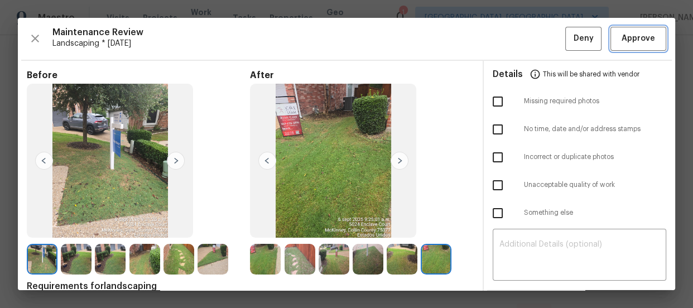
click at [620, 33] on span "Approve" at bounding box center [639, 39] width 38 height 14
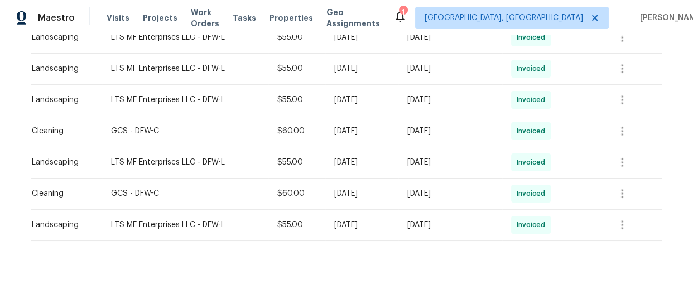
scroll to position [444, 0]
click at [690, 32] on div "Maestro Visits Projects Work Orders Tasks Properties Geo Assignments 1 [GEOGRAP…" at bounding box center [346, 17] width 693 height 35
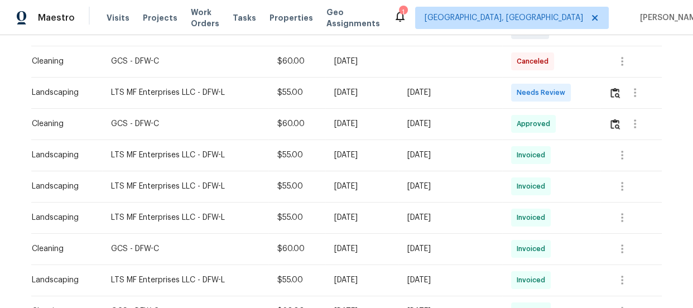
scroll to position [302, 0]
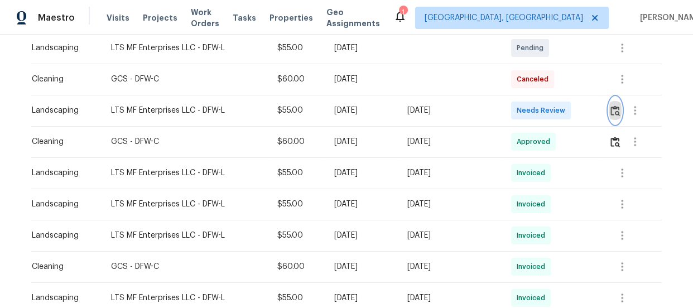
click at [616, 111] on img "button" at bounding box center [615, 111] width 9 height 11
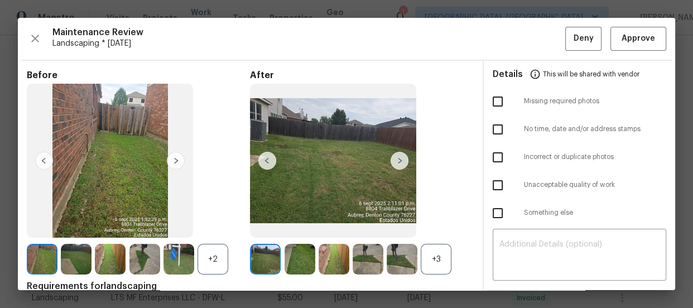
click at [442, 262] on div "+3" at bounding box center [436, 259] width 31 height 31
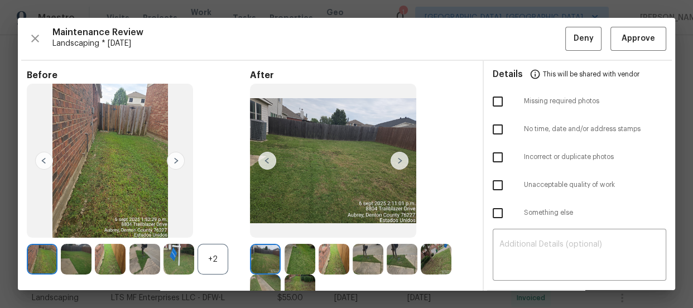
click at [221, 255] on div "+2" at bounding box center [213, 259] width 31 height 31
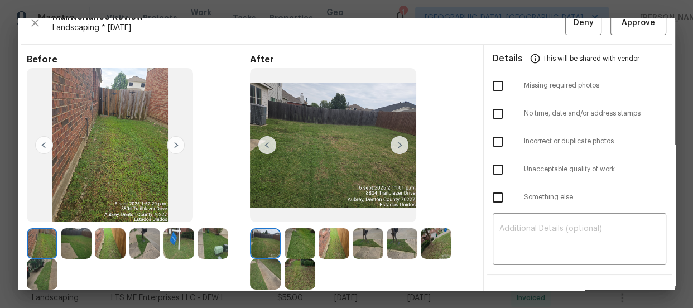
scroll to position [20, 0]
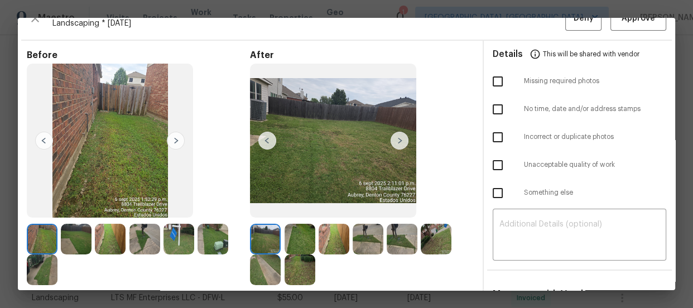
click at [300, 241] on img at bounding box center [300, 239] width 31 height 31
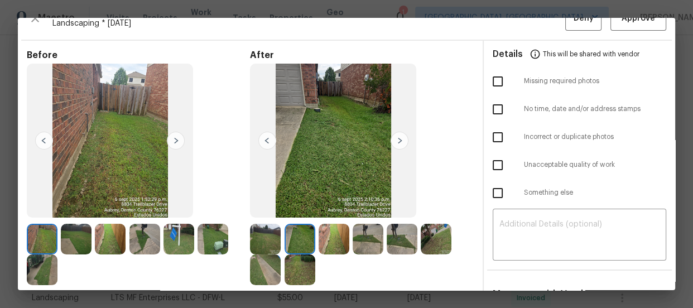
click at [324, 238] on img at bounding box center [334, 239] width 31 height 31
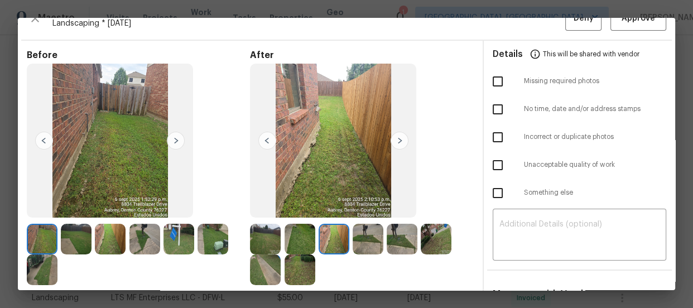
click at [366, 231] on img at bounding box center [368, 239] width 31 height 31
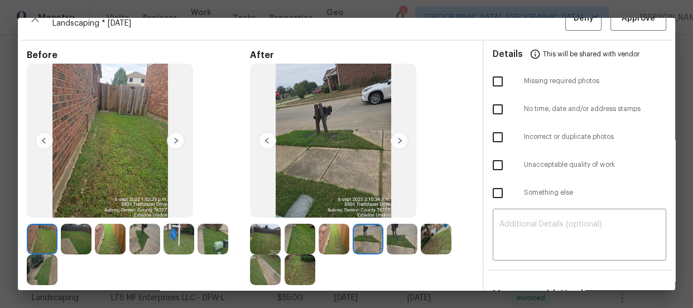
click at [410, 232] on img at bounding box center [402, 239] width 31 height 31
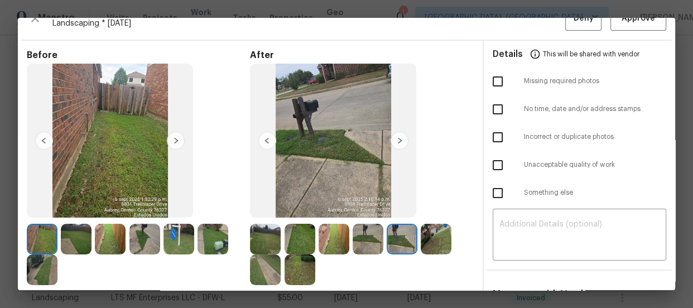
click at [431, 235] on img at bounding box center [436, 239] width 31 height 31
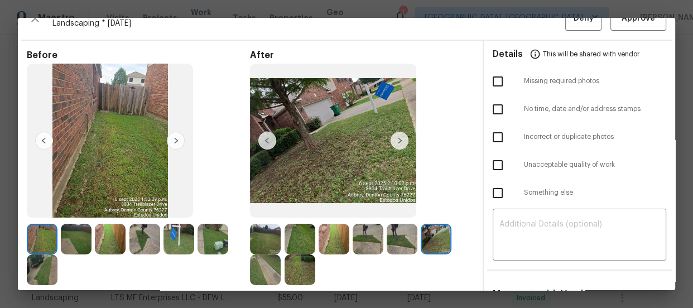
click at [264, 273] on img at bounding box center [265, 270] width 31 height 31
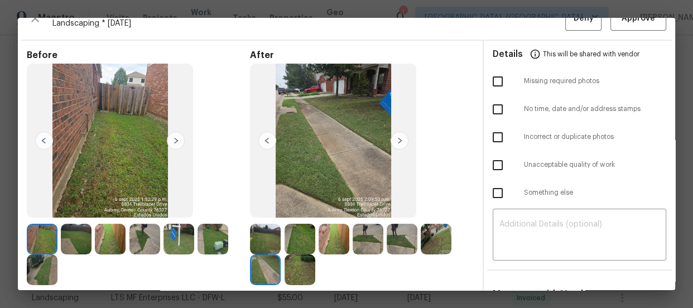
click at [290, 272] on img at bounding box center [300, 270] width 31 height 31
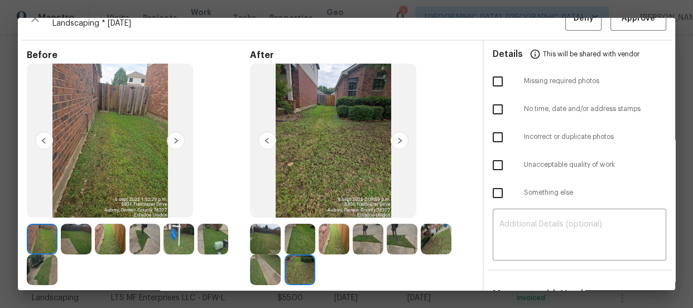
scroll to position [0, 0]
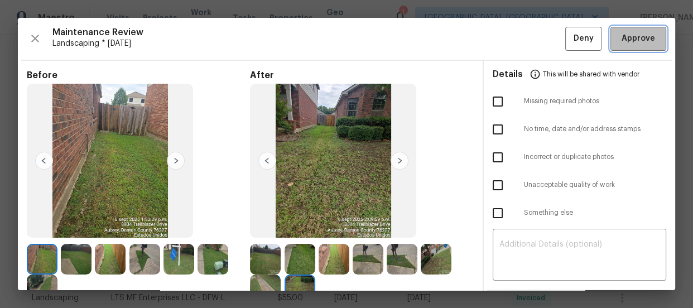
click at [625, 49] on button "Approve" at bounding box center [639, 39] width 56 height 24
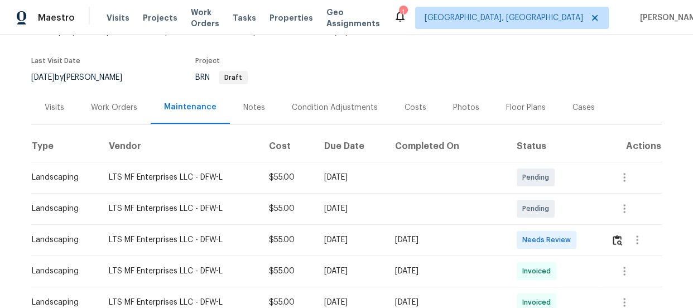
scroll to position [81, 0]
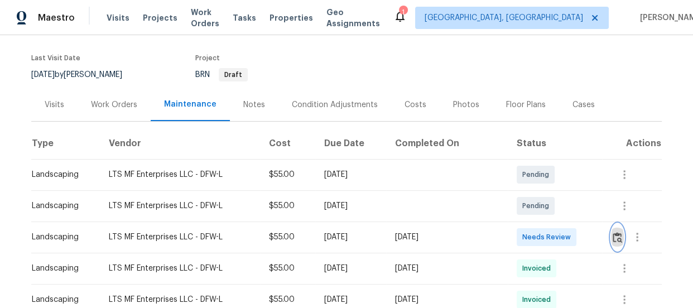
click at [614, 227] on button "button" at bounding box center [617, 237] width 13 height 27
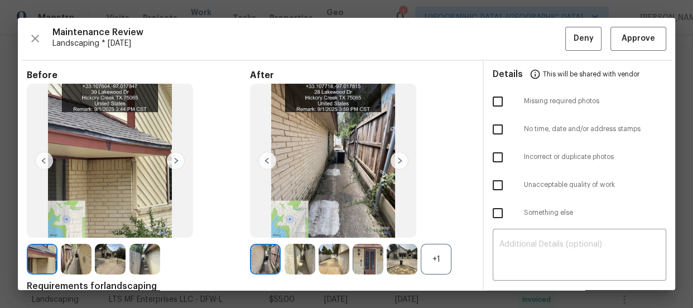
click at [437, 257] on div "+1" at bounding box center [436, 259] width 31 height 31
click at [303, 253] on img at bounding box center [300, 259] width 31 height 31
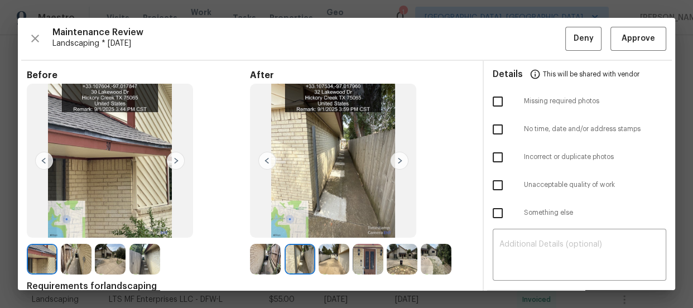
click at [346, 250] on img at bounding box center [334, 259] width 31 height 31
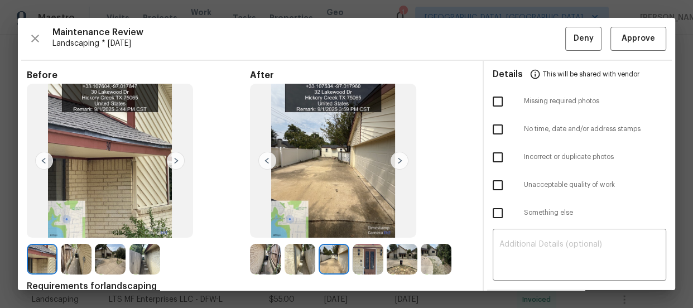
click at [393, 262] on img at bounding box center [402, 259] width 31 height 31
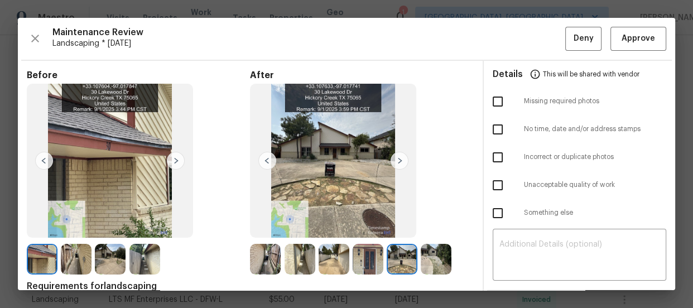
click at [426, 266] on img at bounding box center [436, 259] width 31 height 31
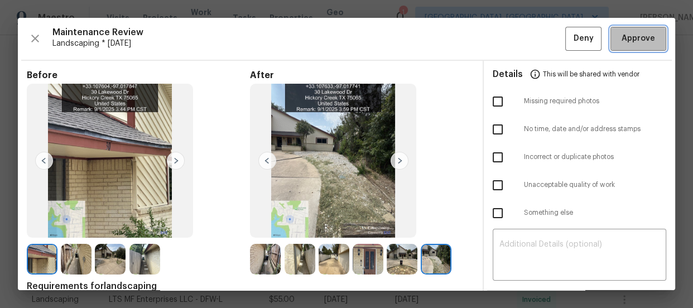
click at [632, 33] on span "Approve" at bounding box center [639, 39] width 34 height 14
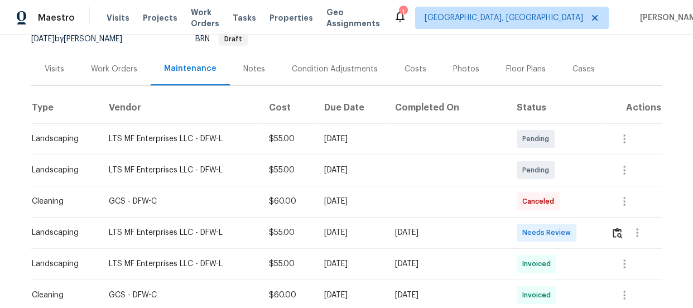
scroll to position [122, 0]
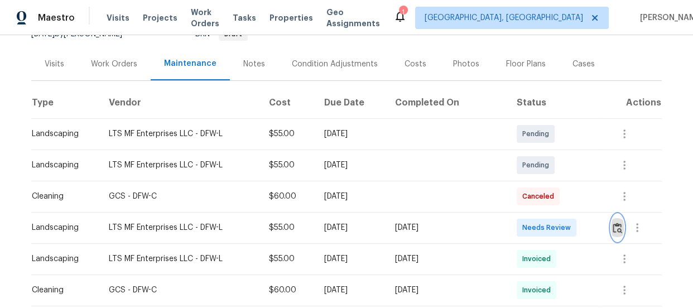
click at [616, 228] on img "button" at bounding box center [617, 228] width 9 height 11
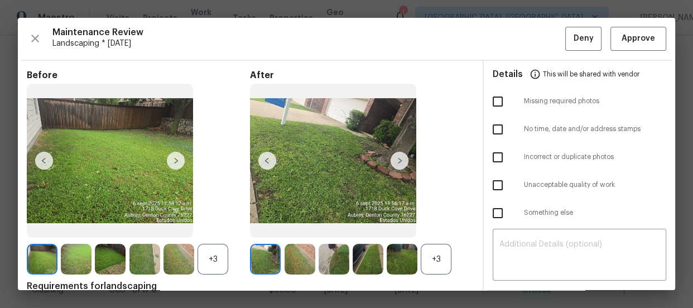
click at [435, 263] on div "+3" at bounding box center [436, 259] width 31 height 31
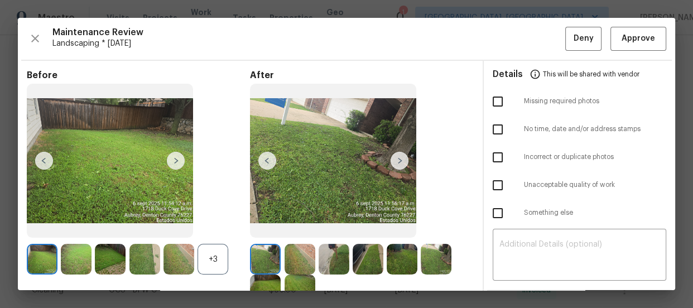
click at [205, 271] on div "+3" at bounding box center [213, 259] width 31 height 31
click at [290, 259] on img at bounding box center [300, 259] width 31 height 31
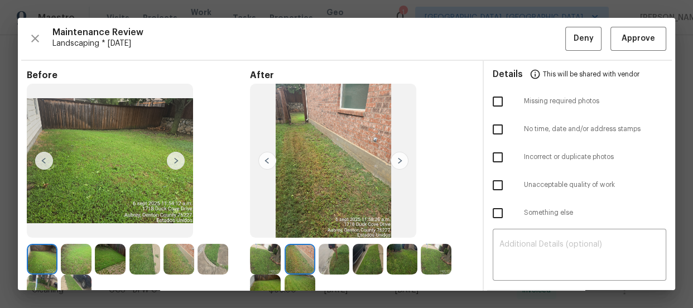
click at [328, 259] on img at bounding box center [334, 259] width 31 height 31
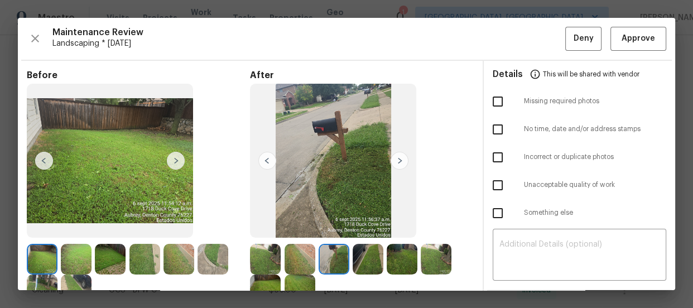
click at [362, 264] on img at bounding box center [368, 259] width 31 height 31
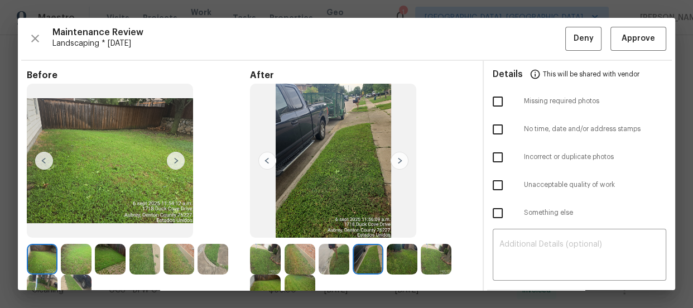
click at [410, 266] on img at bounding box center [402, 259] width 31 height 31
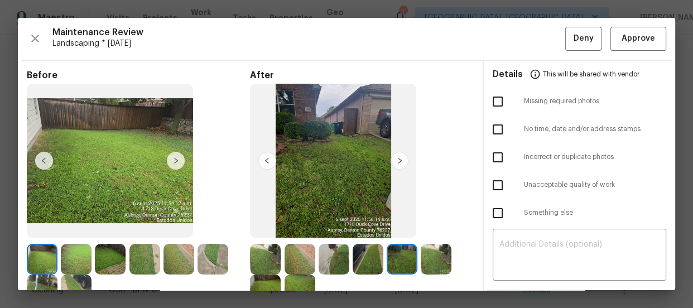
click at [431, 266] on img at bounding box center [436, 259] width 31 height 31
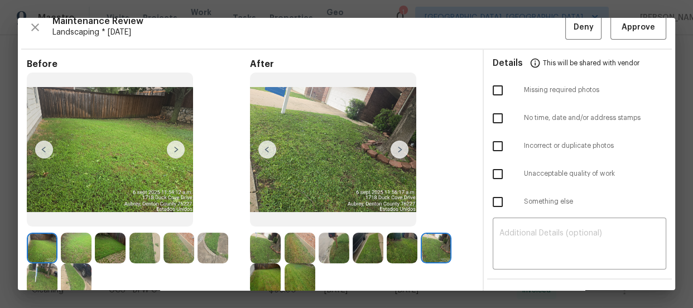
scroll to position [20, 0]
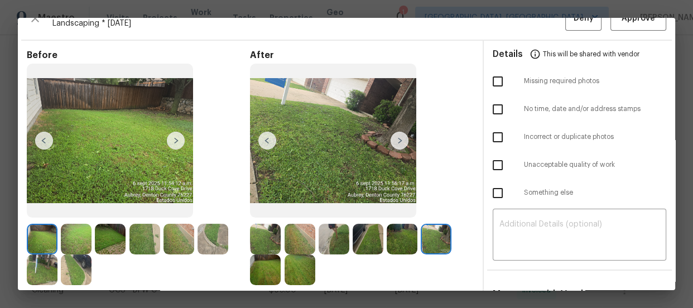
click at [256, 271] on img at bounding box center [265, 270] width 31 height 31
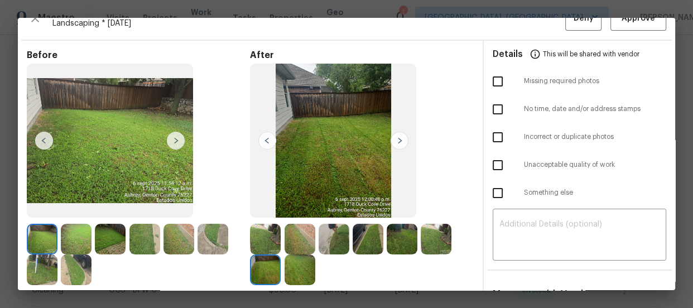
click at [285, 271] on img at bounding box center [300, 270] width 31 height 31
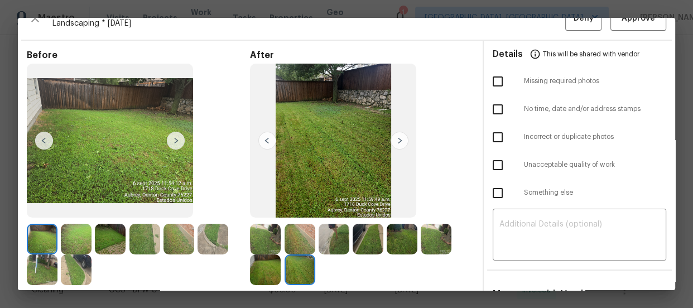
click at [667, 22] on div "Maintenance Review Landscaping * [DATE] Deny Approve Before After Requirements …" at bounding box center [347, 154] width 658 height 272
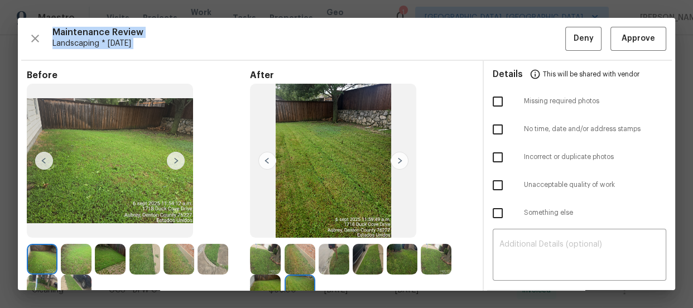
click at [667, 22] on div "Maintenance Review Landscaping * Tue, Sep 02 Deny Approve Before After Requirem…" at bounding box center [347, 154] width 658 height 272
drag, startPoint x: 667, startPoint y: 22, endPoint x: 628, endPoint y: 39, distance: 43.0
click at [628, 39] on div "Maintenance Review Landscaping * Tue, Sep 02 Deny Approve Before After Requirem…" at bounding box center [347, 154] width 658 height 272
click at [628, 39] on span "Approve" at bounding box center [639, 39] width 34 height 14
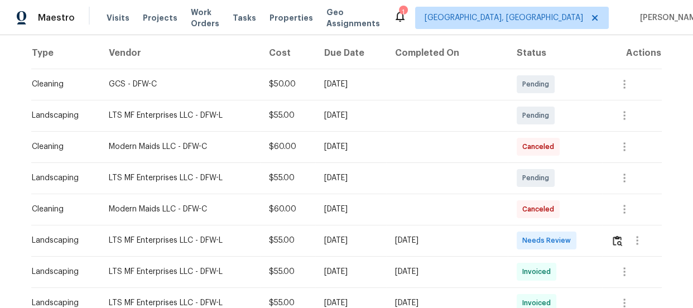
scroll to position [176, 0]
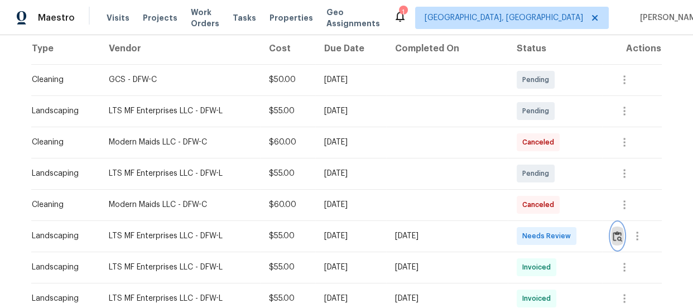
click at [616, 235] on img "button" at bounding box center [617, 236] width 9 height 11
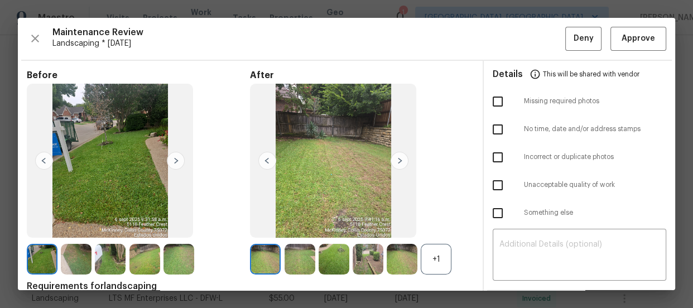
click at [422, 260] on div "+1" at bounding box center [436, 259] width 31 height 31
click at [296, 251] on img at bounding box center [300, 259] width 31 height 31
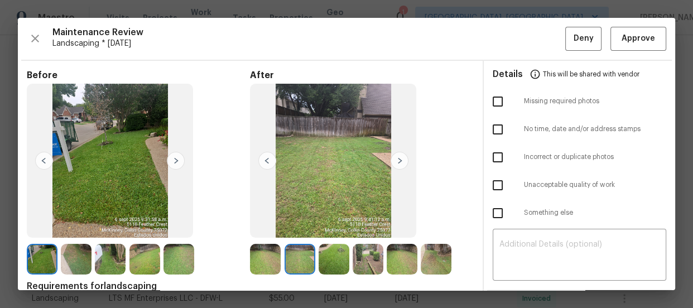
click at [328, 257] on img at bounding box center [334, 259] width 31 height 31
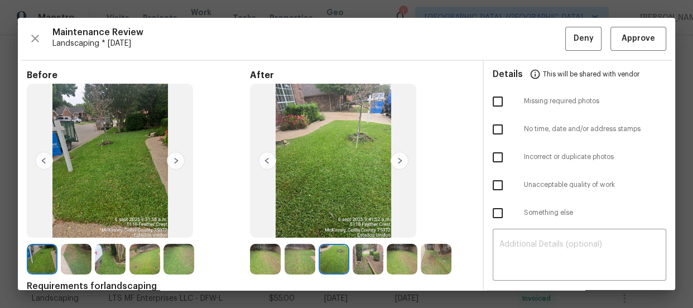
click at [370, 267] on img at bounding box center [368, 259] width 31 height 31
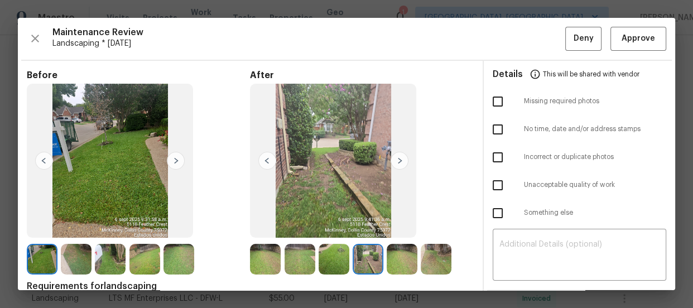
click at [410, 267] on img at bounding box center [402, 259] width 31 height 31
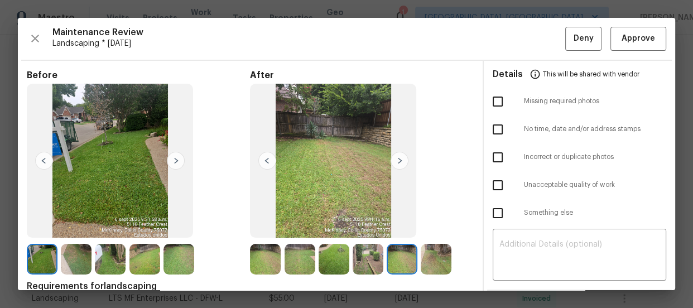
click at [437, 267] on img at bounding box center [436, 259] width 31 height 31
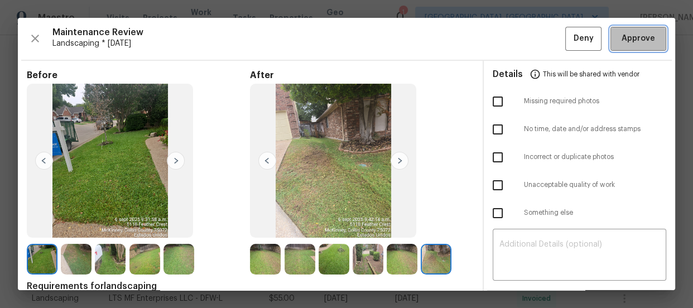
click at [620, 39] on span "Approve" at bounding box center [639, 39] width 38 height 14
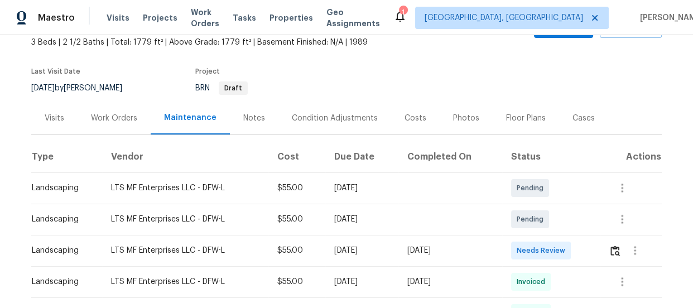
scroll to position [74, 0]
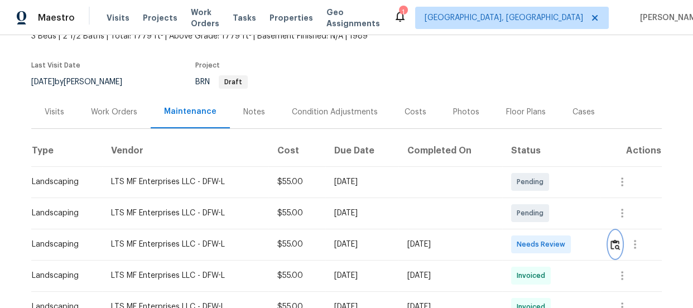
click at [613, 243] on img "button" at bounding box center [615, 245] width 9 height 11
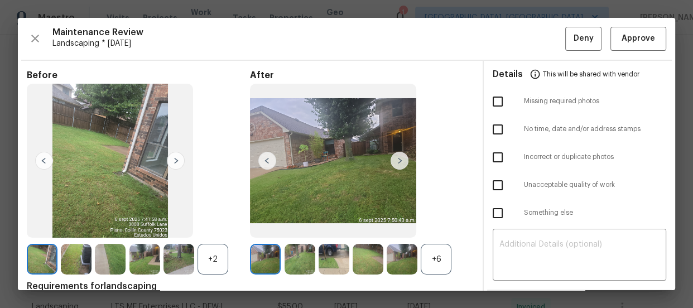
click at [443, 254] on div "+6" at bounding box center [436, 259] width 31 height 31
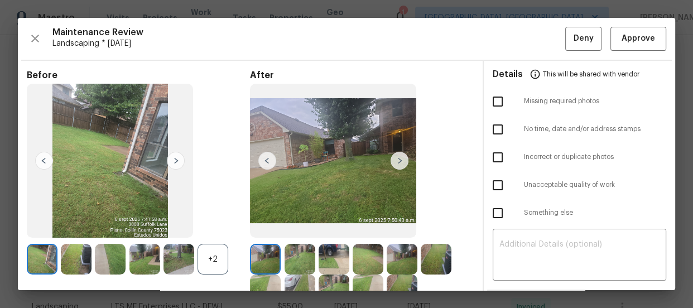
click at [212, 261] on div "+2" at bounding box center [213, 259] width 31 height 31
click at [291, 263] on img at bounding box center [300, 259] width 31 height 31
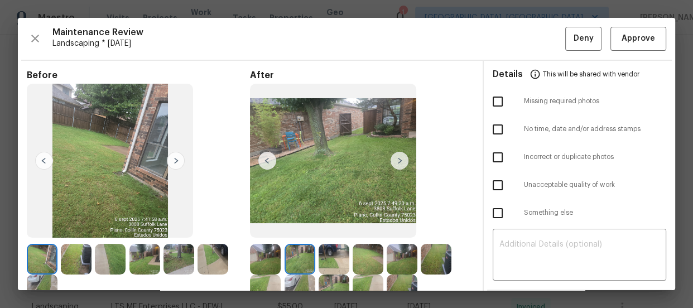
click at [335, 266] on img at bounding box center [334, 259] width 31 height 31
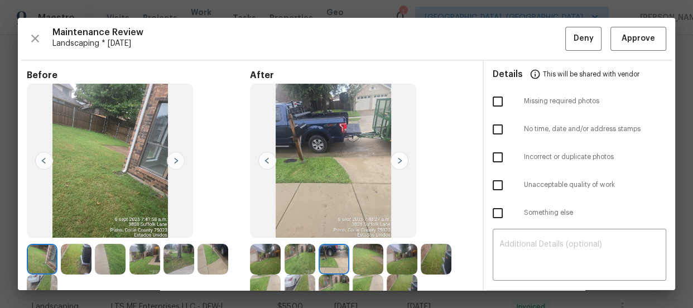
click at [404, 263] on img at bounding box center [402, 259] width 31 height 31
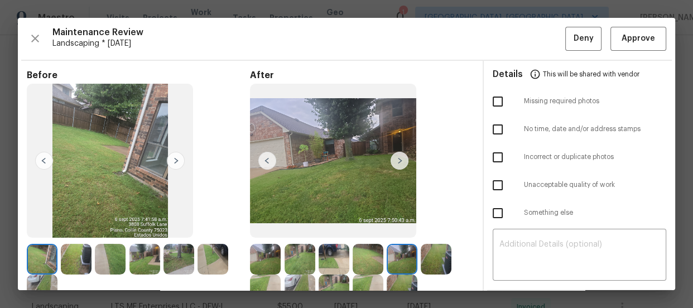
click at [439, 259] on img at bounding box center [436, 259] width 31 height 31
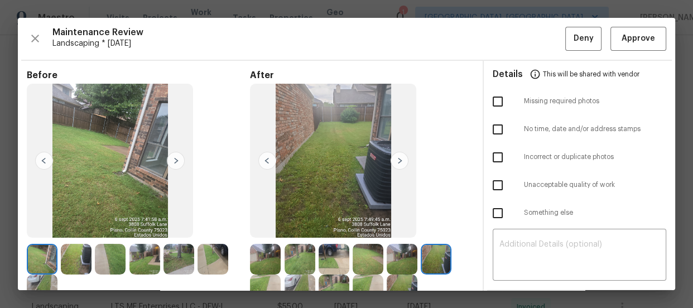
click at [272, 278] on img at bounding box center [265, 290] width 31 height 31
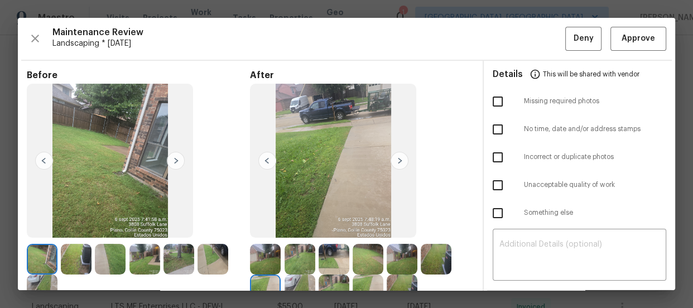
click at [286, 283] on img at bounding box center [300, 290] width 31 height 31
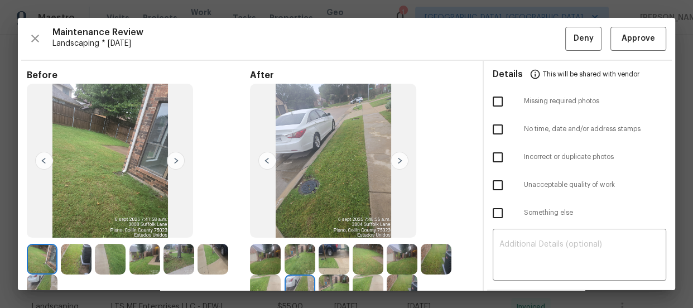
click at [324, 284] on img at bounding box center [334, 290] width 31 height 31
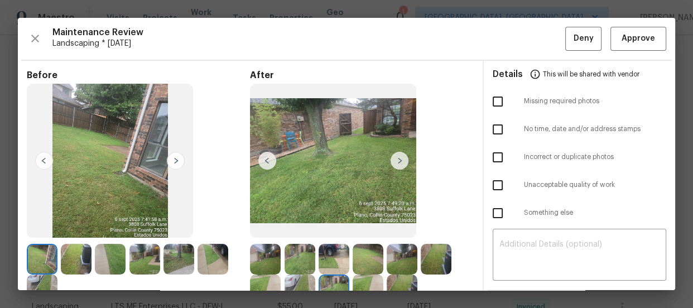
click at [361, 284] on img at bounding box center [368, 290] width 31 height 31
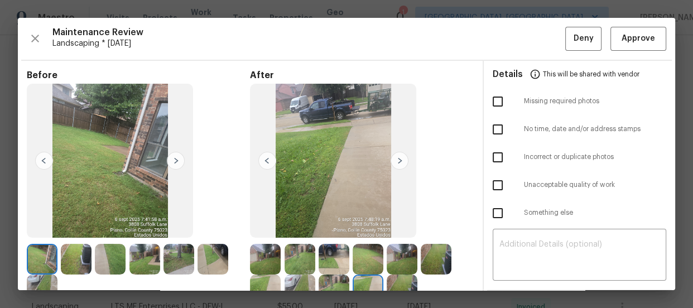
click at [403, 276] on img at bounding box center [402, 290] width 31 height 31
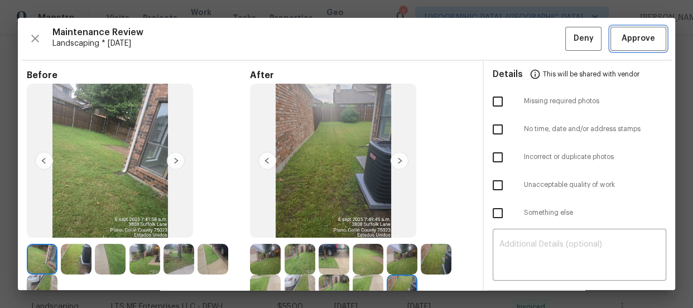
click at [620, 38] on span "Approve" at bounding box center [639, 39] width 38 height 14
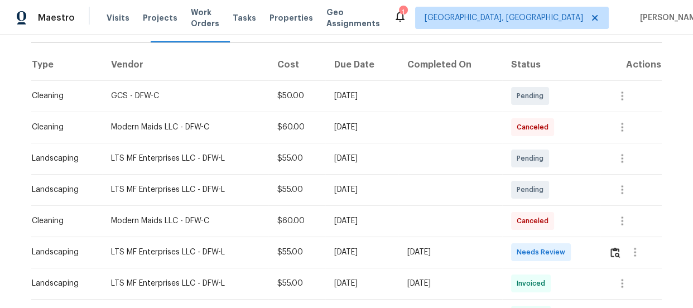
scroll to position [183, 0]
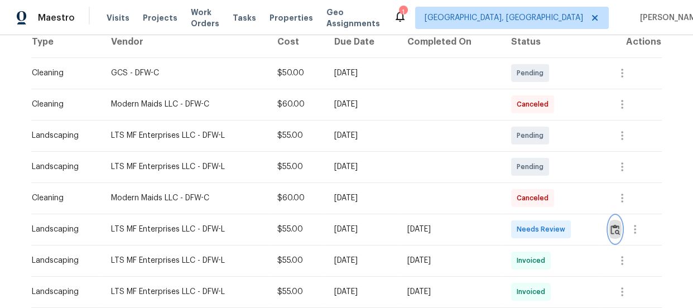
click at [614, 229] on img "button" at bounding box center [615, 229] width 9 height 11
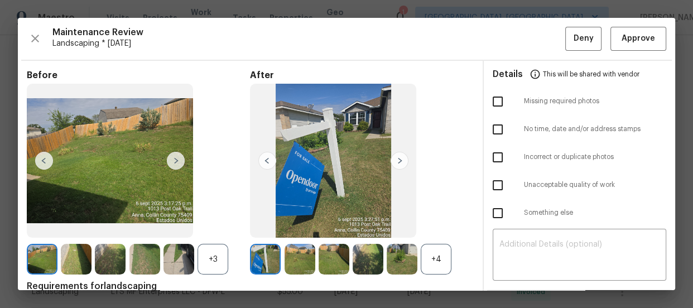
click at [429, 254] on div "+4" at bounding box center [436, 259] width 31 height 31
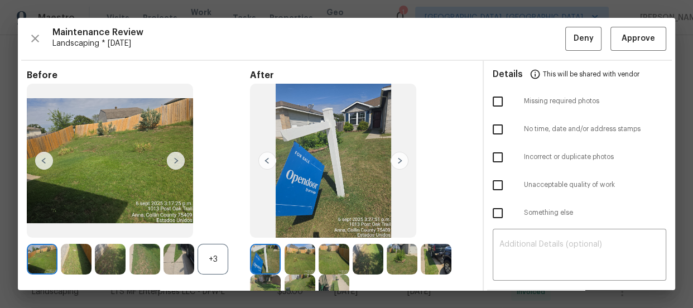
click at [222, 264] on div "+3" at bounding box center [213, 259] width 31 height 31
click at [334, 256] on img at bounding box center [334, 259] width 31 height 31
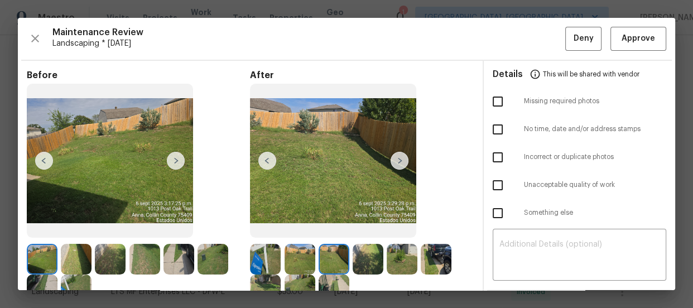
click at [369, 258] on img at bounding box center [368, 259] width 31 height 31
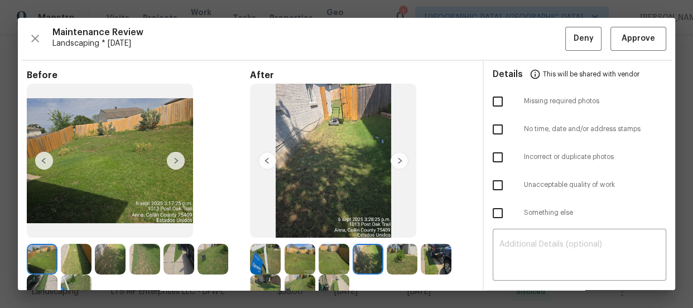
click at [403, 263] on img at bounding box center [402, 259] width 31 height 31
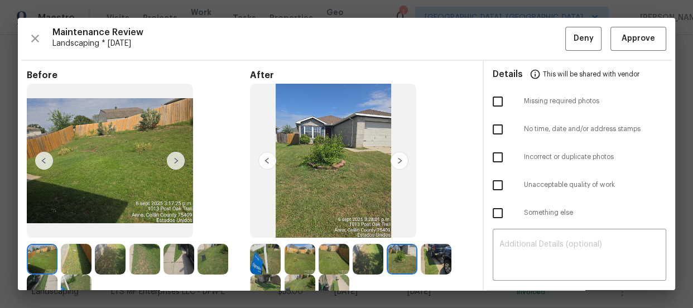
click at [430, 262] on img at bounding box center [436, 259] width 31 height 31
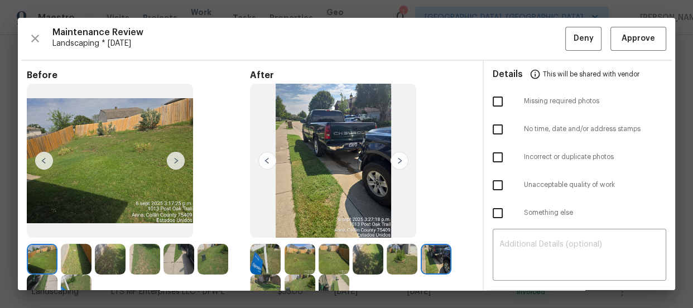
click at [267, 278] on img at bounding box center [265, 290] width 31 height 31
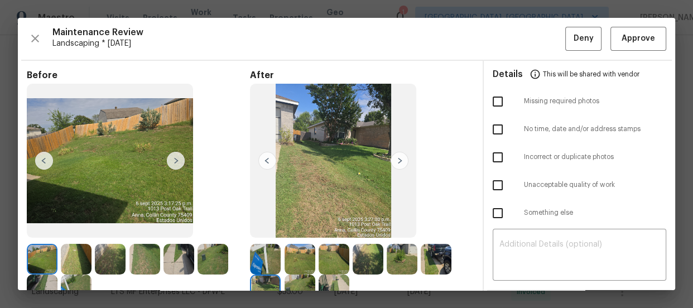
click at [291, 279] on img at bounding box center [300, 290] width 31 height 31
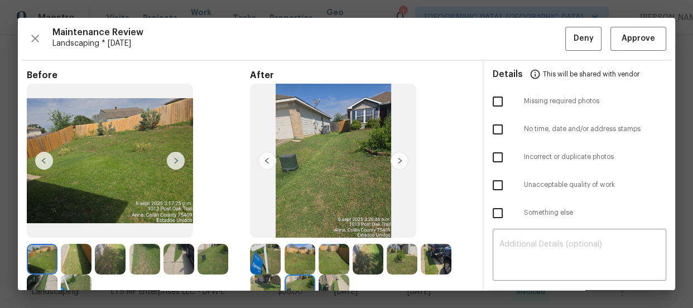
click at [323, 279] on img at bounding box center [334, 290] width 31 height 31
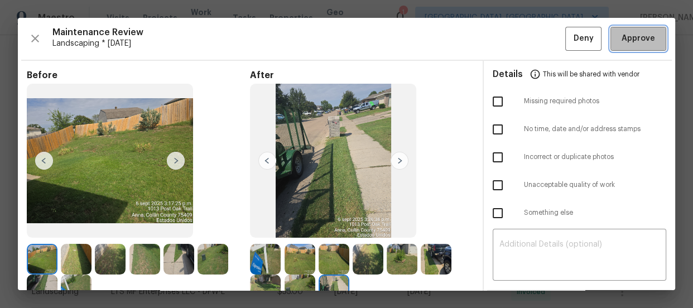
click at [620, 29] on button "Approve" at bounding box center [639, 39] width 56 height 24
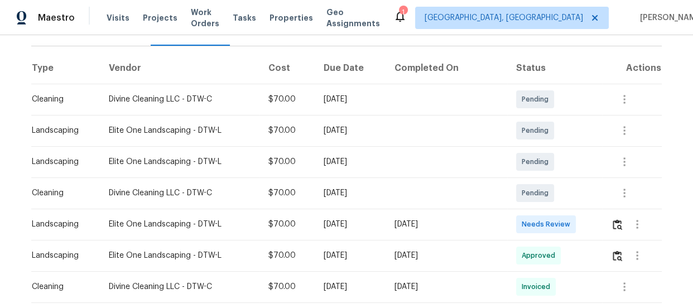
scroll to position [162, 0]
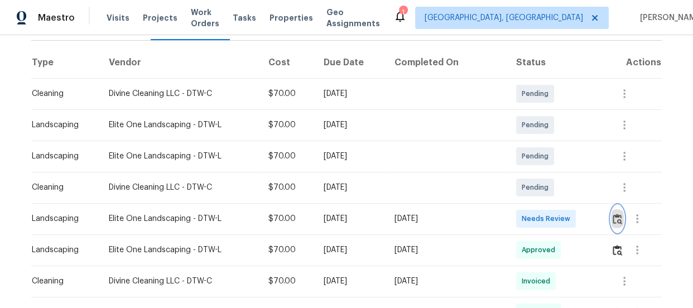
click at [617, 215] on img "button" at bounding box center [617, 219] width 9 height 11
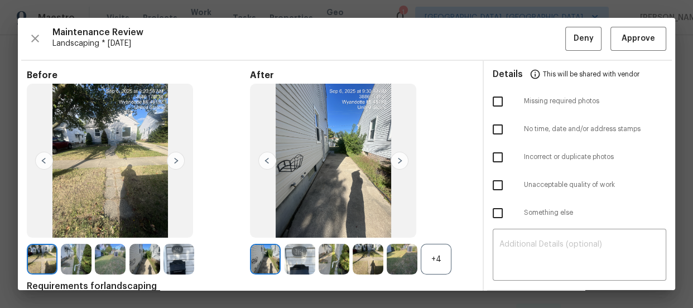
click at [431, 262] on div "+4" at bounding box center [436, 259] width 31 height 31
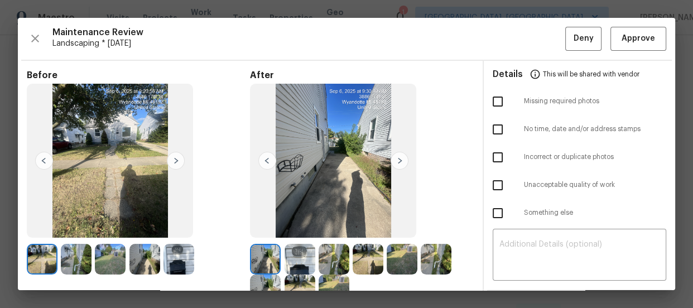
scroll to position [20, 0]
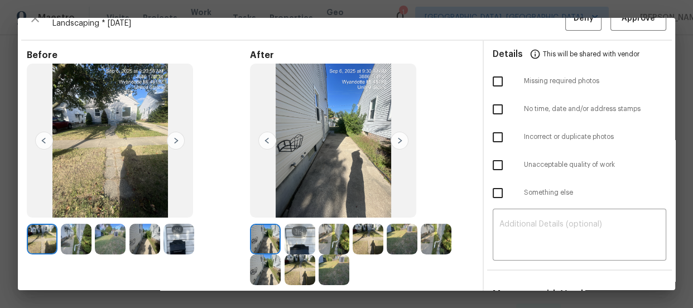
click at [302, 230] on img at bounding box center [300, 239] width 31 height 31
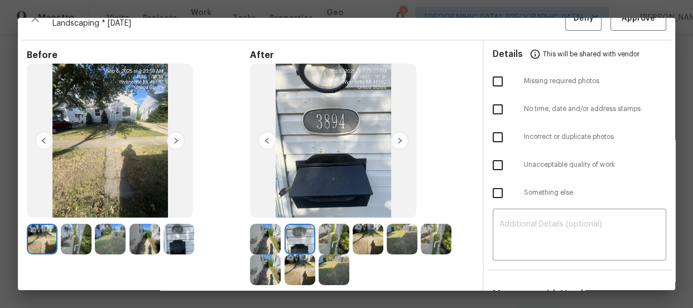
click at [329, 235] on img at bounding box center [334, 239] width 31 height 31
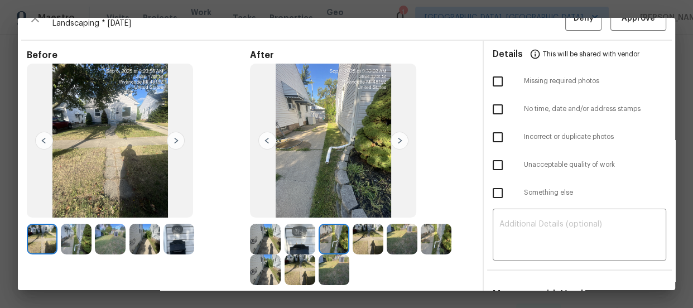
click at [353, 242] on img at bounding box center [368, 239] width 31 height 31
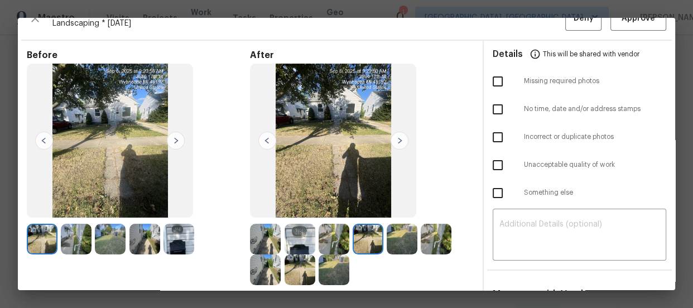
click at [387, 244] on img at bounding box center [402, 239] width 31 height 31
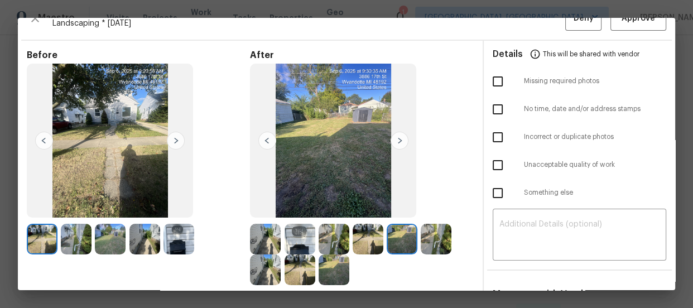
click at [450, 238] on div at bounding box center [438, 239] width 34 height 31
click at [296, 276] on img at bounding box center [300, 270] width 31 height 31
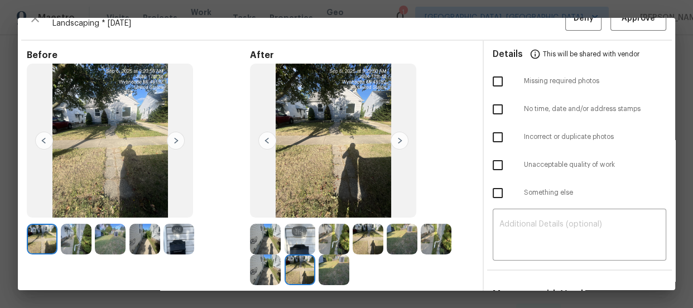
click at [335, 267] on img at bounding box center [334, 270] width 31 height 31
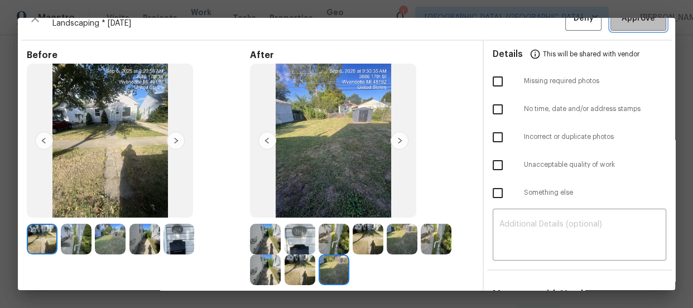
click at [624, 21] on span "Approve" at bounding box center [639, 19] width 34 height 14
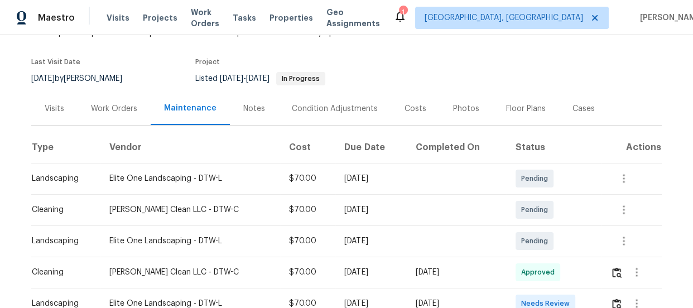
scroll to position [101, 0]
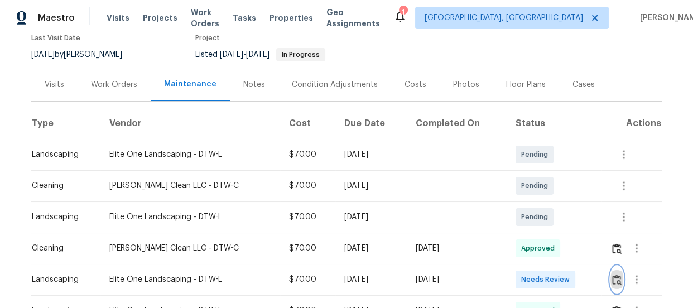
click at [614, 288] on button "button" at bounding box center [617, 279] width 13 height 27
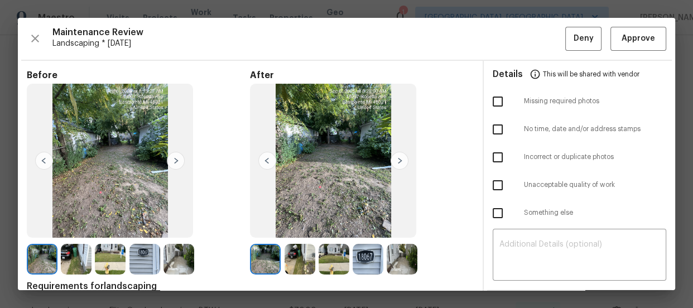
click at [285, 266] on img at bounding box center [300, 259] width 31 height 31
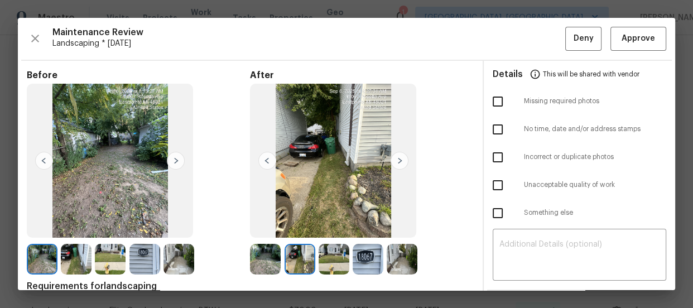
click at [337, 247] on img at bounding box center [334, 259] width 31 height 31
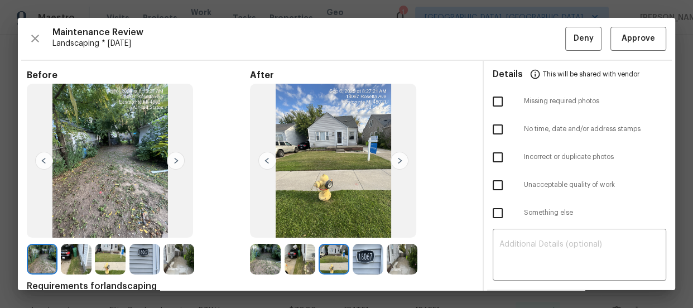
click at [362, 260] on img at bounding box center [368, 259] width 31 height 31
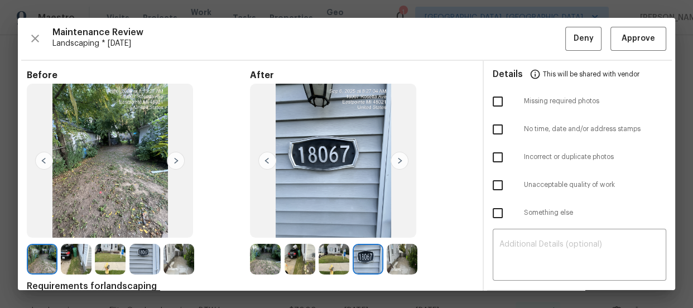
click at [391, 251] on img at bounding box center [402, 259] width 31 height 31
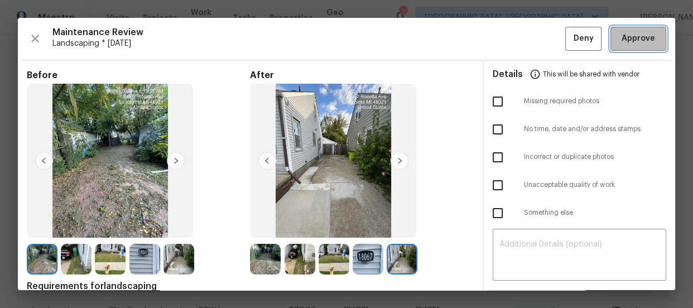
click at [623, 37] on span "Approve" at bounding box center [639, 39] width 34 height 14
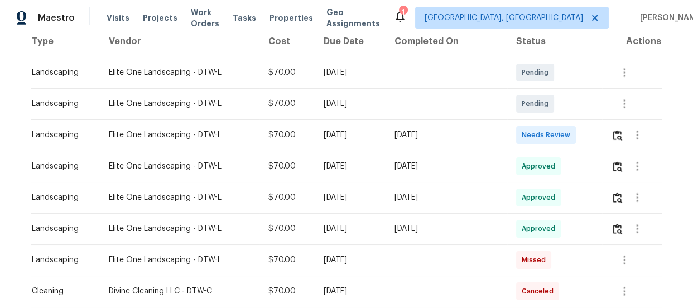
scroll to position [161, 0]
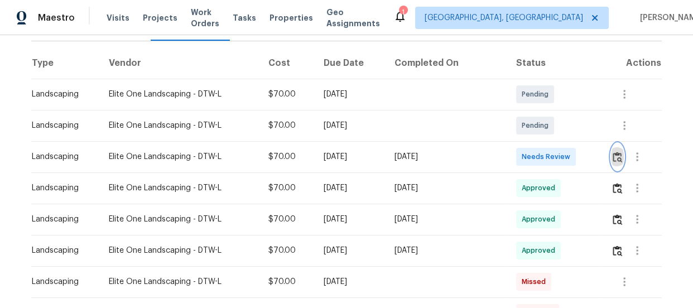
click at [614, 156] on img "button" at bounding box center [617, 157] width 9 height 11
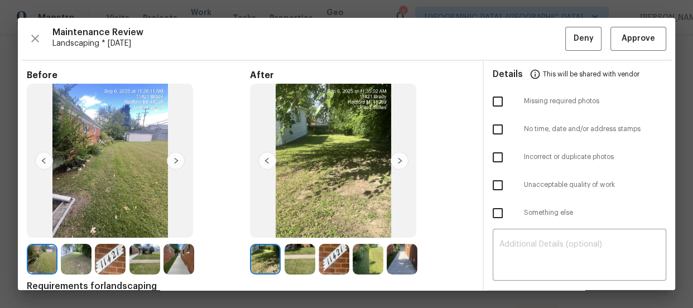
click at [290, 257] on img at bounding box center [300, 259] width 31 height 31
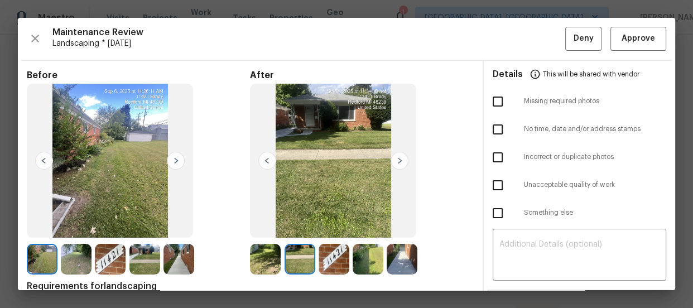
click at [333, 253] on img at bounding box center [334, 259] width 31 height 31
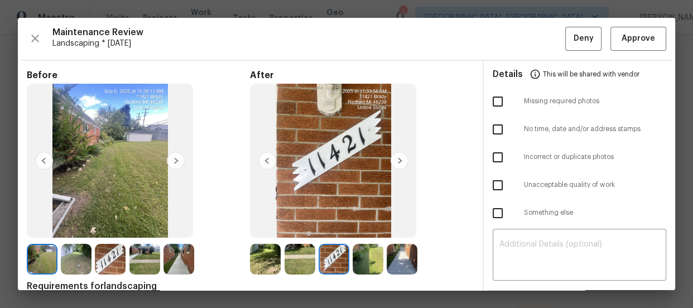
click at [366, 252] on img at bounding box center [368, 259] width 31 height 31
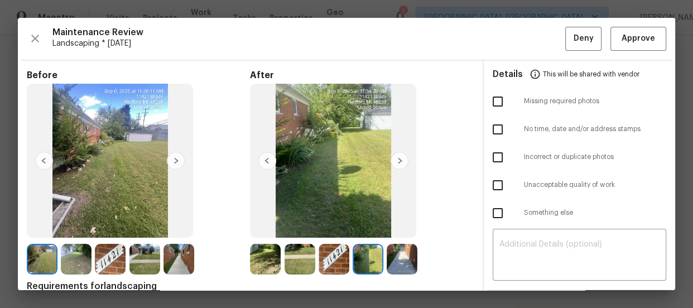
click at [404, 252] on img at bounding box center [402, 259] width 31 height 31
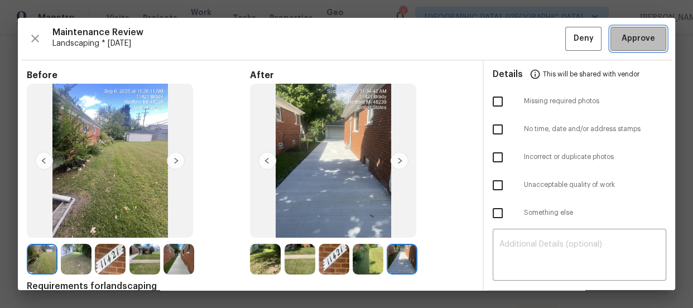
click at [622, 43] on span "Approve" at bounding box center [639, 39] width 34 height 14
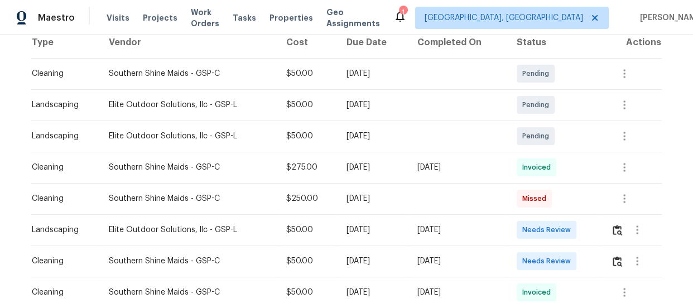
scroll to position [183, 0]
click at [615, 226] on img "button" at bounding box center [617, 229] width 9 height 11
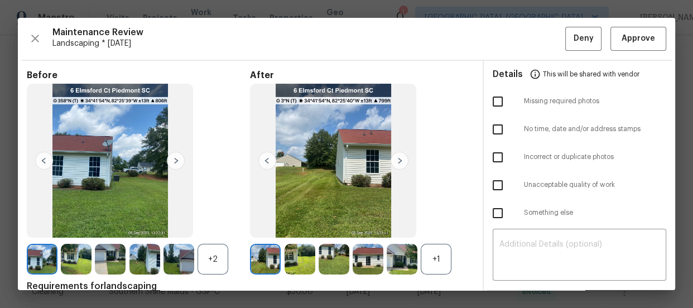
click at [444, 249] on div "+1" at bounding box center [436, 259] width 31 height 31
click at [213, 266] on div "+2" at bounding box center [213, 259] width 31 height 31
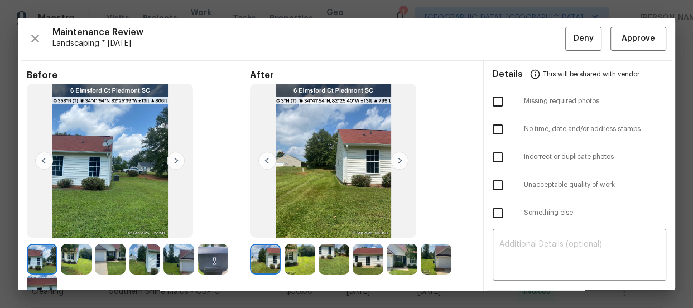
click at [291, 251] on img at bounding box center [300, 259] width 31 height 31
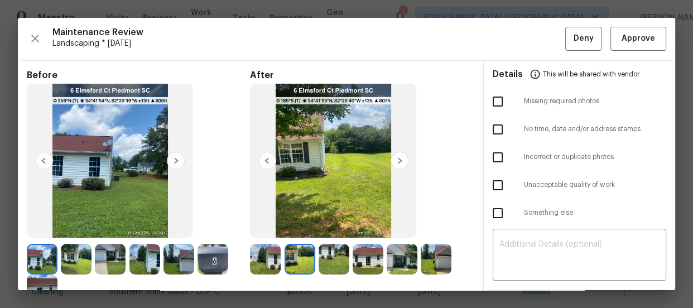
click at [336, 251] on img at bounding box center [334, 259] width 31 height 31
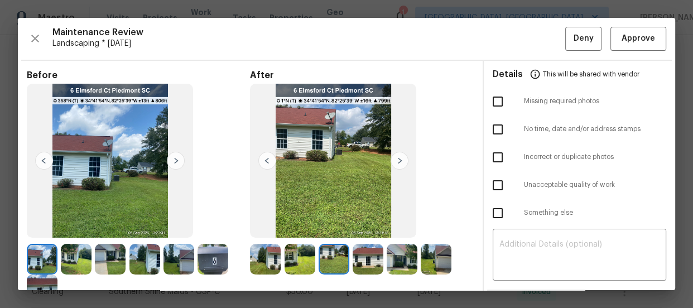
click at [378, 259] on img at bounding box center [368, 259] width 31 height 31
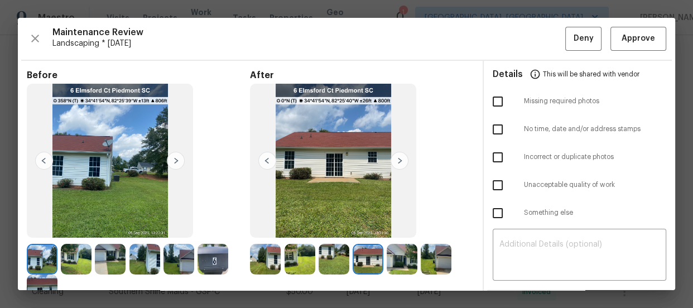
click at [406, 260] on img at bounding box center [402, 259] width 31 height 31
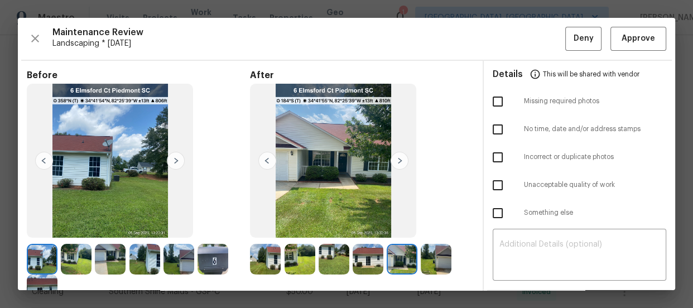
click at [434, 257] on img at bounding box center [436, 259] width 31 height 31
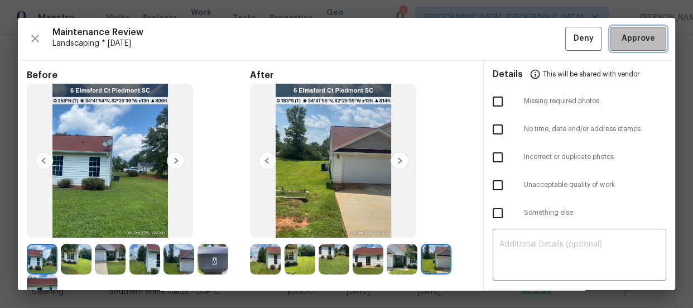
click at [621, 47] on button "Approve" at bounding box center [639, 39] width 56 height 24
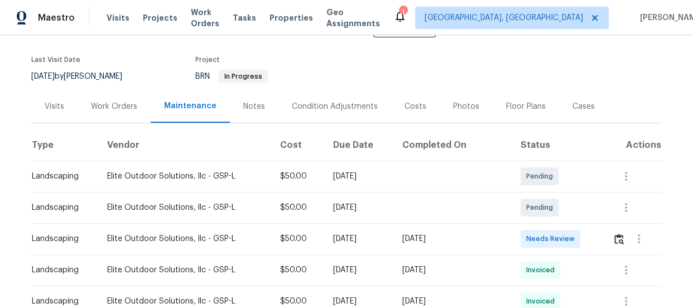
scroll to position [101, 0]
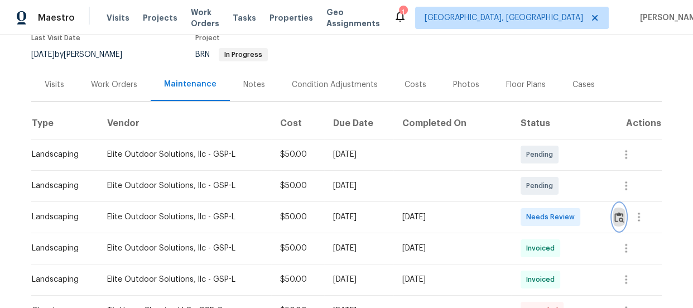
click at [615, 221] on img "button" at bounding box center [619, 217] width 9 height 11
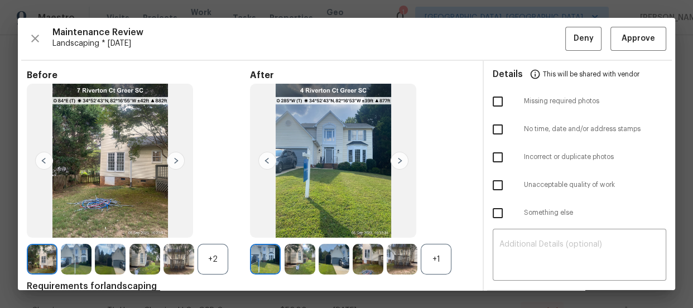
click at [436, 255] on div "+1" at bounding box center [436, 259] width 31 height 31
click at [207, 260] on div "+2" at bounding box center [213, 259] width 31 height 31
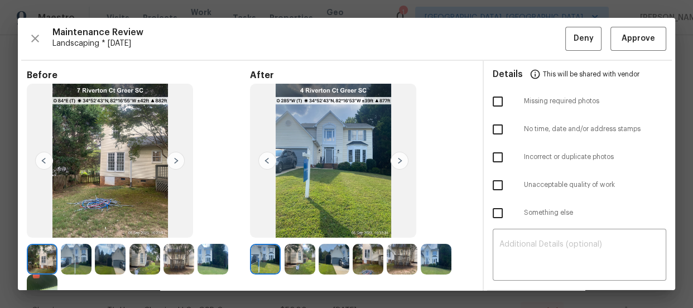
click at [289, 252] on img at bounding box center [300, 259] width 31 height 31
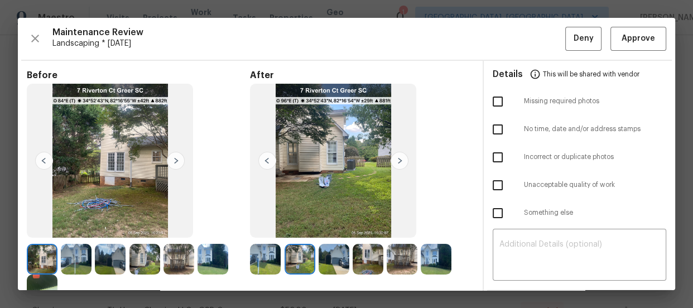
click at [325, 255] on img at bounding box center [334, 259] width 31 height 31
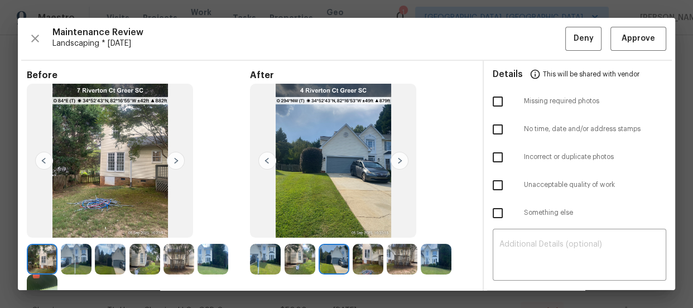
click at [367, 258] on img at bounding box center [368, 259] width 31 height 31
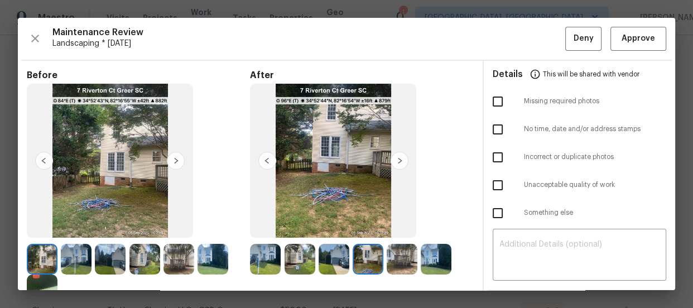
click at [406, 260] on img at bounding box center [402, 259] width 31 height 31
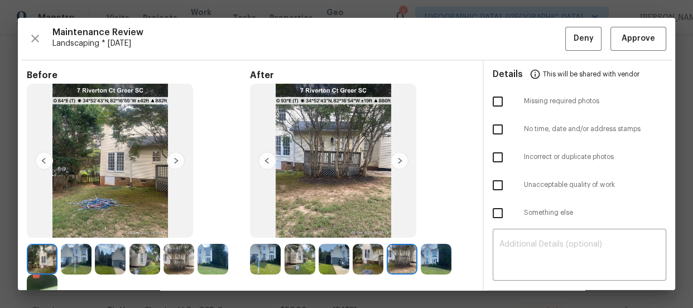
click at [431, 260] on img at bounding box center [436, 259] width 31 height 31
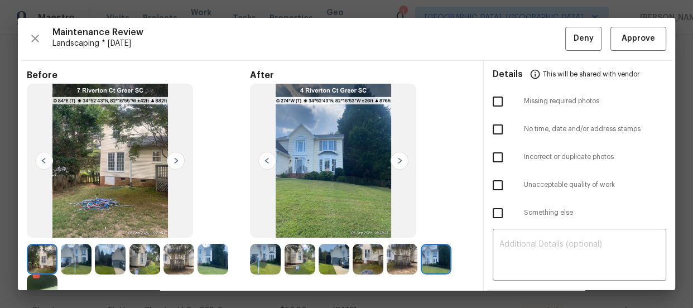
click at [431, 260] on img at bounding box center [436, 259] width 31 height 31
click at [624, 39] on span "Approve" at bounding box center [639, 39] width 34 height 14
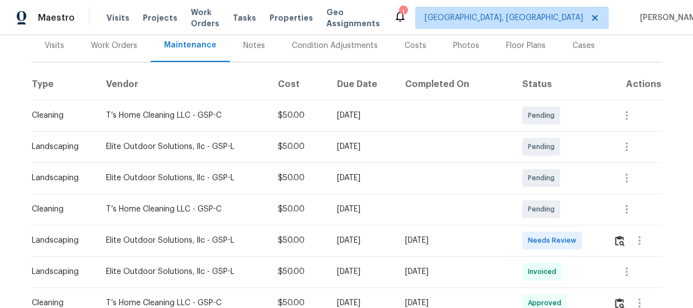
scroll to position [142, 0]
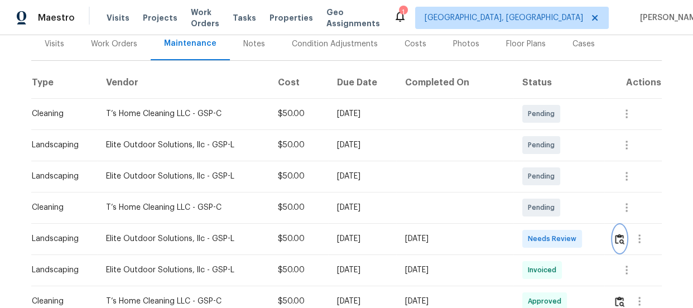
click at [615, 241] on img "button" at bounding box center [619, 239] width 9 height 11
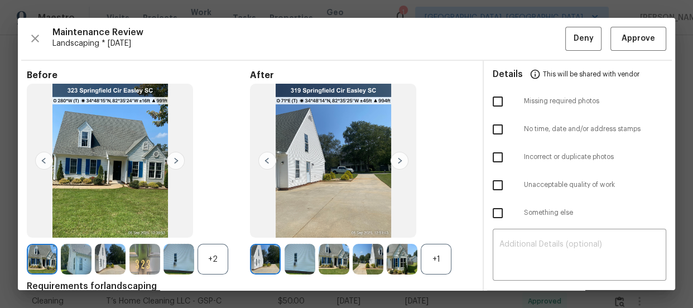
click at [435, 256] on div "+1" at bounding box center [436, 259] width 31 height 31
click at [207, 262] on div "+2" at bounding box center [213, 259] width 31 height 31
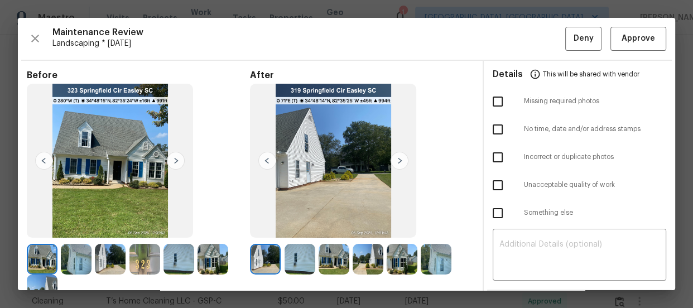
click at [295, 255] on img at bounding box center [300, 259] width 31 height 31
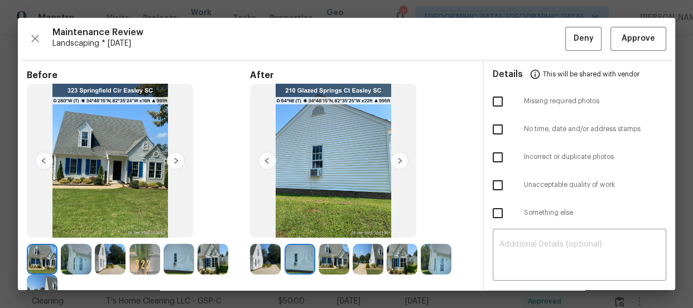
click at [336, 253] on img at bounding box center [334, 259] width 31 height 31
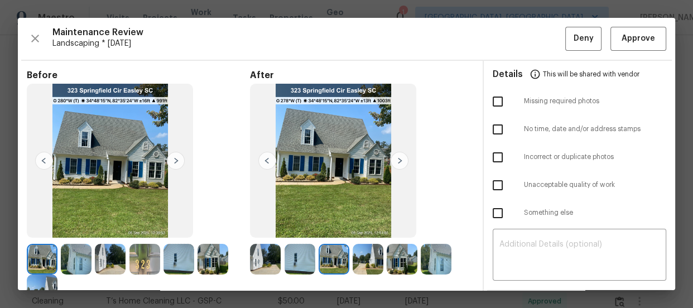
click at [380, 254] on img at bounding box center [368, 259] width 31 height 31
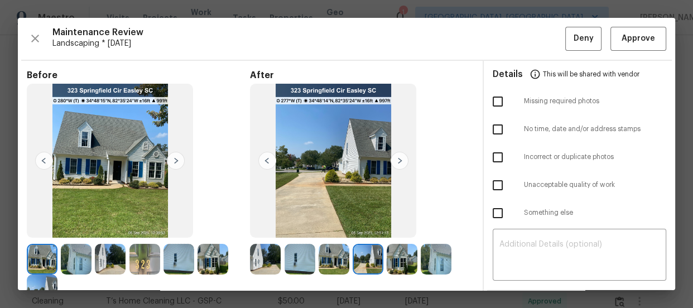
click at [390, 259] on img at bounding box center [402, 259] width 31 height 31
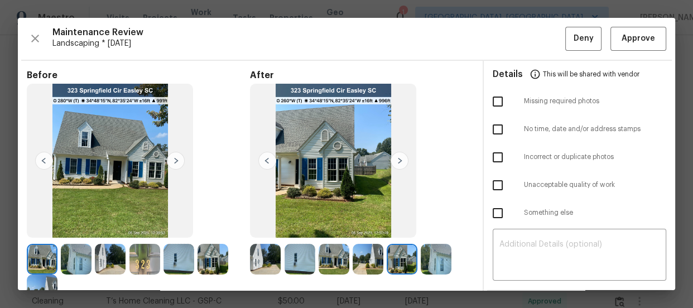
click at [434, 256] on img at bounding box center [436, 259] width 31 height 31
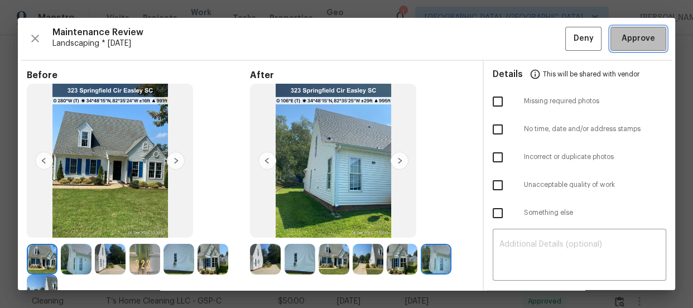
click at [638, 36] on span "Approve" at bounding box center [639, 39] width 34 height 14
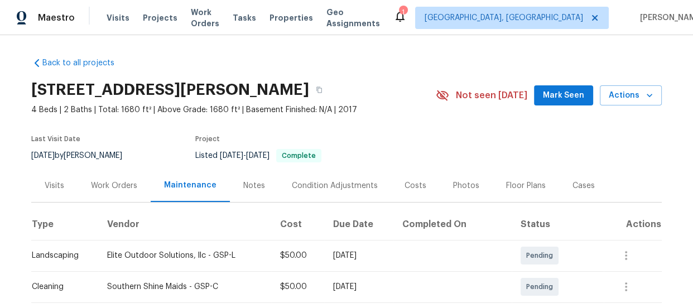
click at [687, 295] on div "Back to all projects [STREET_ADDRESS][PERSON_NAME] 4 Beds | 2 Baths | Total: 16…" at bounding box center [346, 171] width 693 height 273
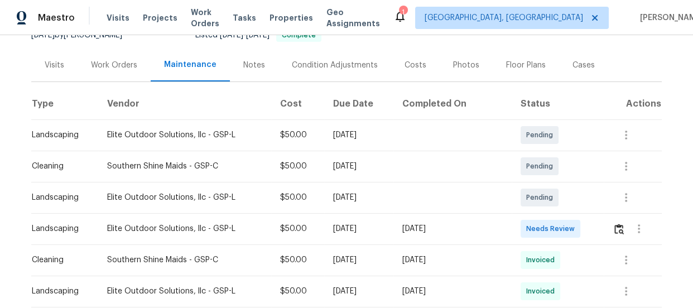
scroll to position [122, 0]
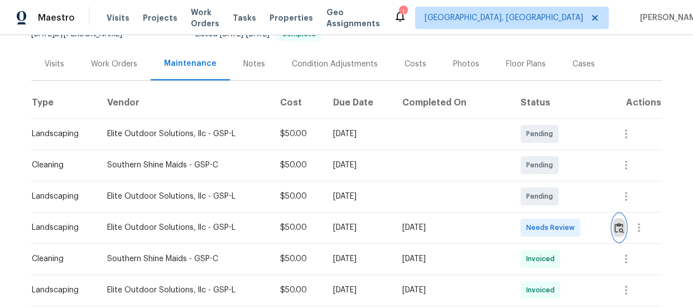
click at [617, 231] on img "button" at bounding box center [619, 228] width 9 height 11
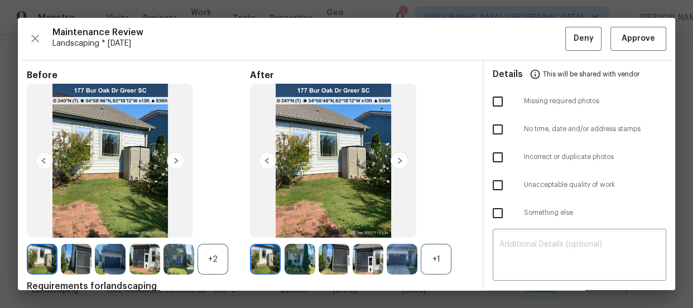
click at [430, 256] on div "+1" at bounding box center [436, 259] width 31 height 31
click at [218, 264] on div "+2" at bounding box center [213, 259] width 31 height 31
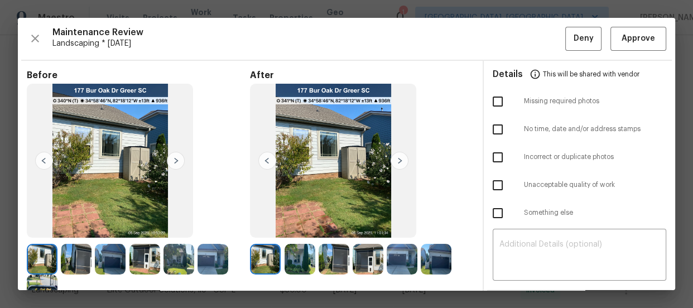
click at [338, 256] on img at bounding box center [334, 259] width 31 height 31
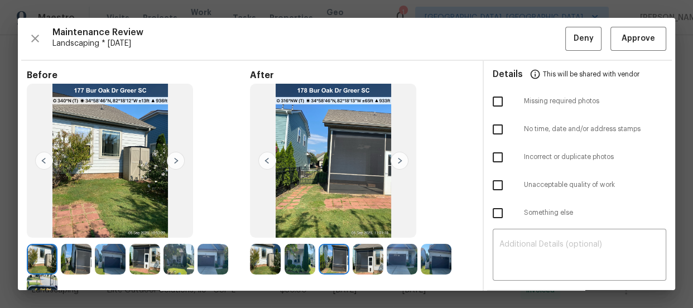
click at [395, 257] on img at bounding box center [402, 259] width 31 height 31
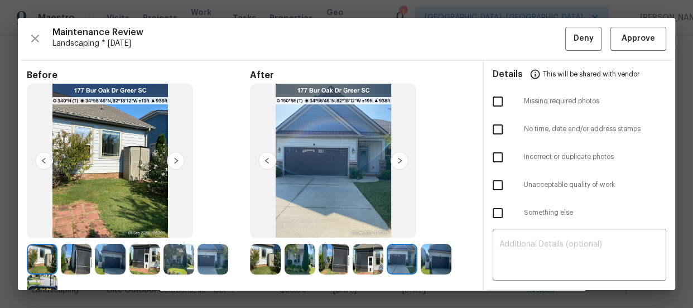
click at [438, 255] on img at bounding box center [436, 259] width 31 height 31
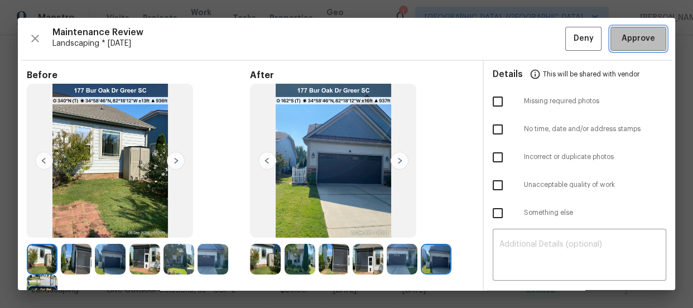
click at [611, 29] on button "Approve" at bounding box center [639, 39] width 56 height 24
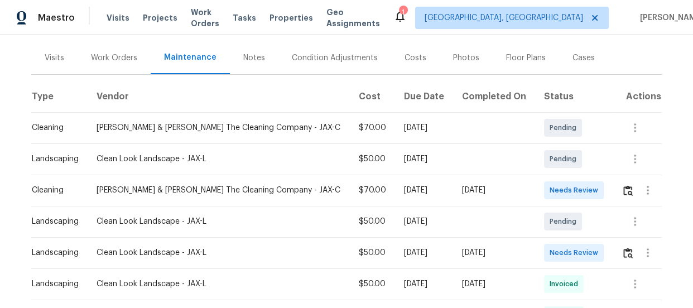
scroll to position [128, 0]
click at [624, 252] on img "button" at bounding box center [628, 252] width 9 height 11
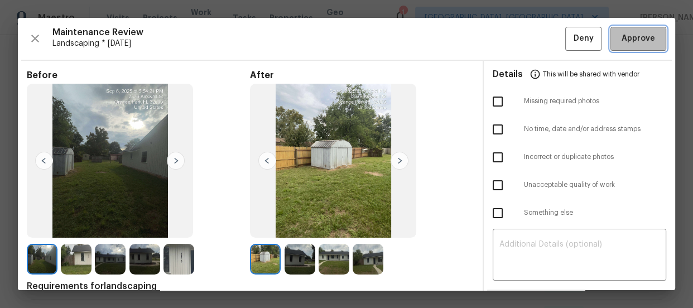
click at [632, 37] on span "Approve" at bounding box center [639, 39] width 34 height 14
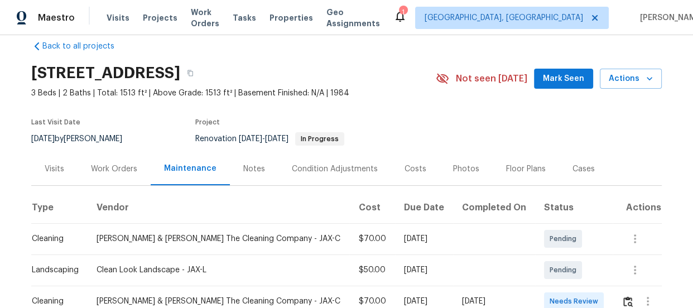
scroll to position [6, 0]
